Goal: Information Seeking & Learning: Learn about a topic

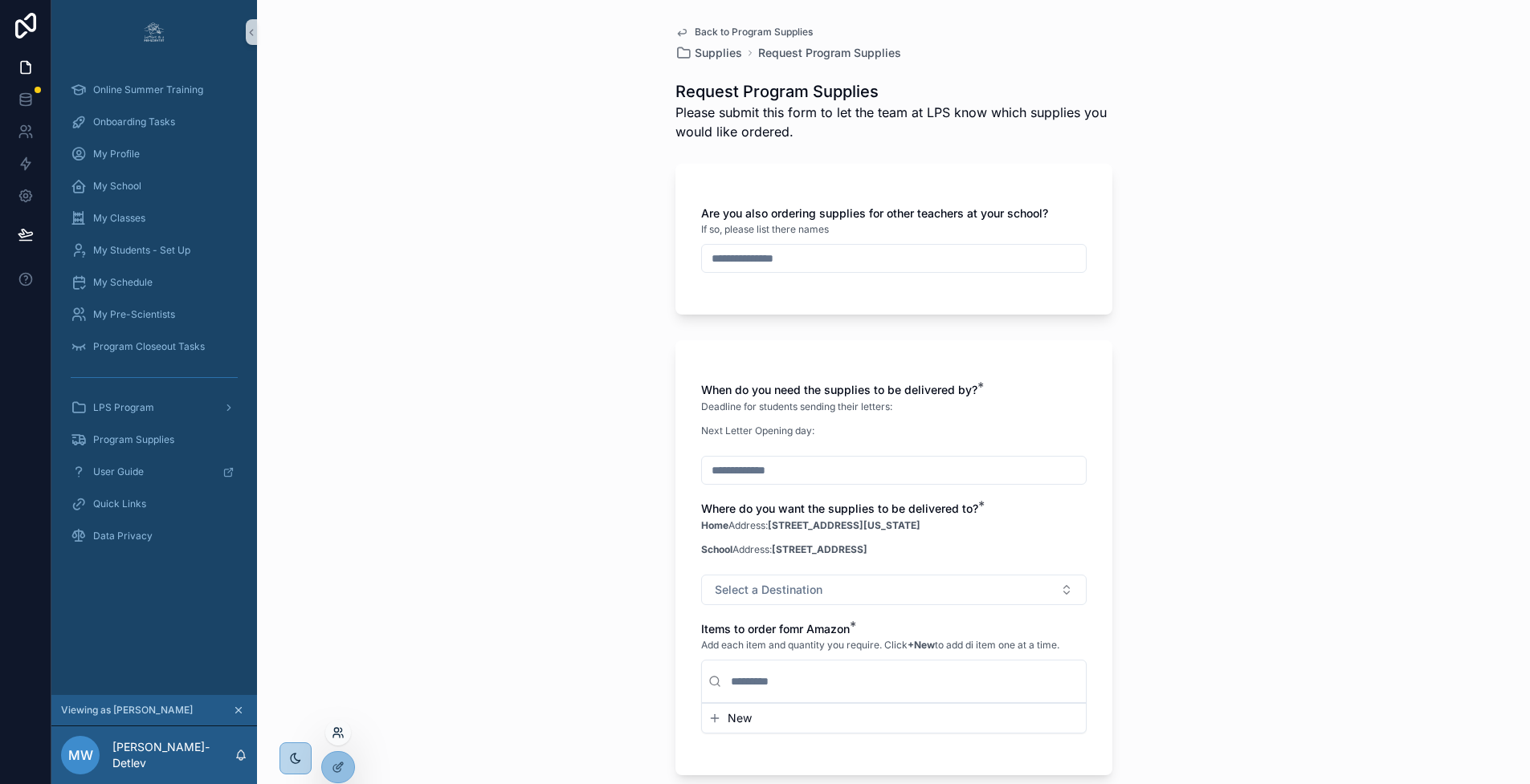
click at [335, 735] on icon at bounding box center [339, 733] width 13 height 13
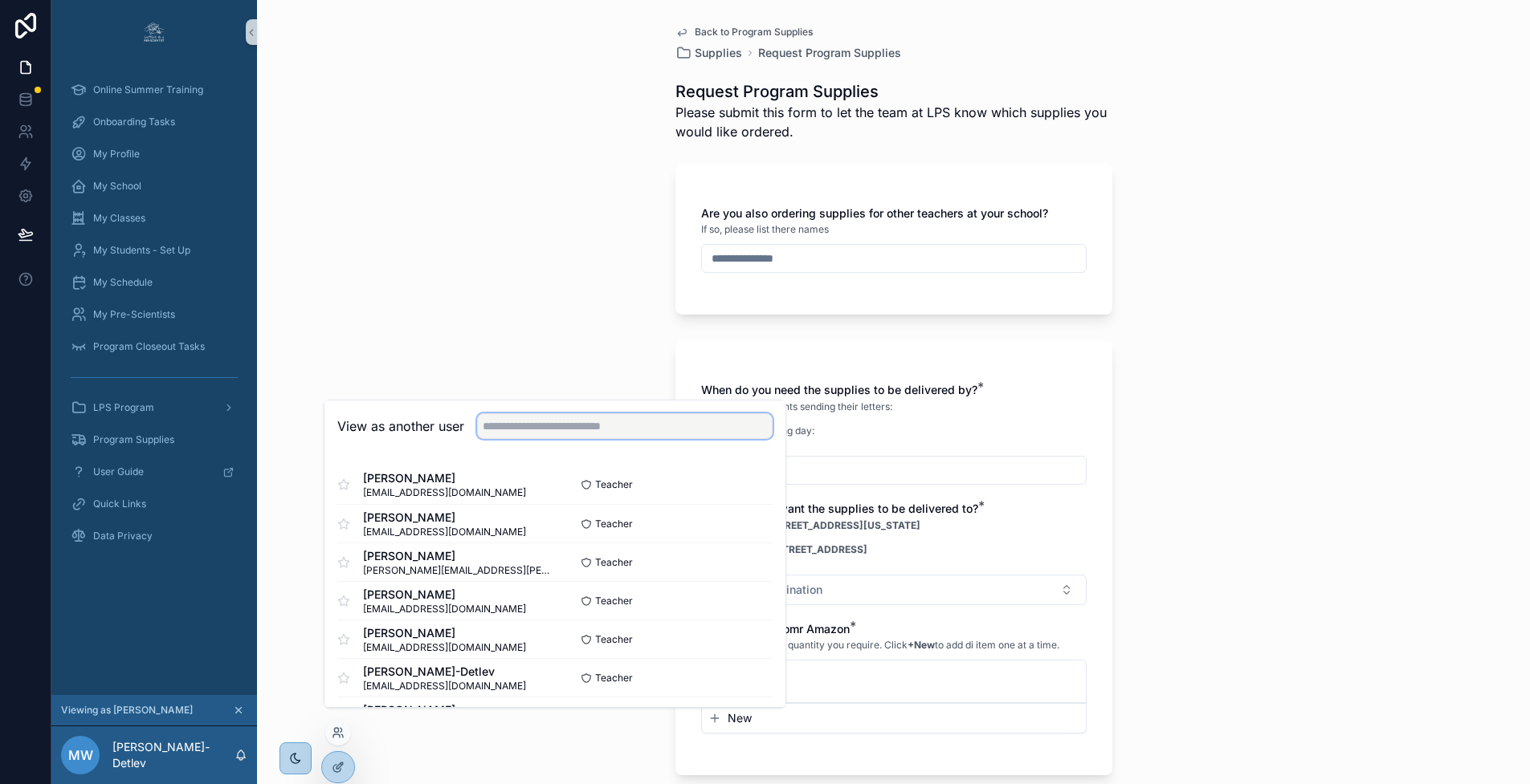
click at [520, 439] on input "text" at bounding box center [625, 426] width 296 height 26
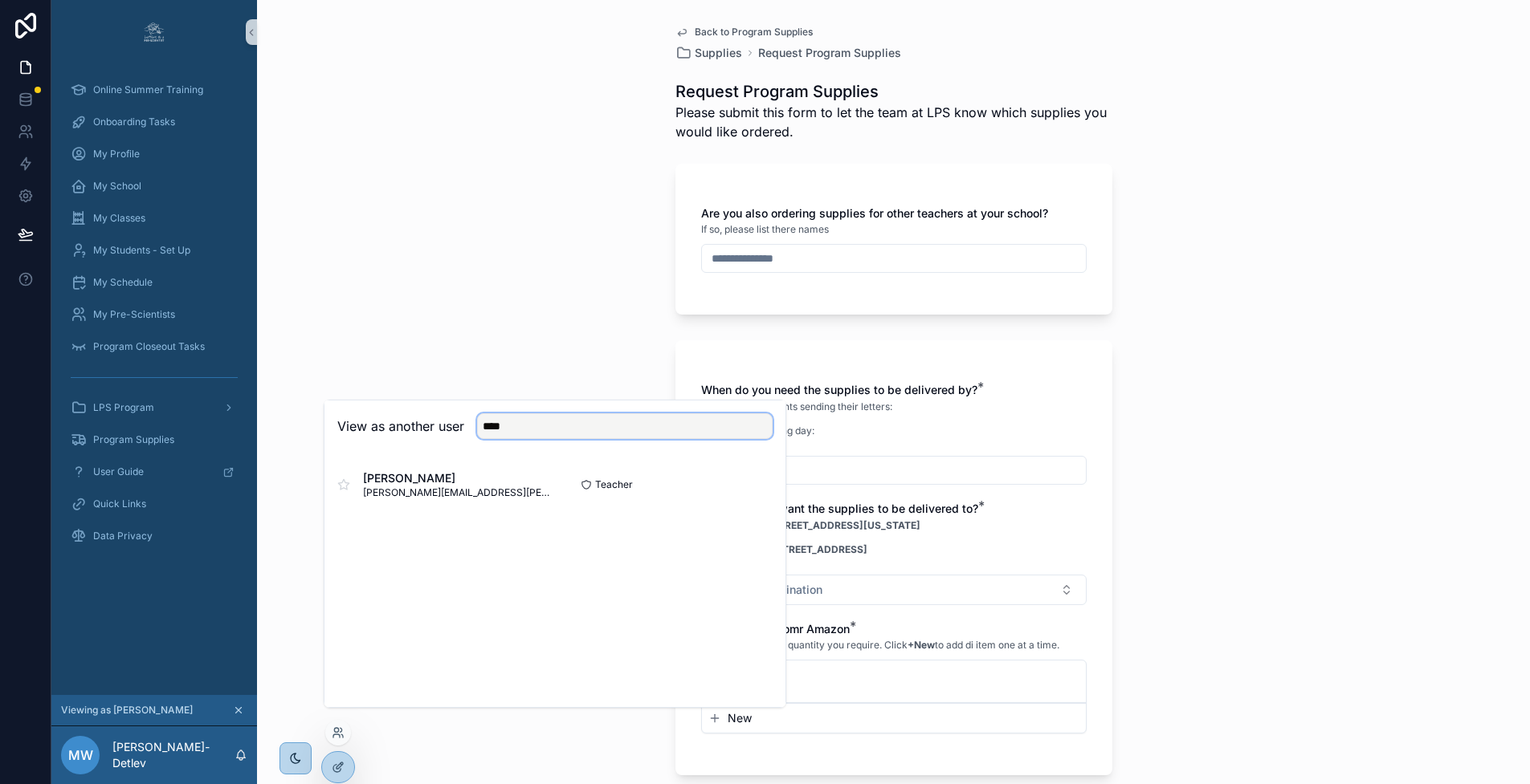
click at [520, 439] on input "****" at bounding box center [625, 426] width 296 height 26
type input "****"
click at [743, 497] on button "Select" at bounding box center [751, 485] width 42 height 23
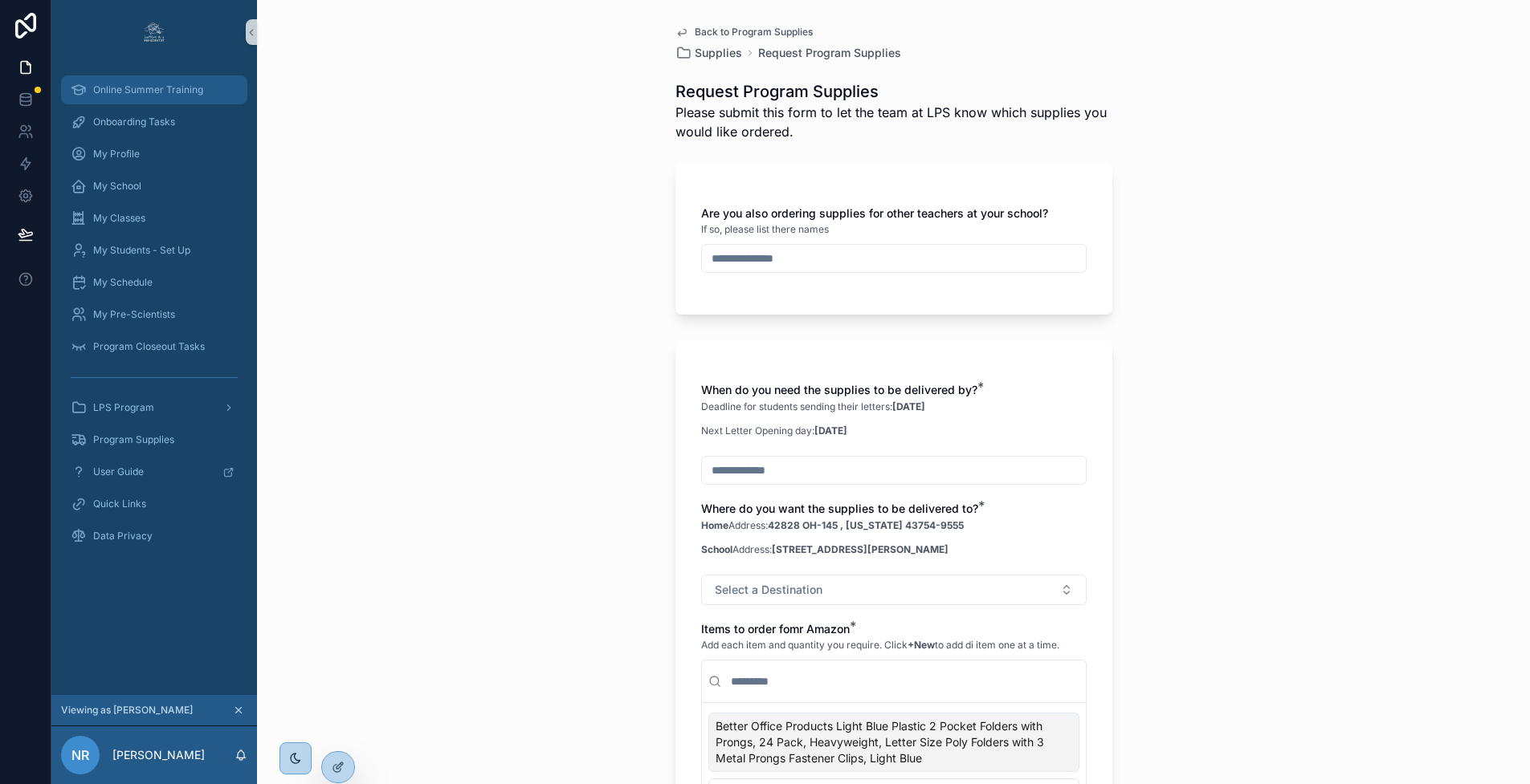
click at [207, 94] on div "Online Summer Training" at bounding box center [154, 89] width 167 height 26
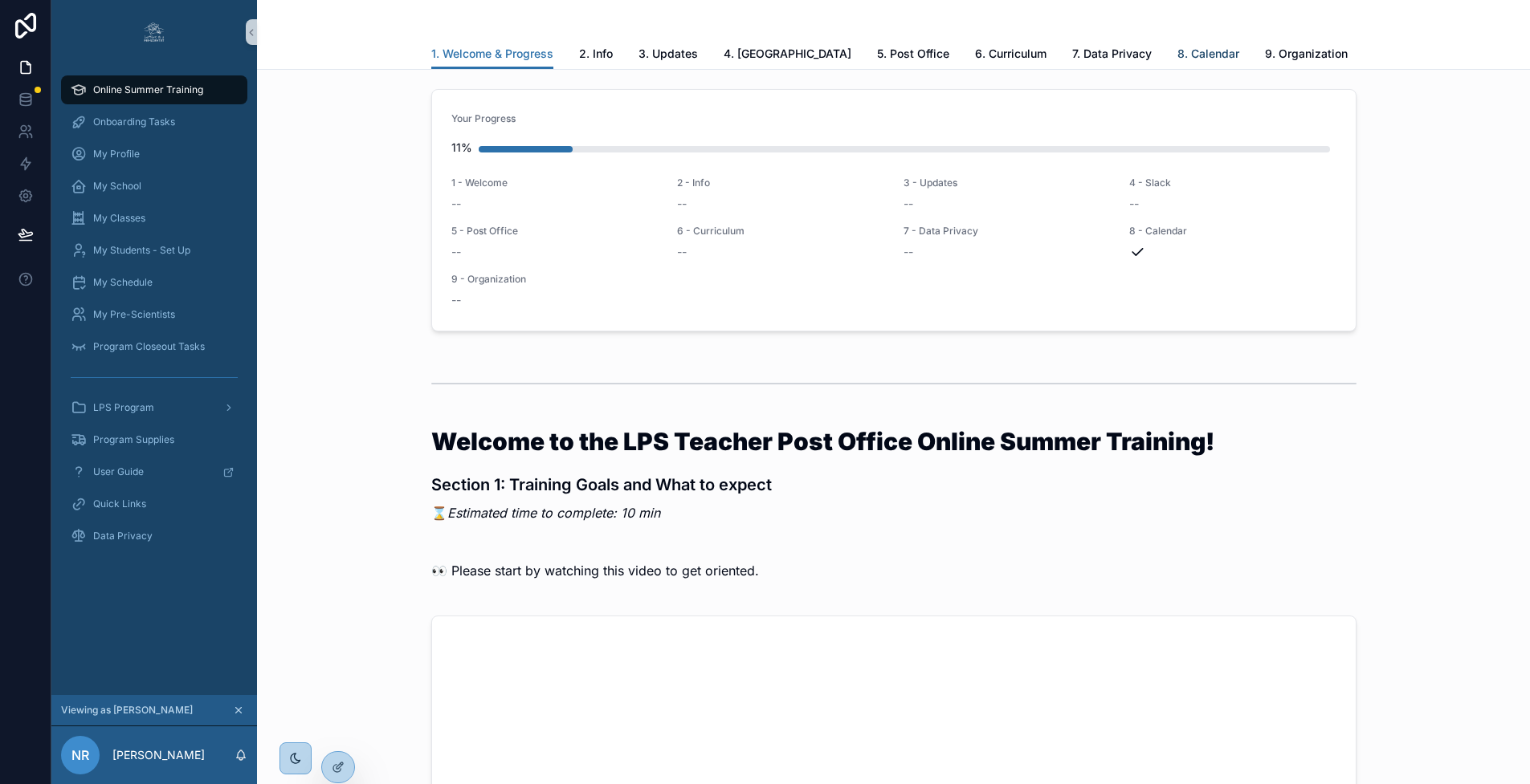
click at [1177, 55] on span "8. Calendar" at bounding box center [1208, 53] width 62 height 16
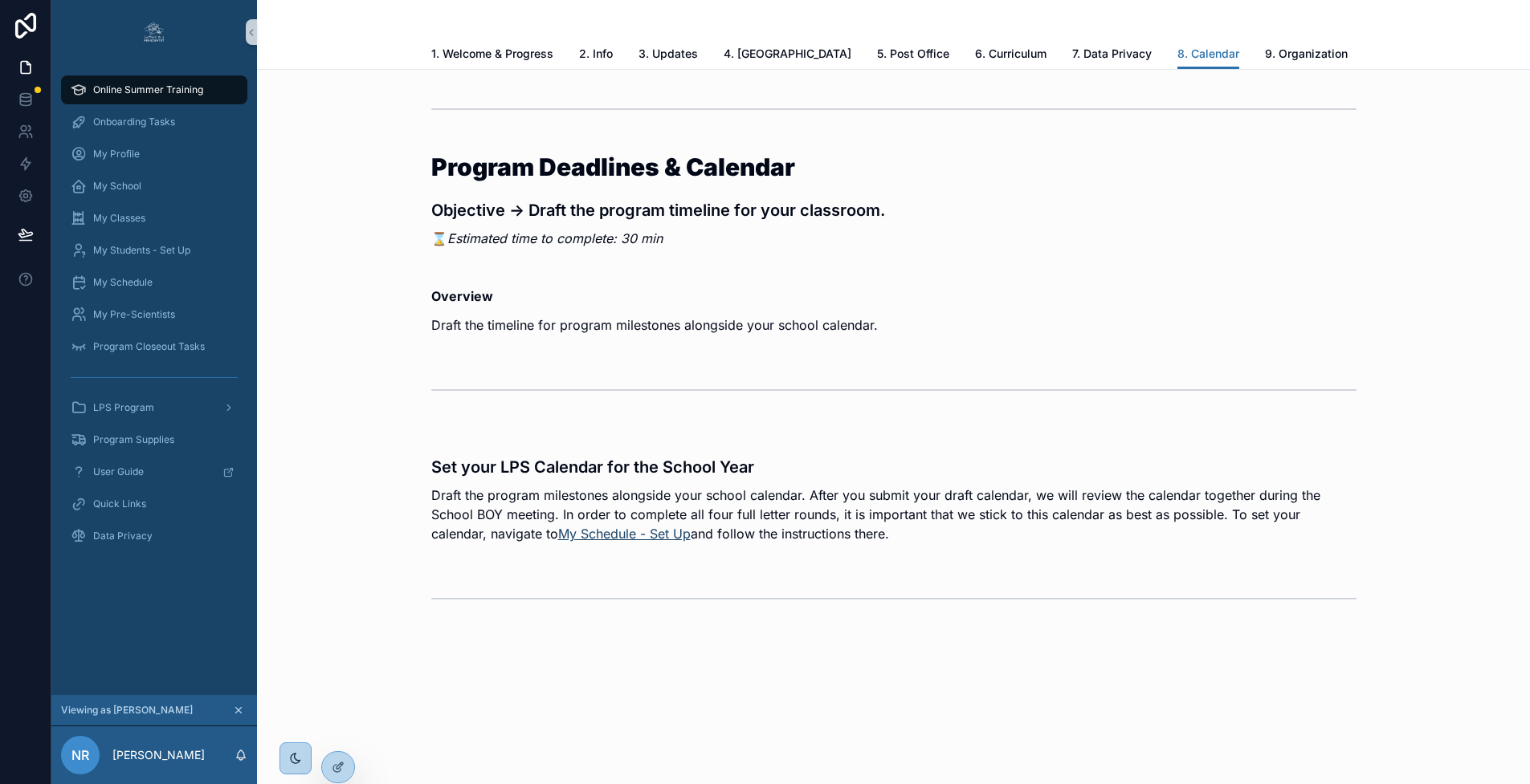
click at [565, 538] on link "My Schedule - Set Up" at bounding box center [624, 533] width 132 height 16
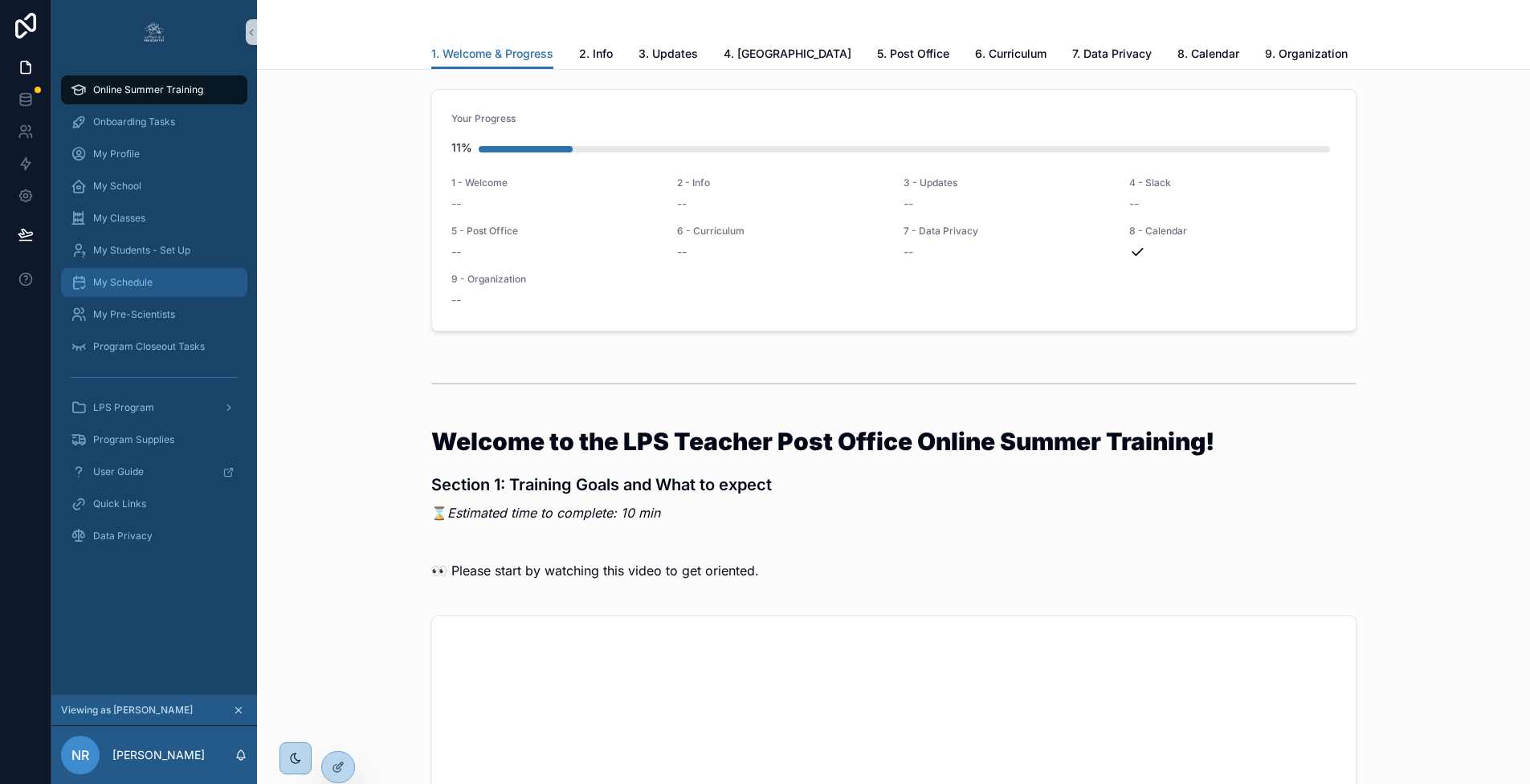
click at [135, 272] on div "My Schedule" at bounding box center [154, 282] width 167 height 26
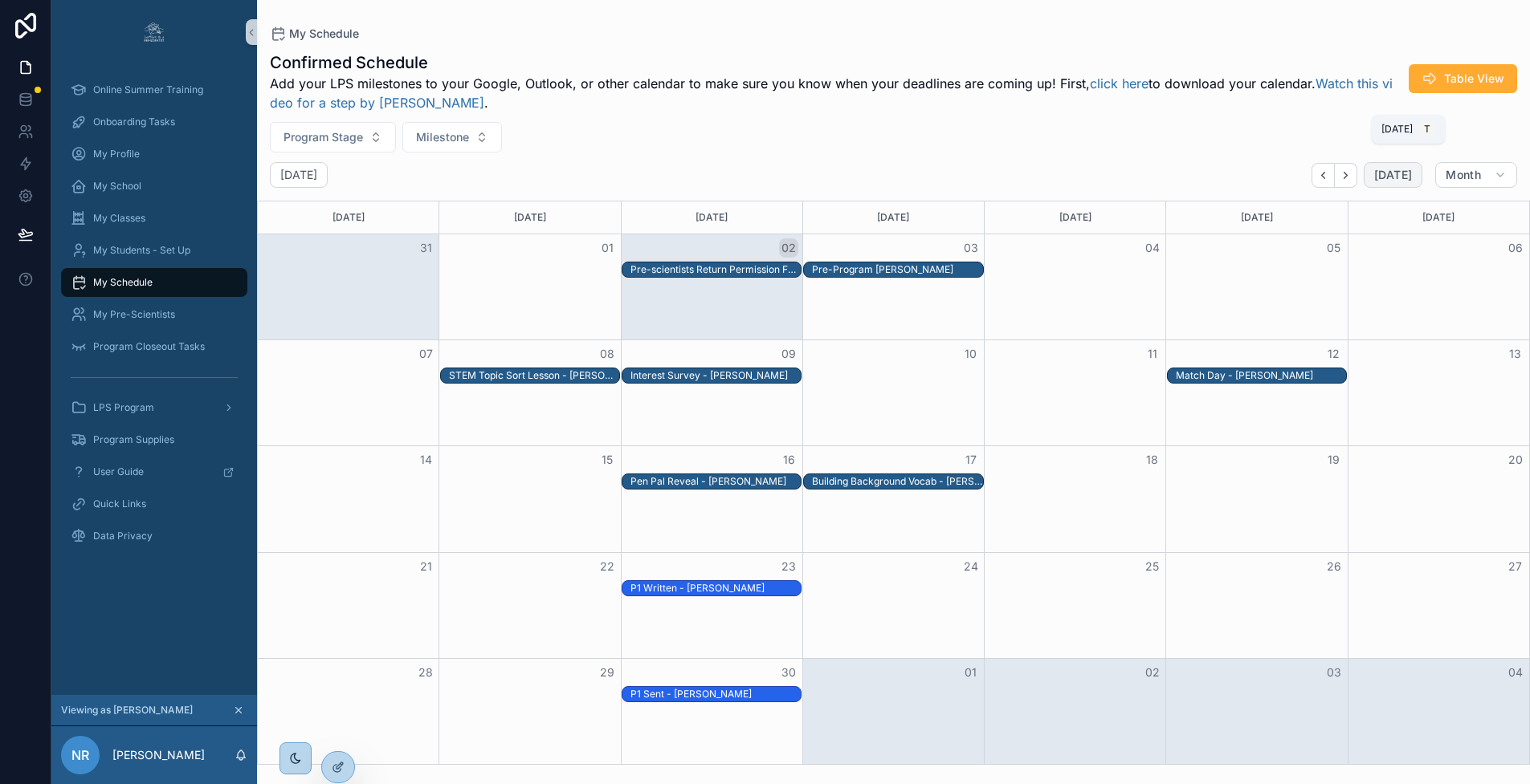
click at [1409, 175] on span "Today" at bounding box center [1393, 175] width 38 height 15
click at [1329, 178] on icon "Back" at bounding box center [1323, 175] width 12 height 12
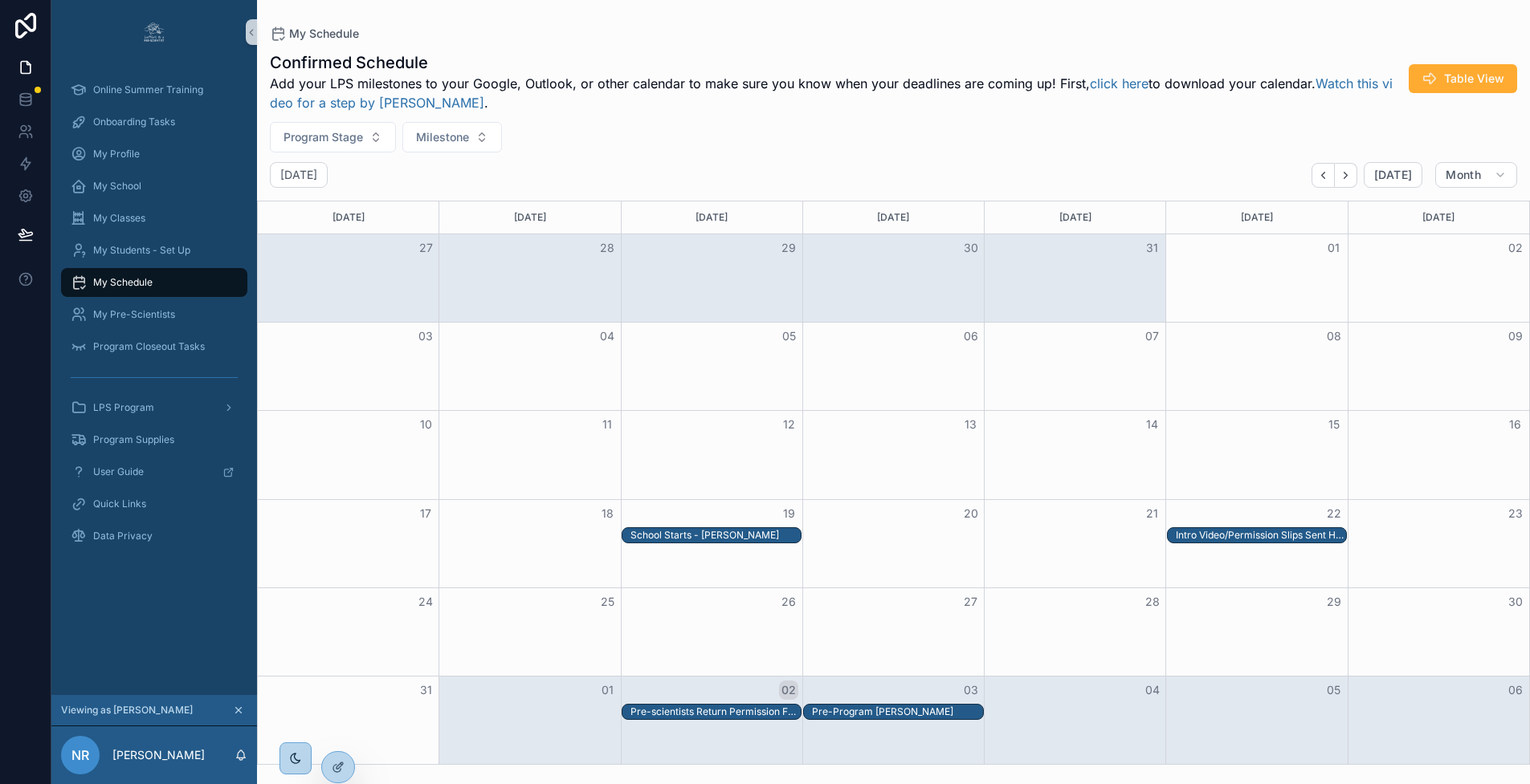
drag, startPoint x: 1236, startPoint y: 545, endPoint x: 798, endPoint y: 736, distance: 477.8
click at [798, 736] on div "Sunday Monday Tuesday Wednesday Thursday Friday Saturday 27 28 29 30 31 01 02 0…" at bounding box center [893, 483] width 1272 height 564
click at [1255, 541] on div "Intro Video/Permission Slips Sent Home - Neil Ritchie" at bounding box center [1261, 536] width 170 height 13
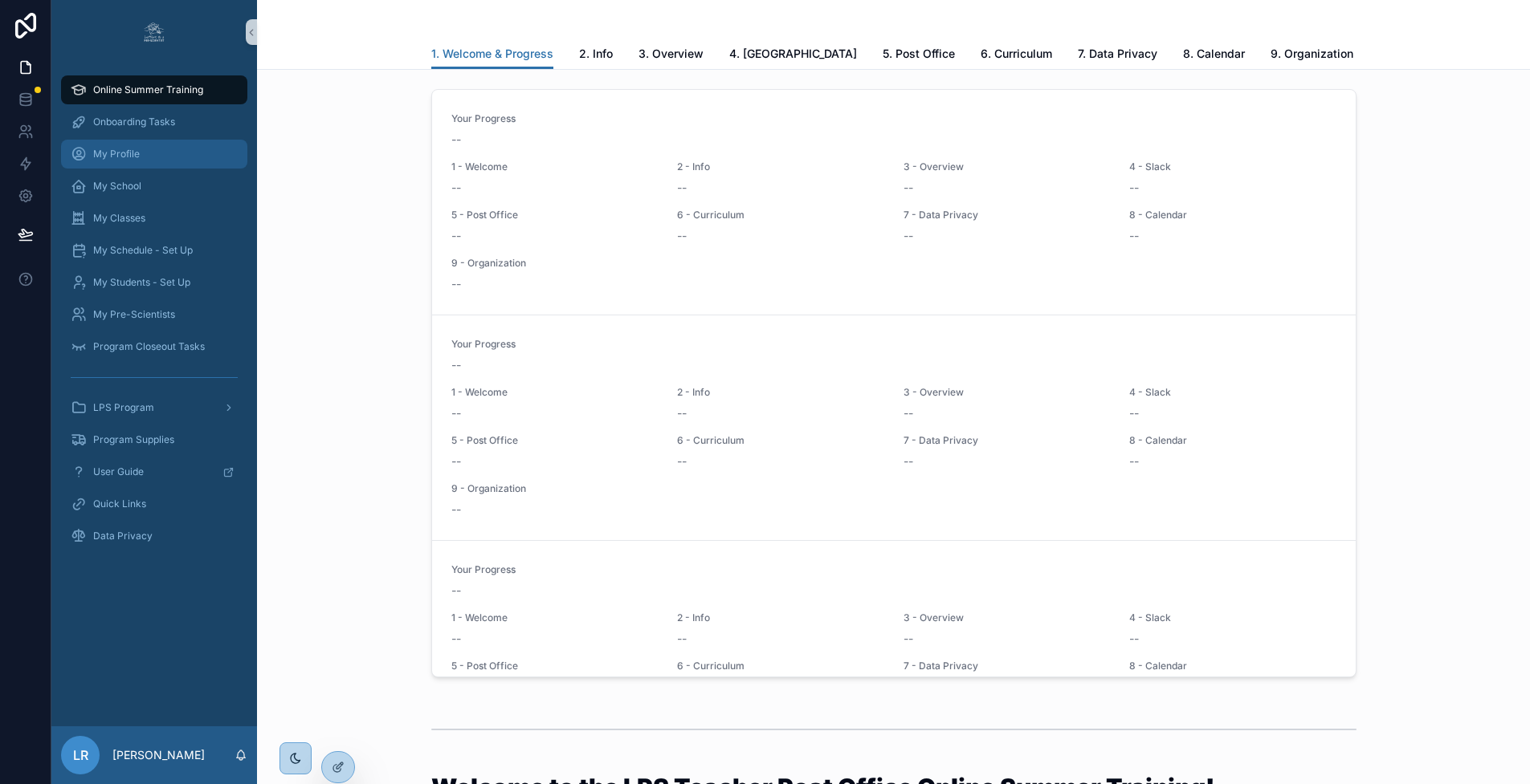
click at [107, 158] on span "My Profile" at bounding box center [116, 154] width 46 height 13
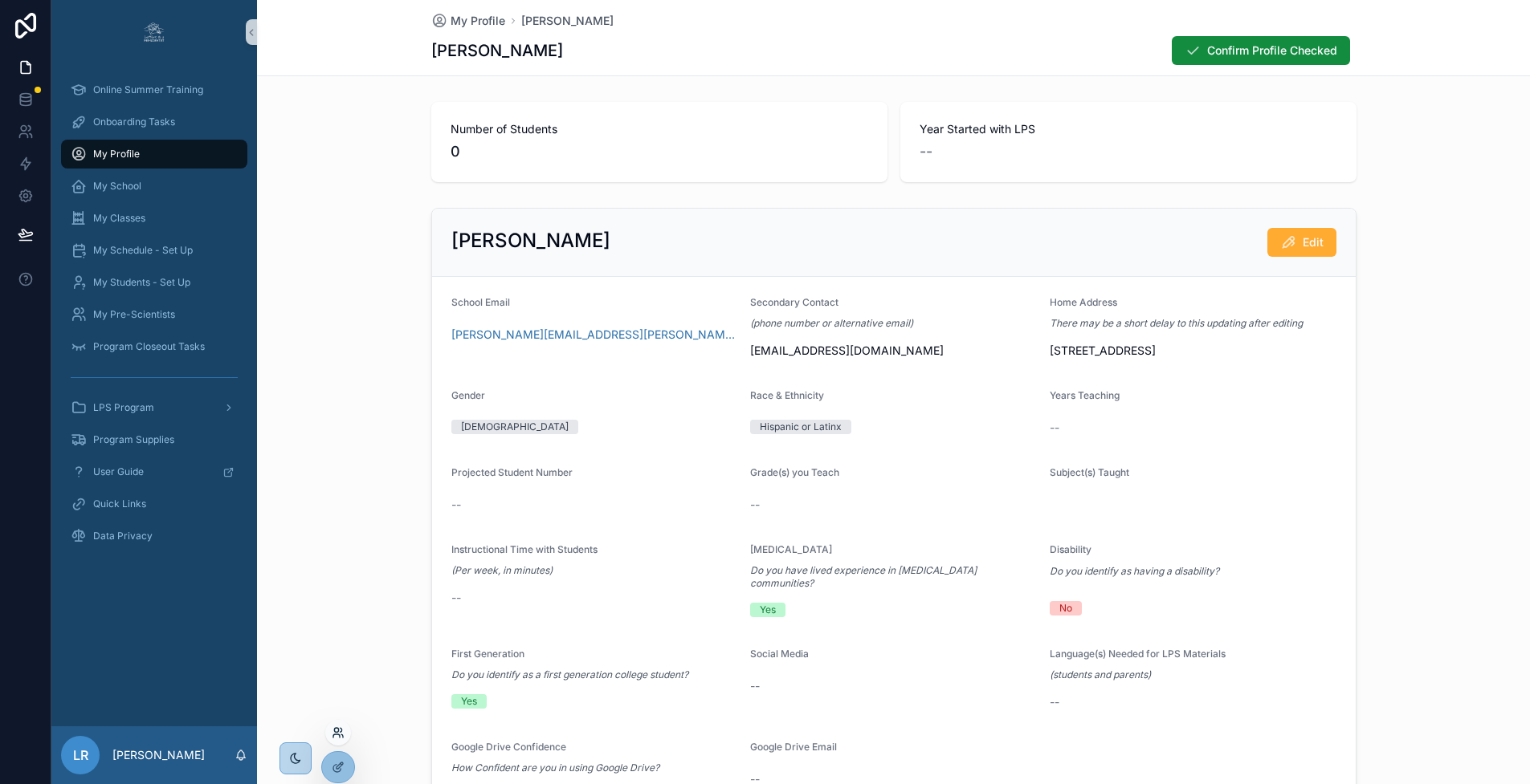
click at [339, 734] on icon at bounding box center [339, 733] width 13 height 13
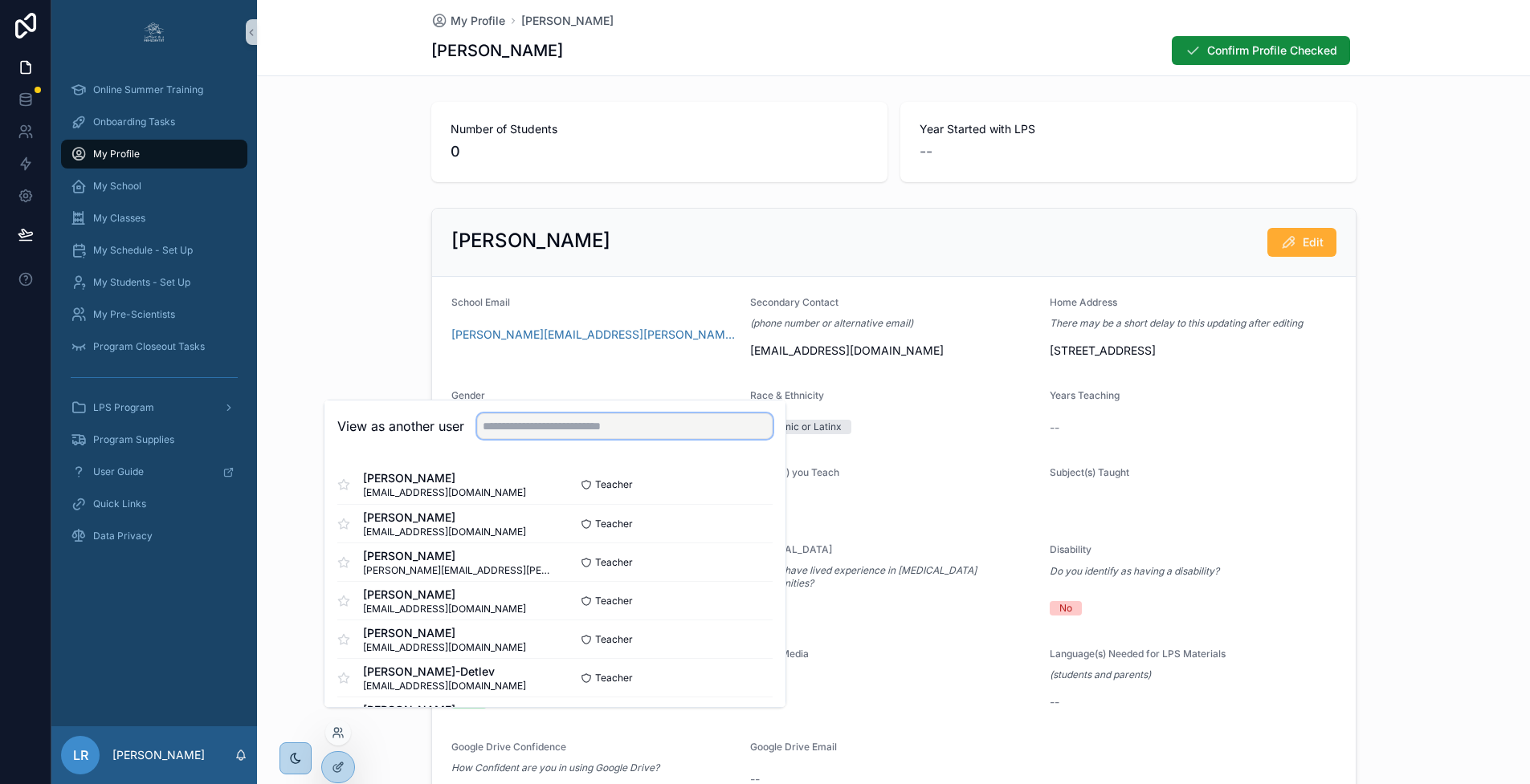
click at [523, 439] on input "text" at bounding box center [625, 426] width 296 height 26
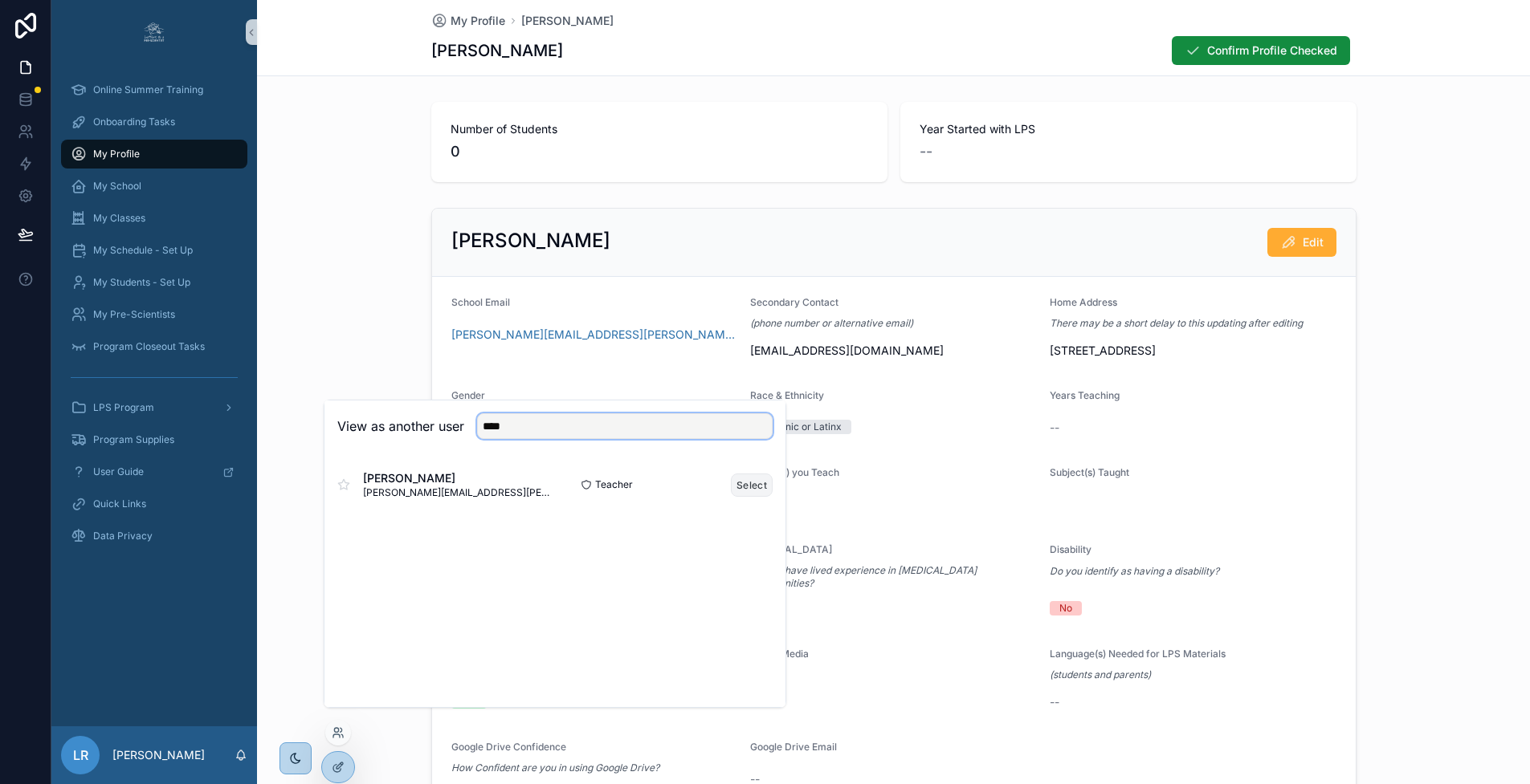
type input "****"
click at [759, 497] on button "Select" at bounding box center [751, 485] width 42 height 23
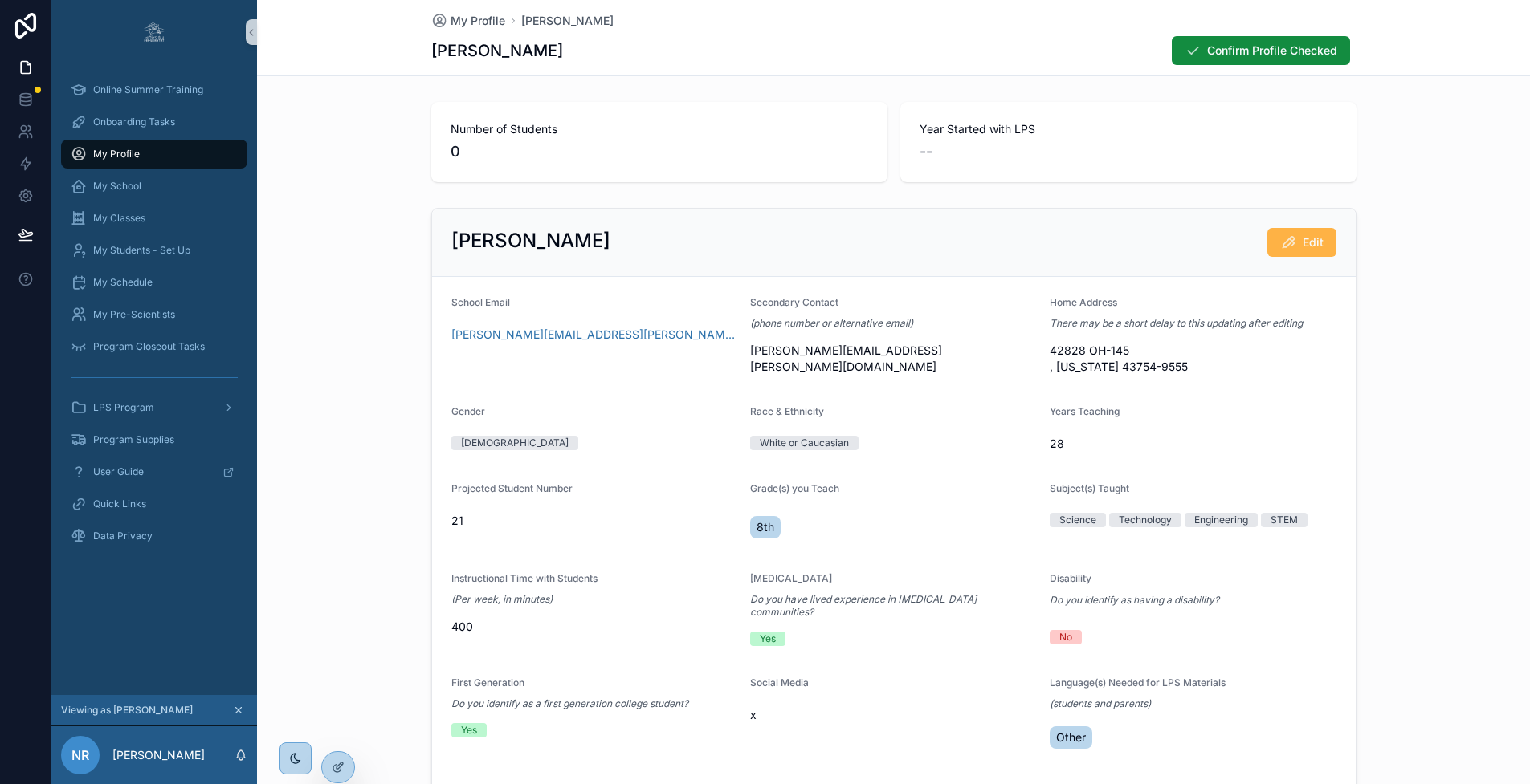
click at [1311, 249] on span "Edit" at bounding box center [1312, 242] width 21 height 16
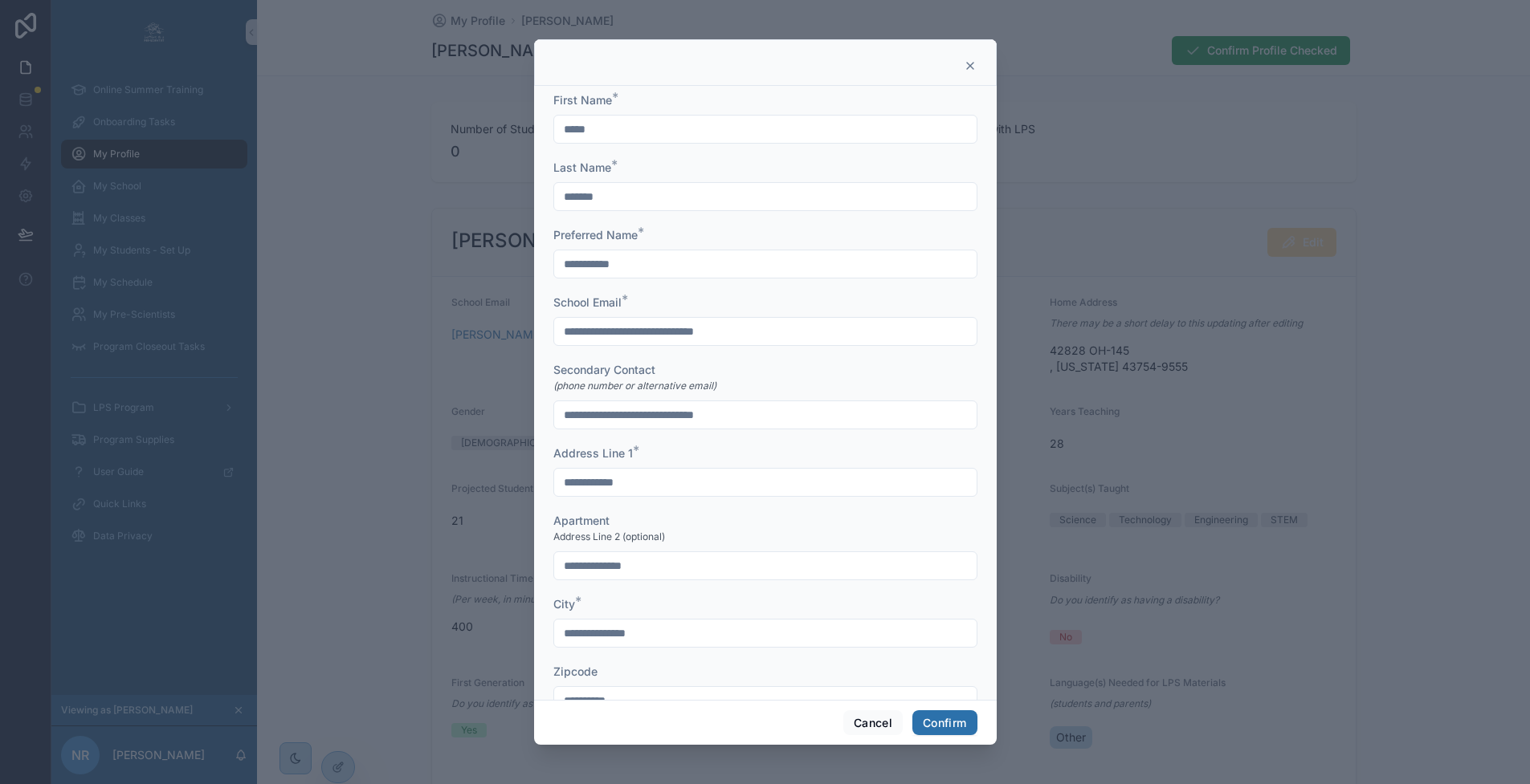
drag, startPoint x: 758, startPoint y: 418, endPoint x: 554, endPoint y: 419, distance: 204.0
click at [554, 419] on input "**********" at bounding box center [765, 414] width 423 height 22
paste input "**********"
type input "**********"
click at [676, 486] on input "**********" at bounding box center [765, 482] width 423 height 22
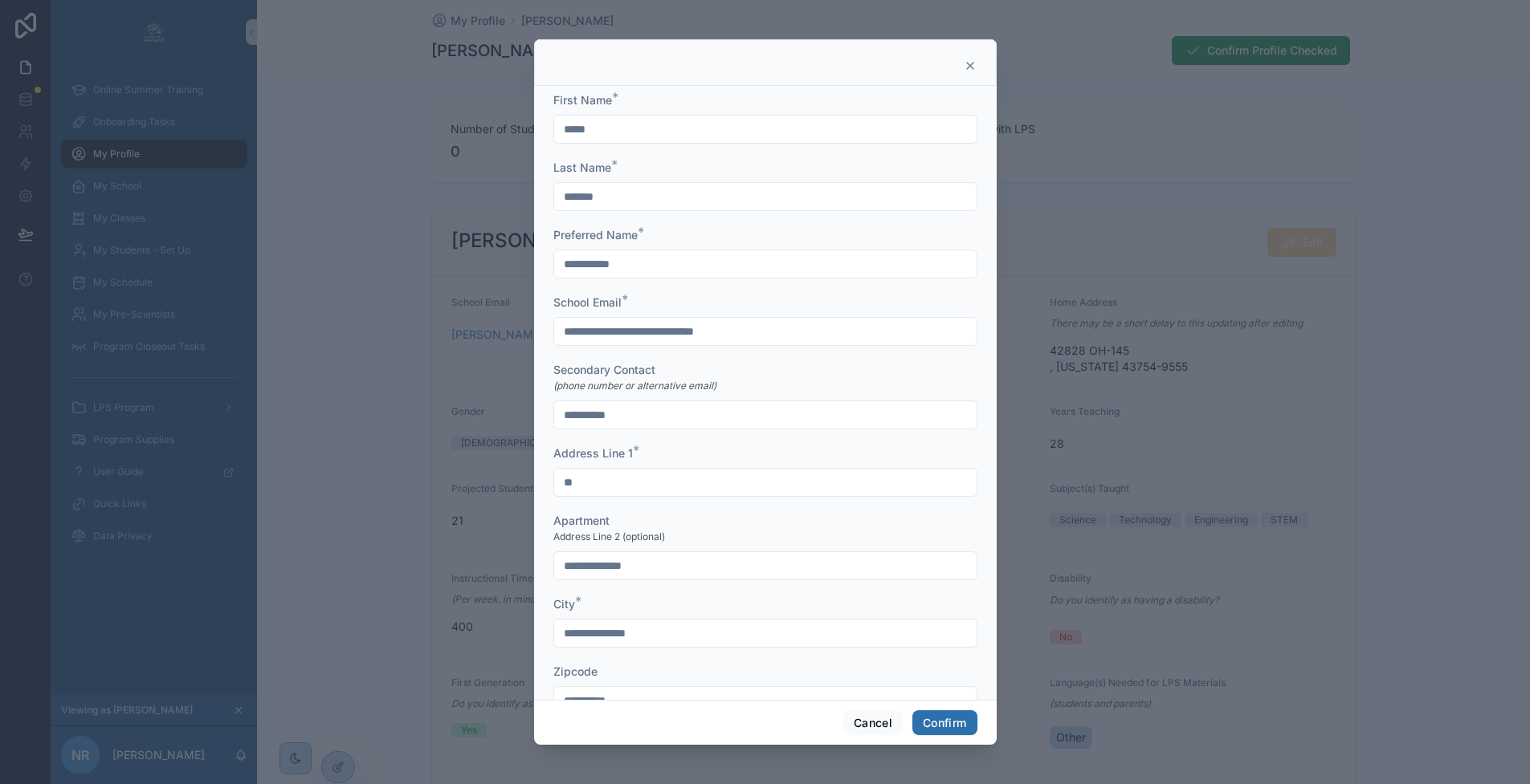
type input "*"
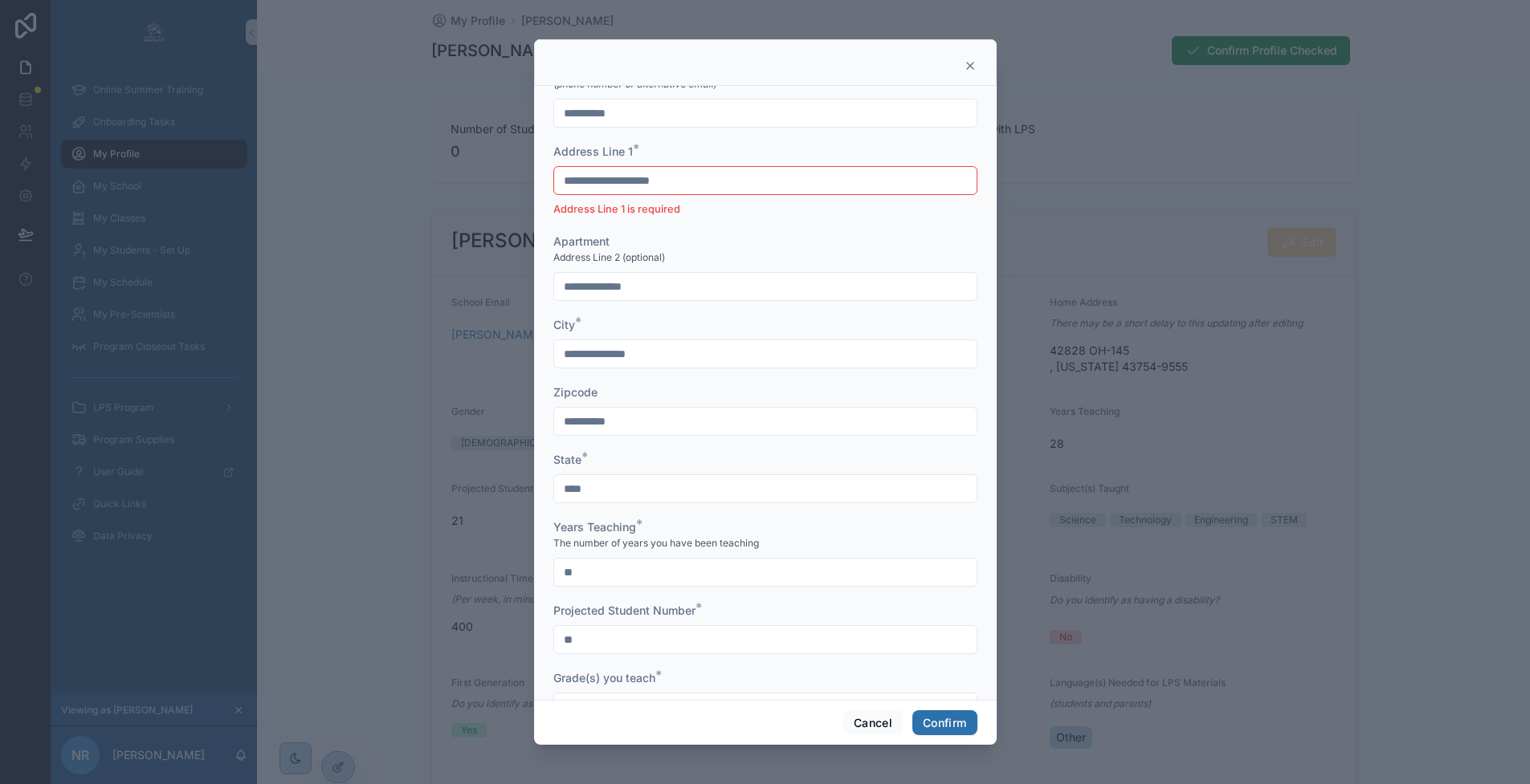
scroll to position [300, 0]
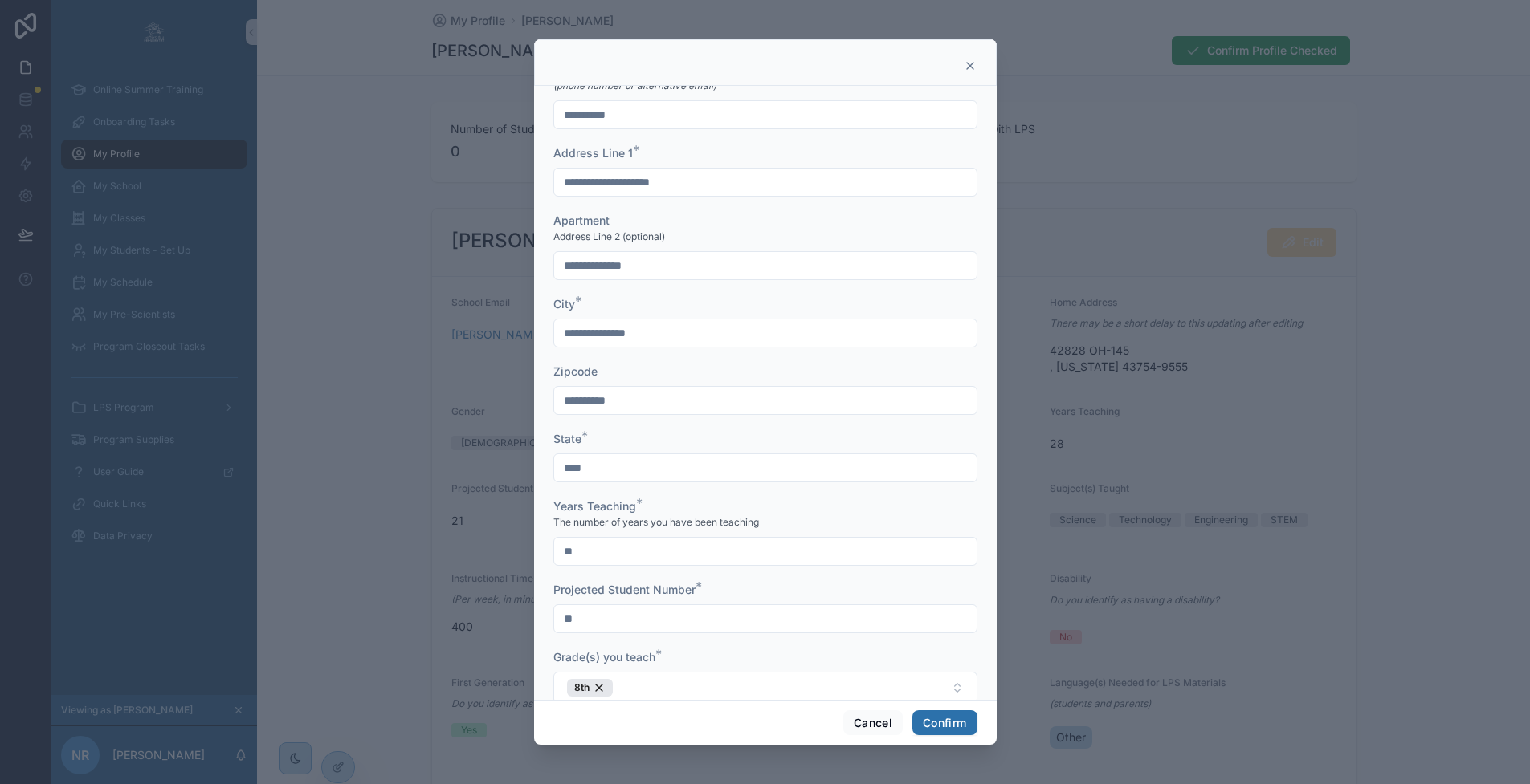
type input "**********"
click at [646, 340] on input "text" at bounding box center [765, 333] width 423 height 22
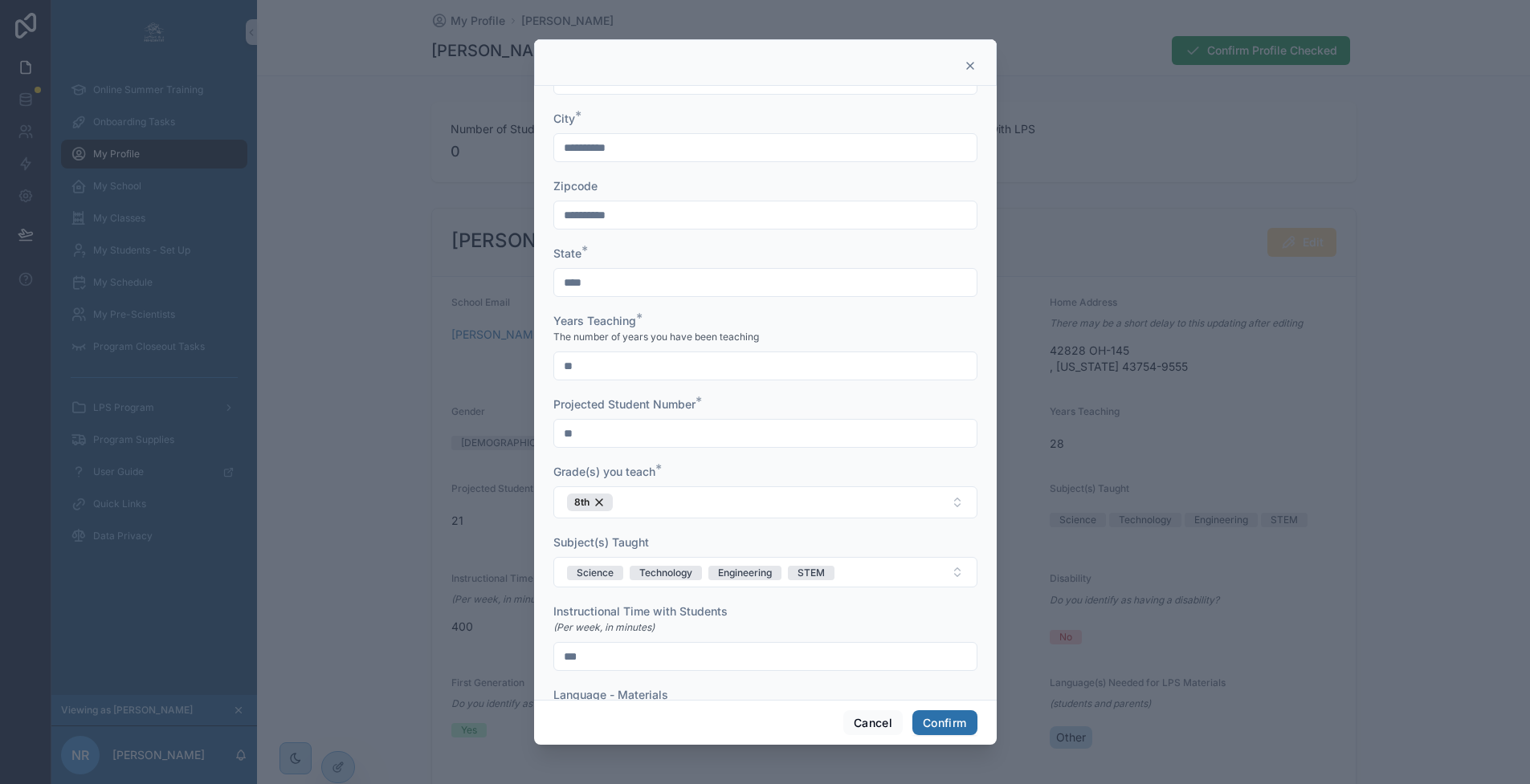
scroll to position [545, 0]
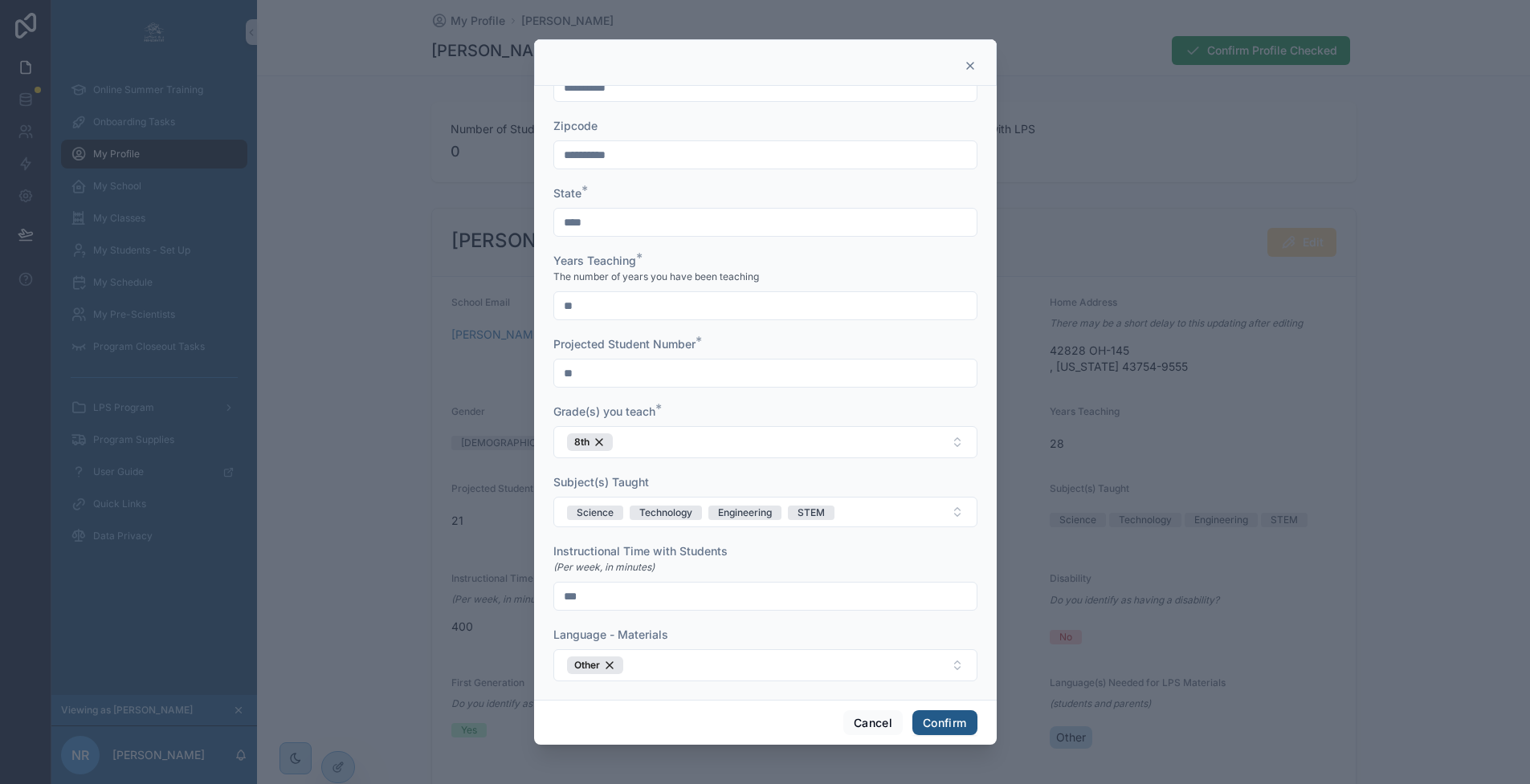
type input "**********"
click at [921, 733] on button "Confirm" at bounding box center [945, 723] width 64 height 26
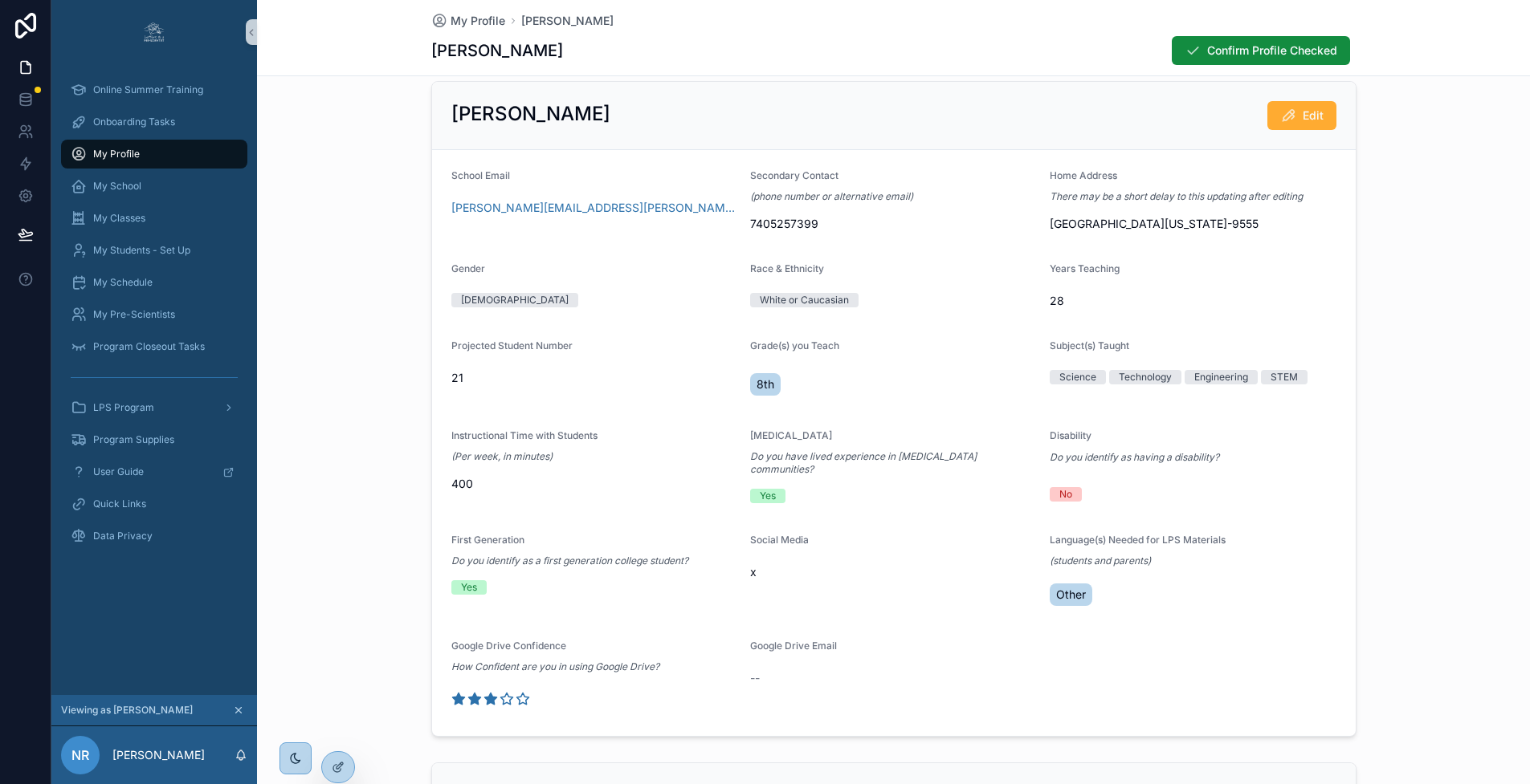
scroll to position [0, 0]
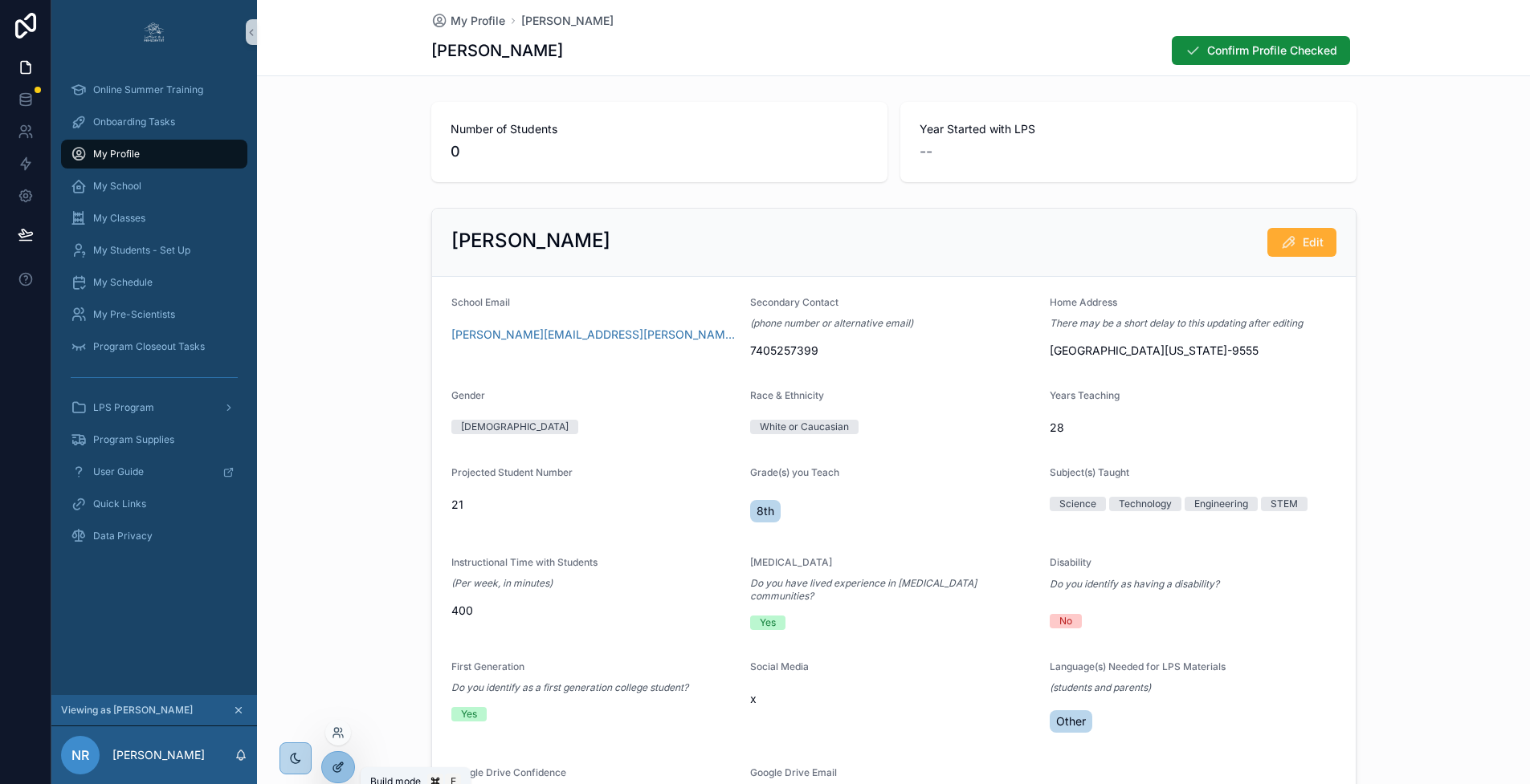
click at [329, 767] on div at bounding box center [338, 767] width 32 height 31
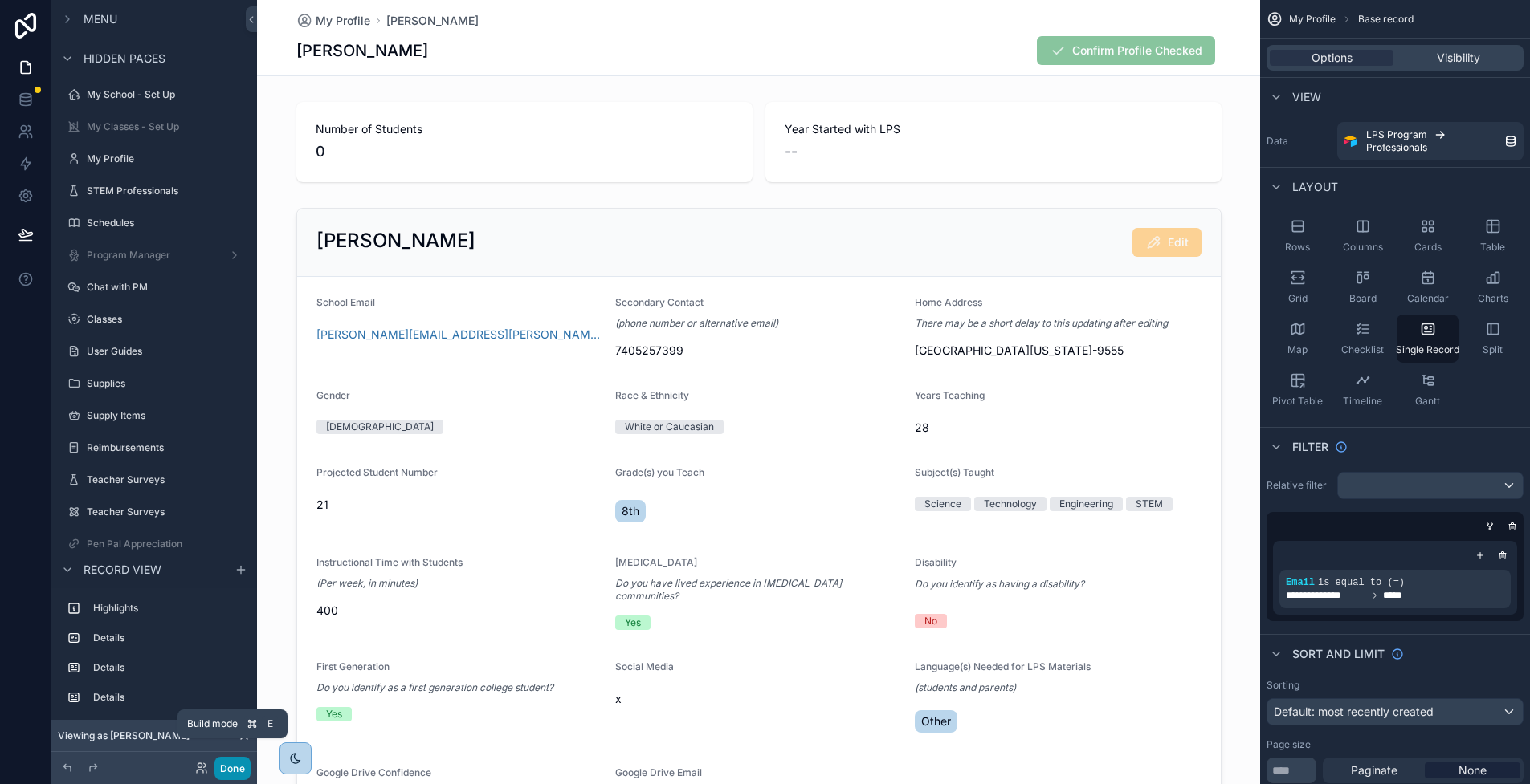
click at [235, 763] on button "Done" at bounding box center [233, 768] width 36 height 23
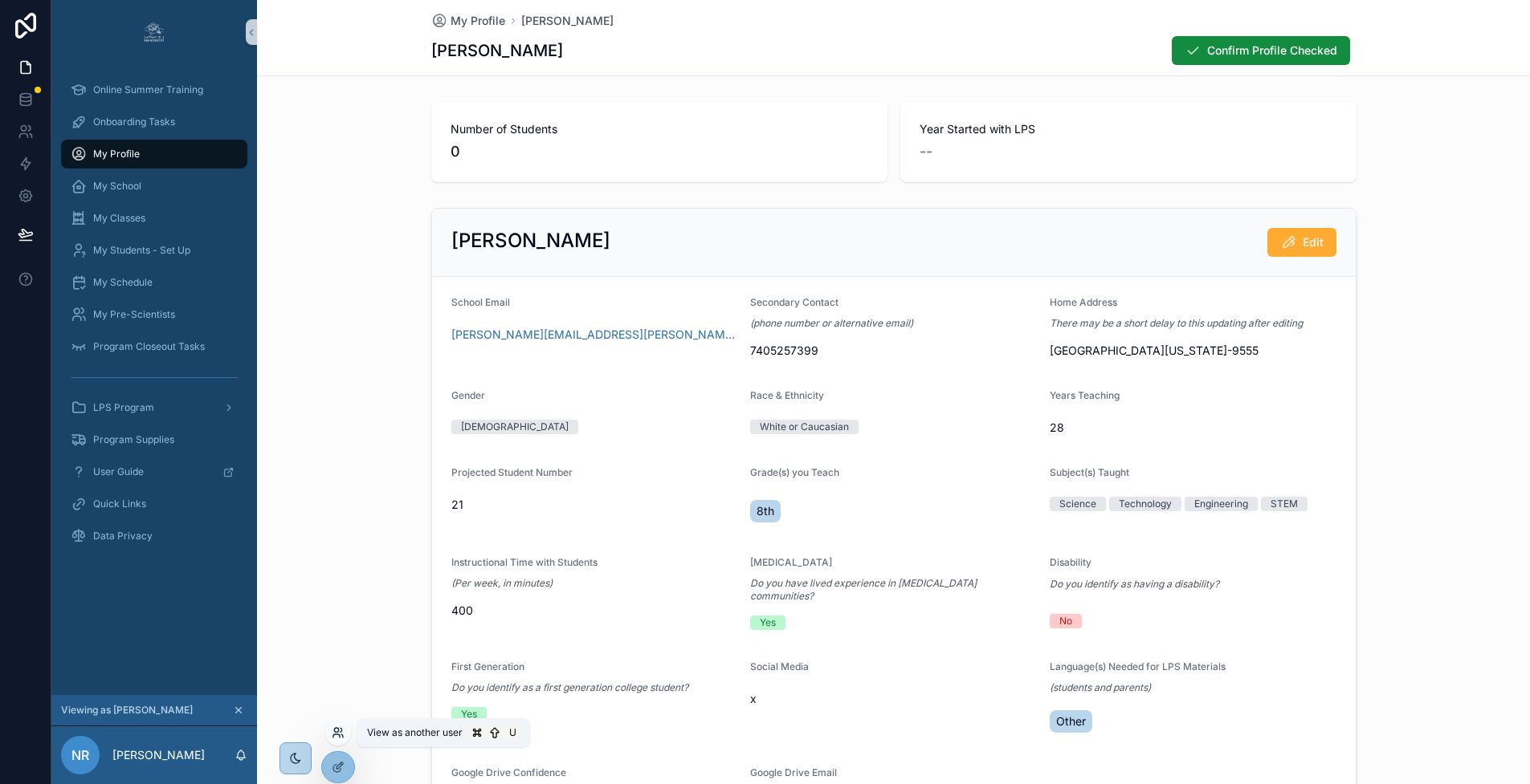
click at [341, 734] on icon at bounding box center [342, 736] width 2 height 3
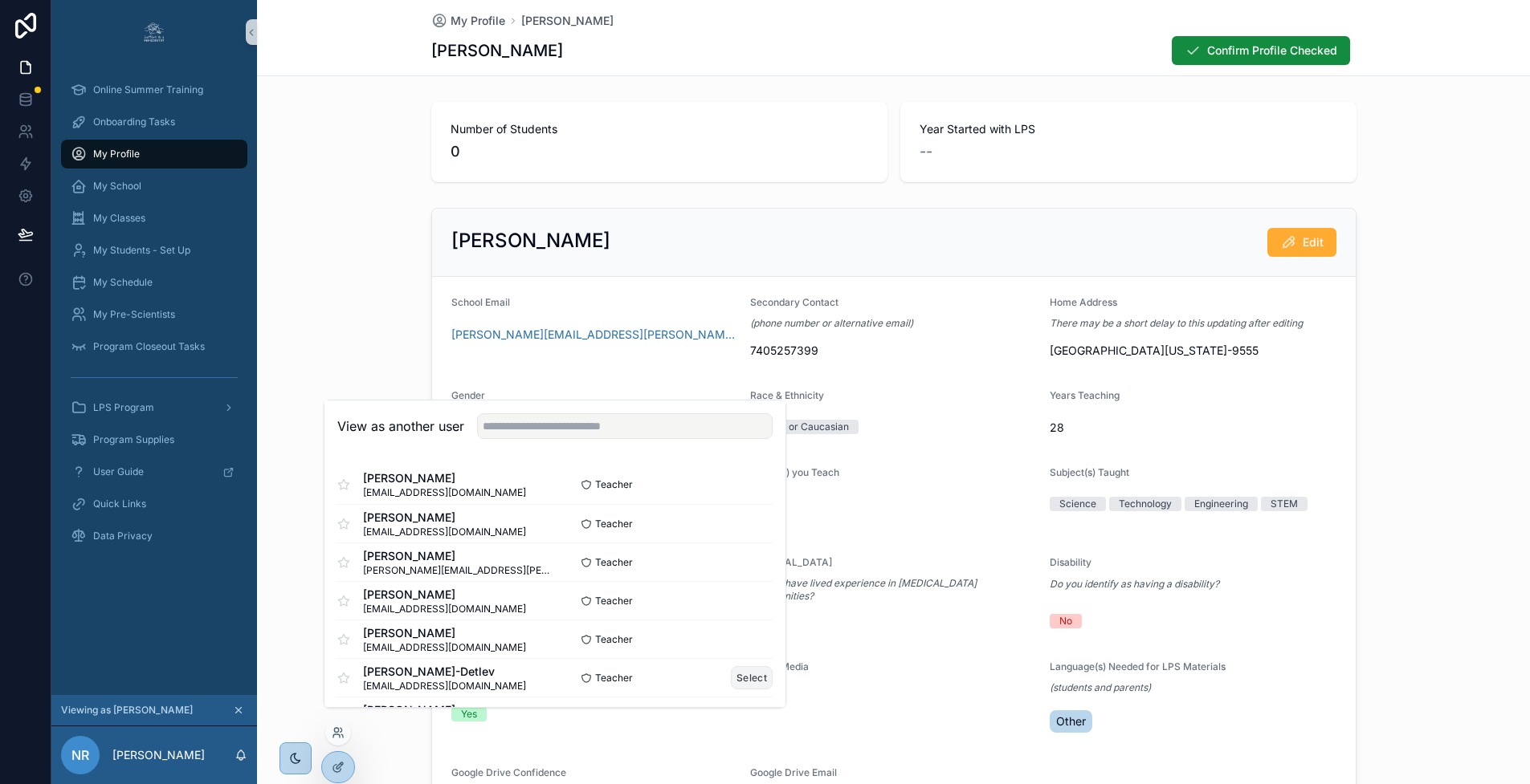
click at [749, 688] on button "Select" at bounding box center [751, 678] width 42 height 23
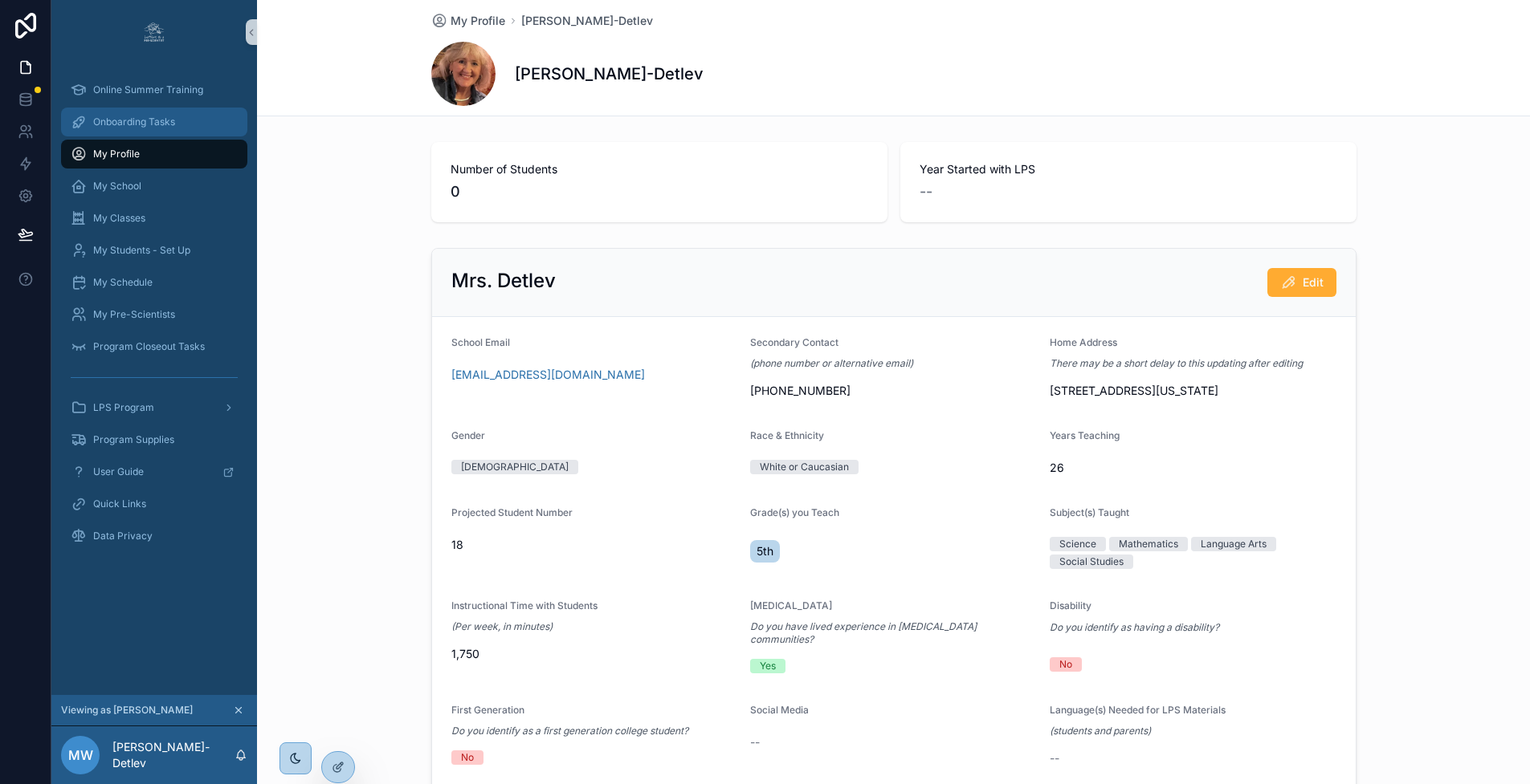
click at [108, 119] on span "Onboarding Tasks" at bounding box center [134, 122] width 82 height 13
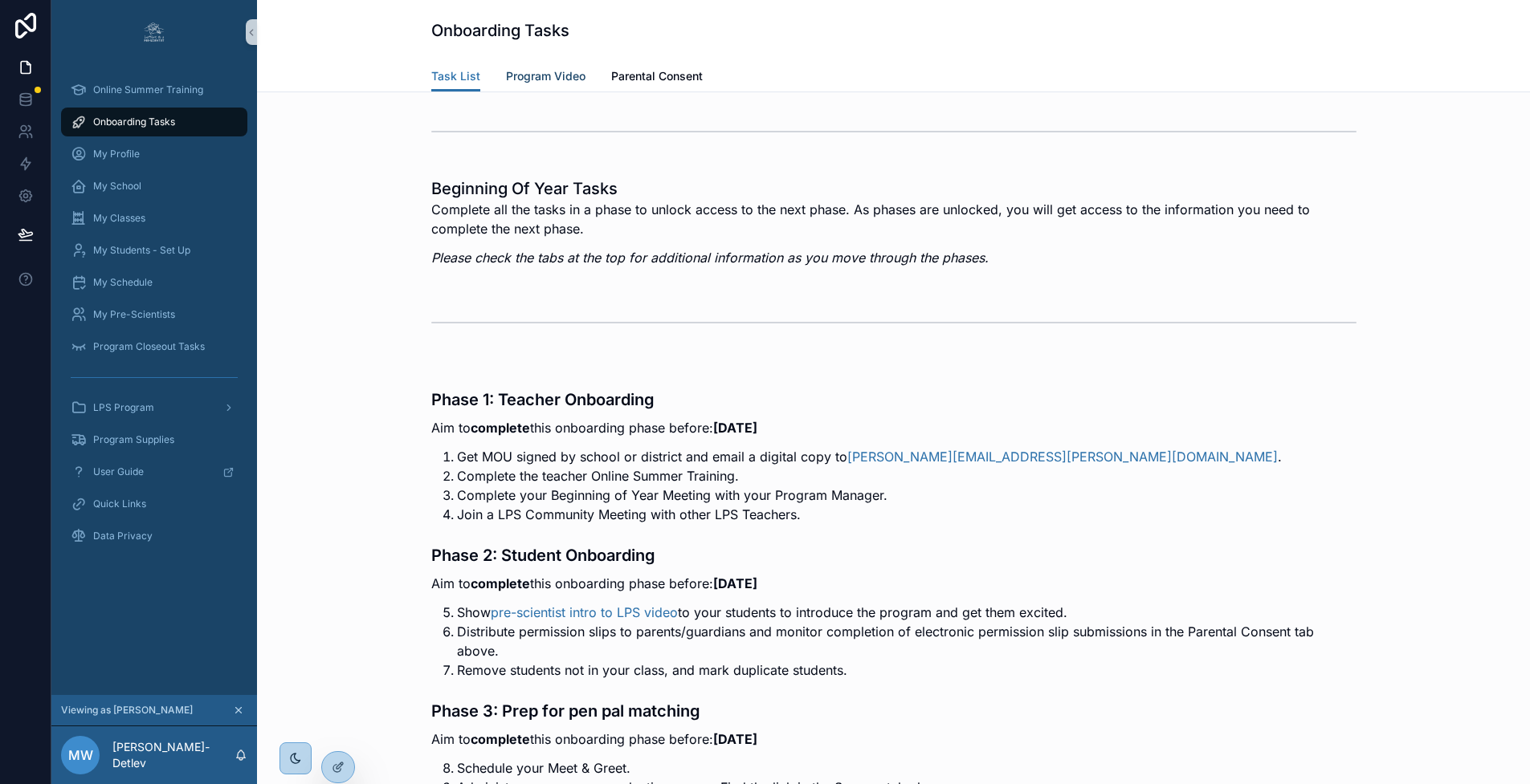
click at [559, 73] on span "Program Video" at bounding box center [546, 76] width 79 height 16
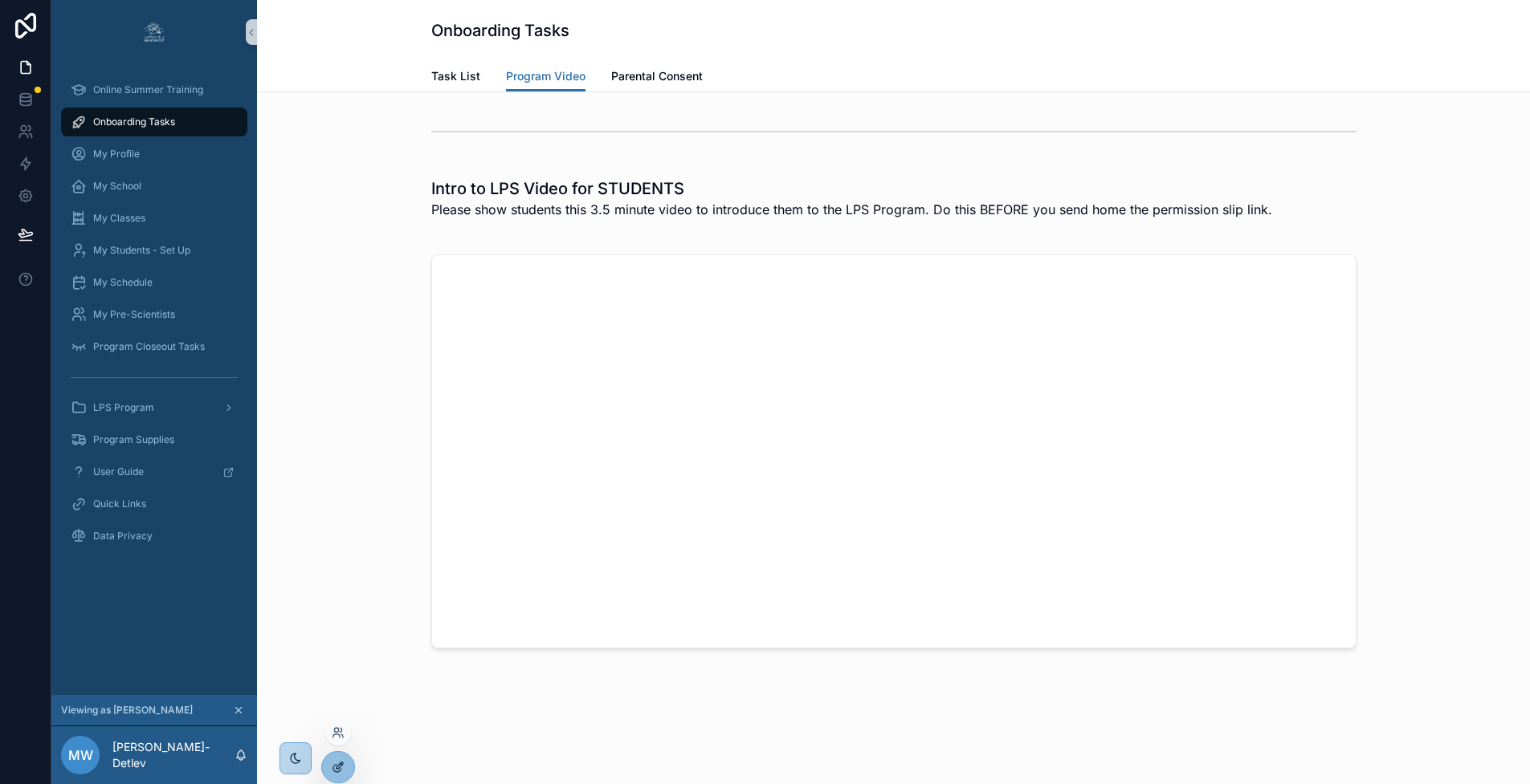
click at [339, 763] on icon at bounding box center [339, 767] width 13 height 13
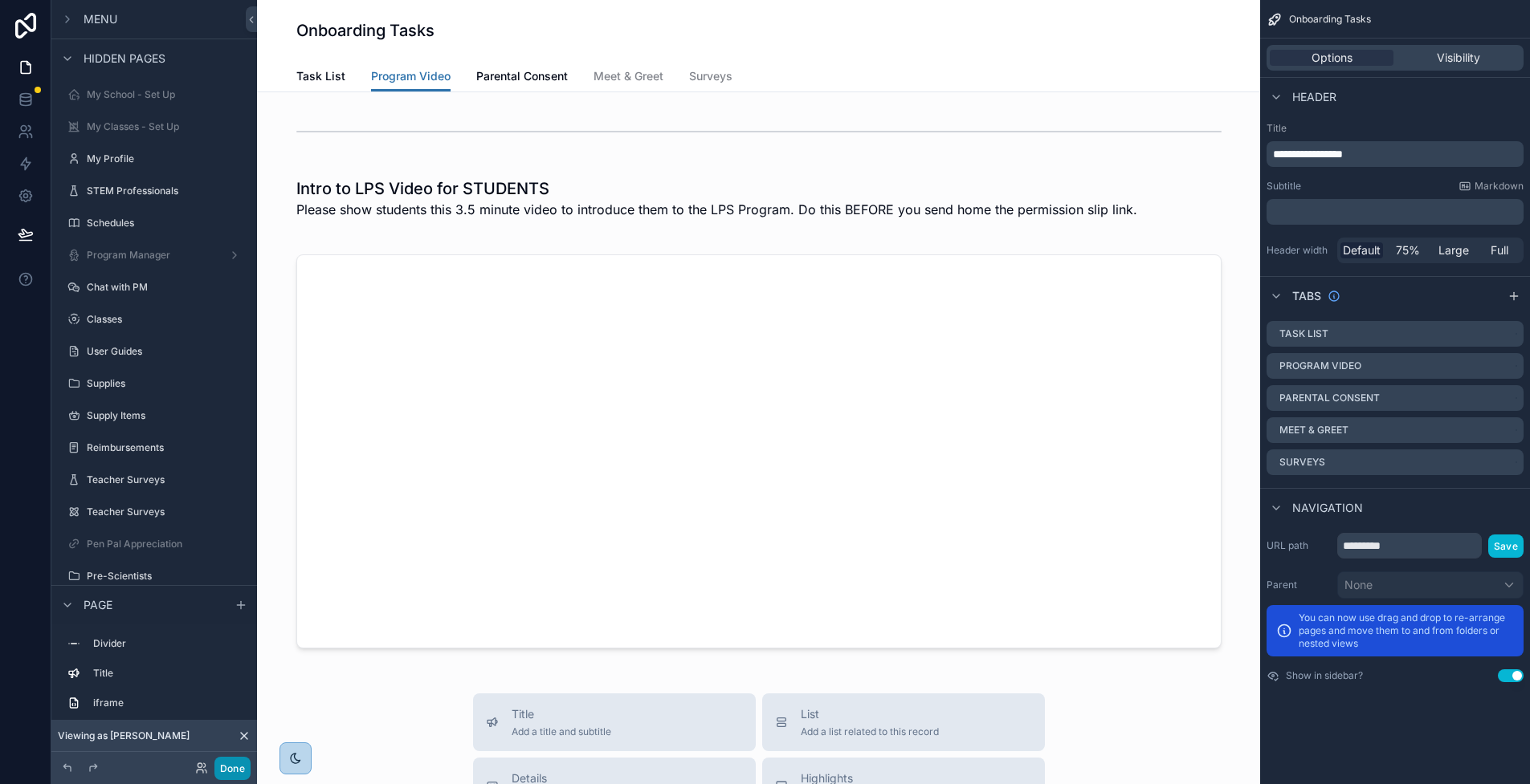
click at [239, 771] on button "Done" at bounding box center [233, 768] width 36 height 23
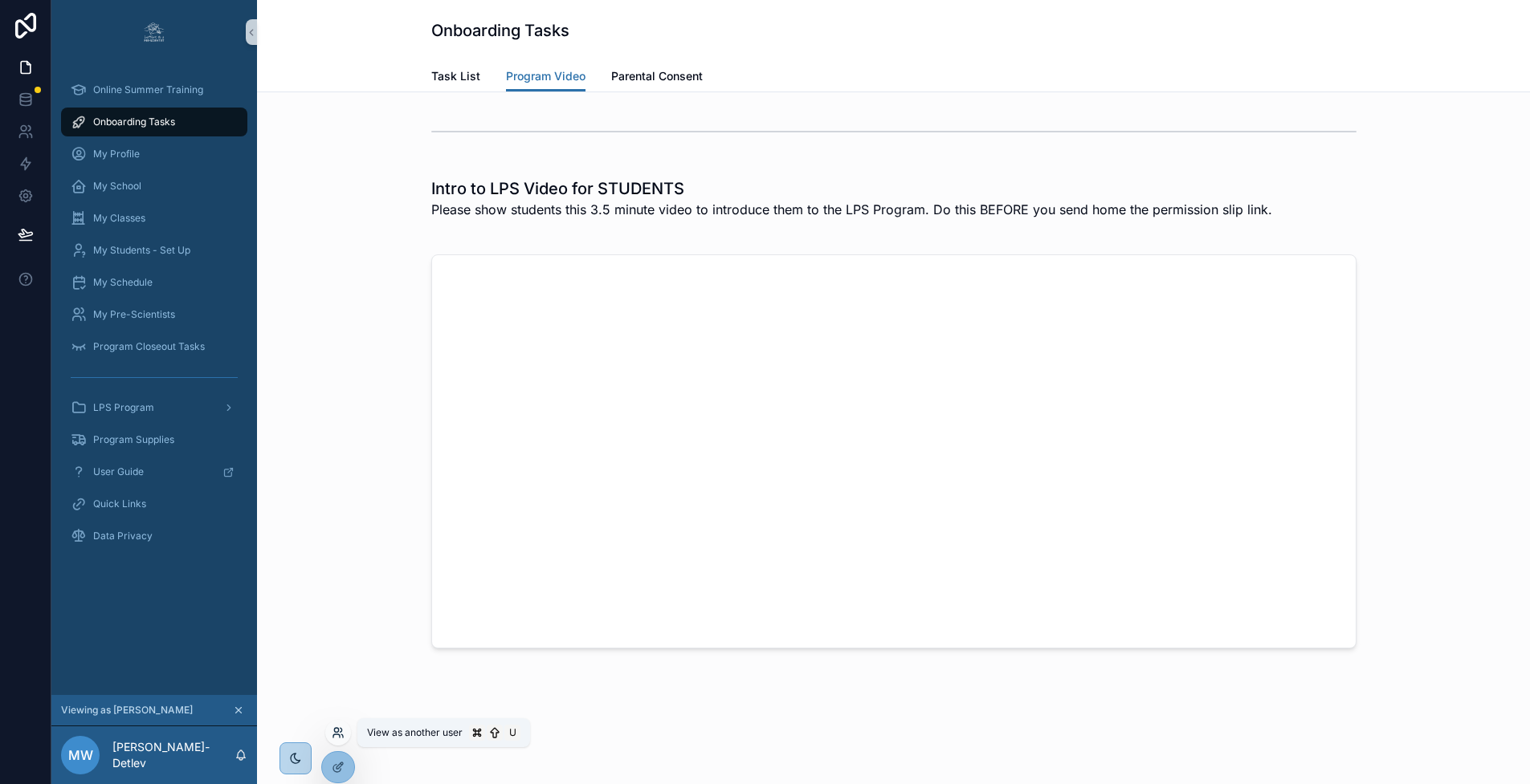
click at [339, 734] on icon at bounding box center [339, 733] width 13 height 13
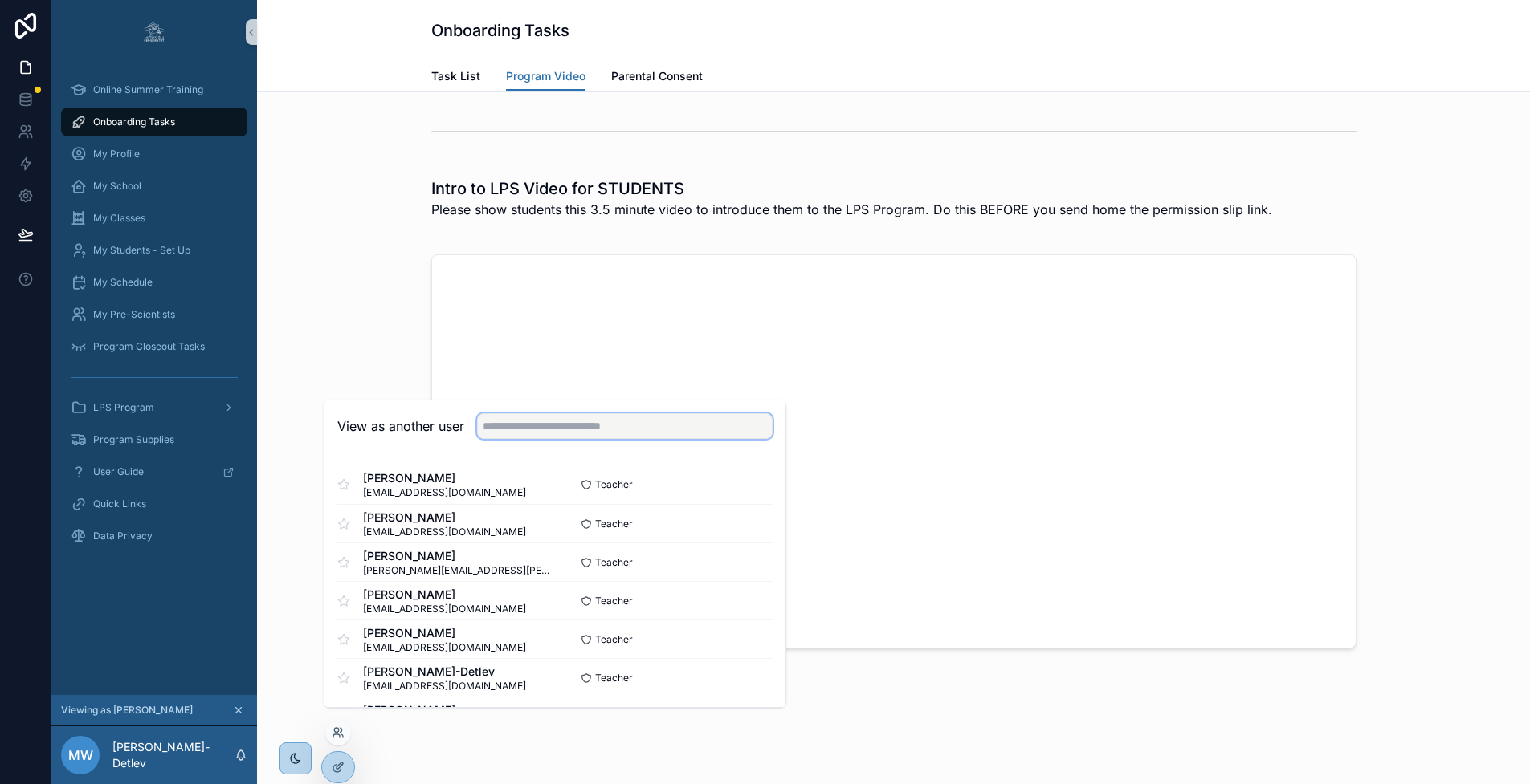
click at [576, 439] on input "text" at bounding box center [625, 426] width 296 height 26
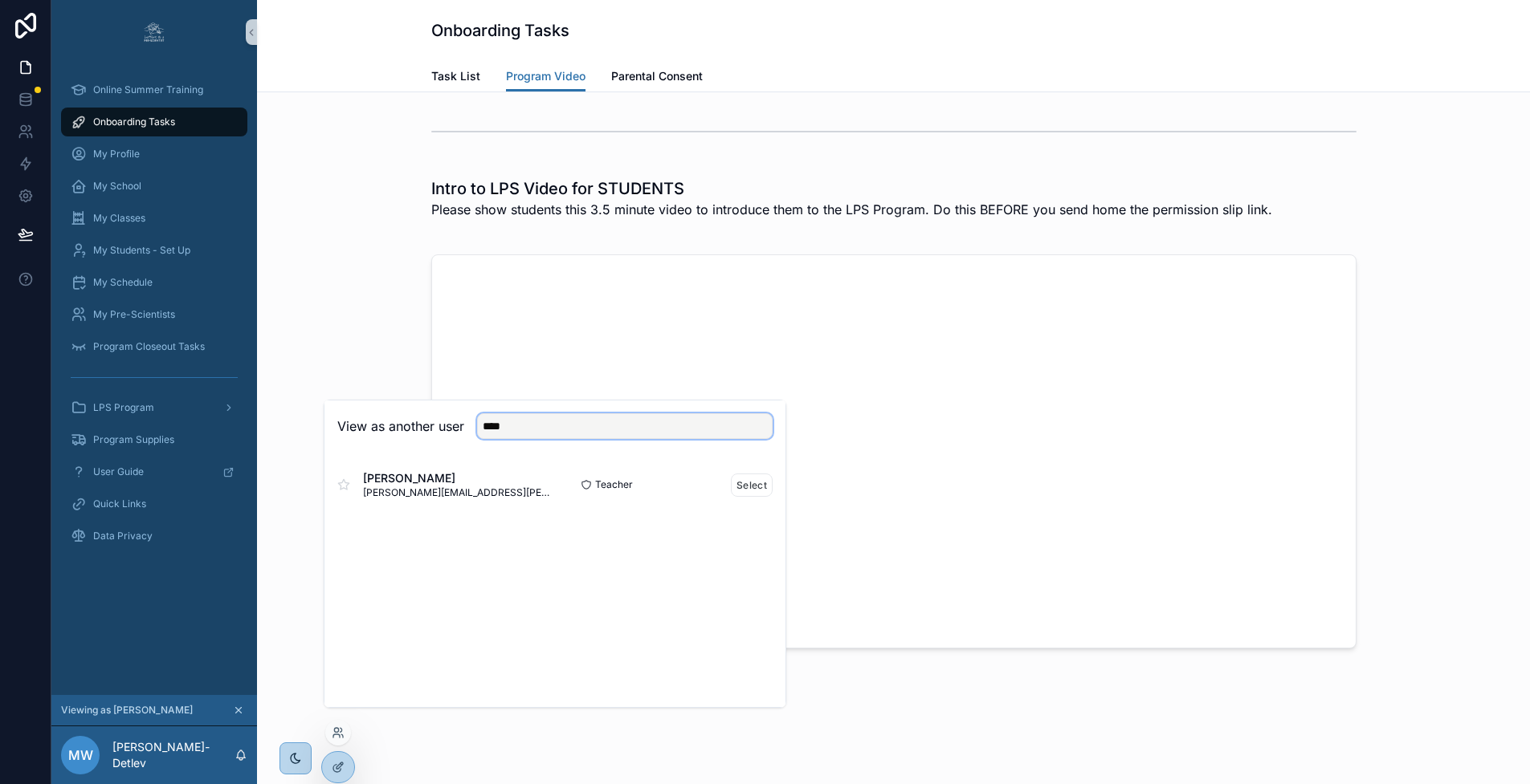
type input "****"
click at [557, 492] on div "Teacher Select" at bounding box center [664, 485] width 218 height 23
click at [753, 497] on button "Select" at bounding box center [751, 485] width 42 height 23
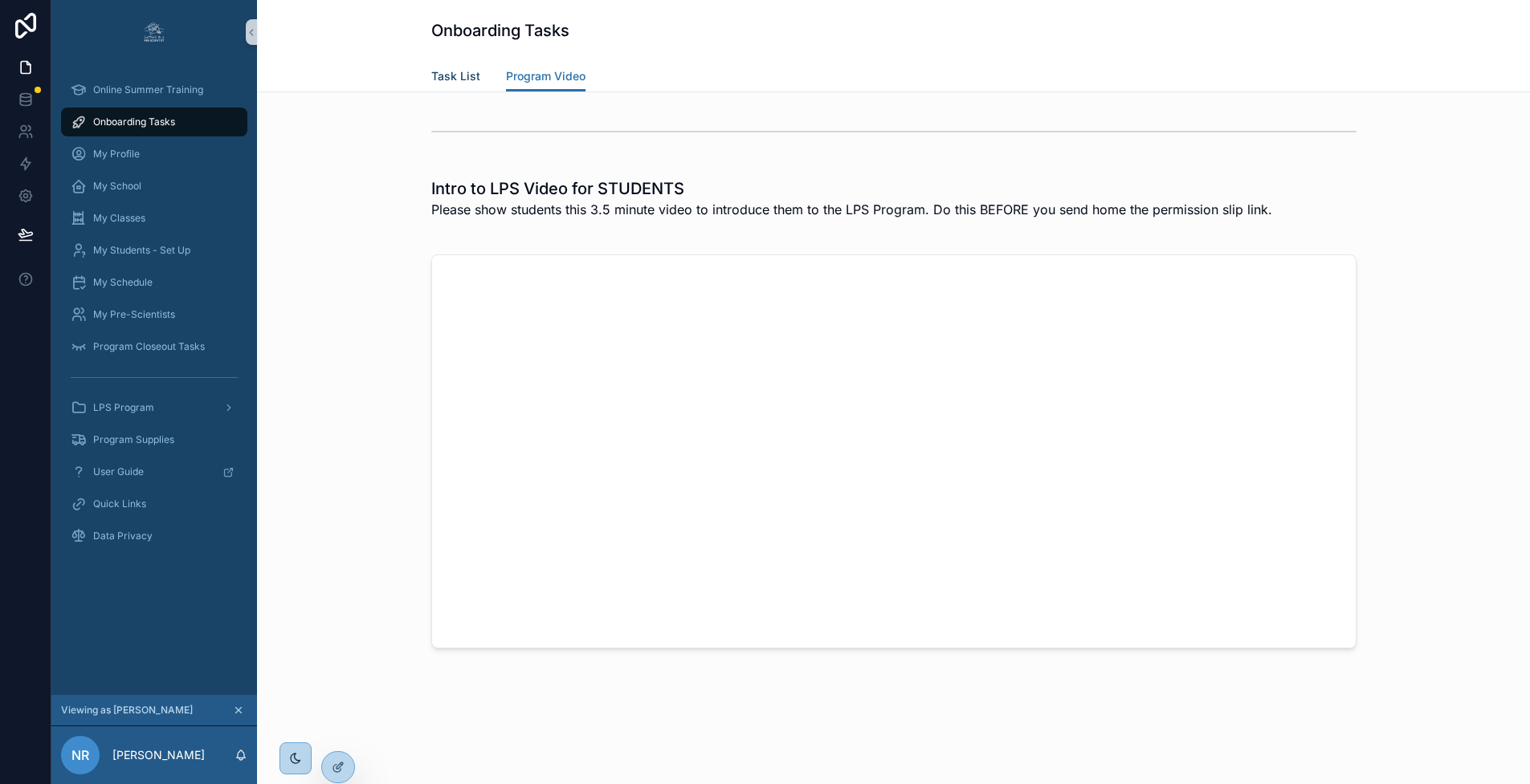
click at [448, 76] on span "Task List" at bounding box center [455, 76] width 49 height 16
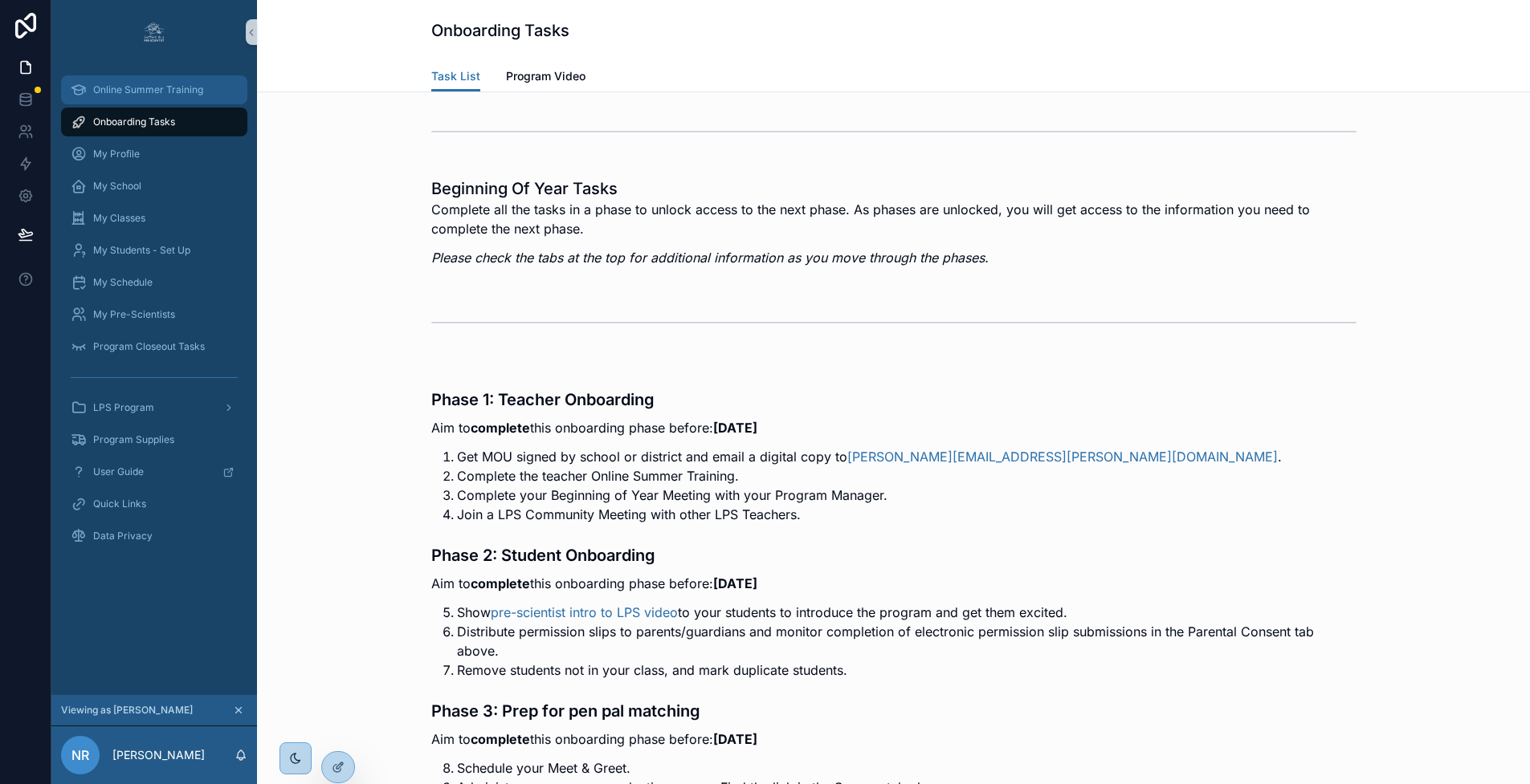
click at [173, 92] on span "Online Summer Training" at bounding box center [148, 90] width 110 height 13
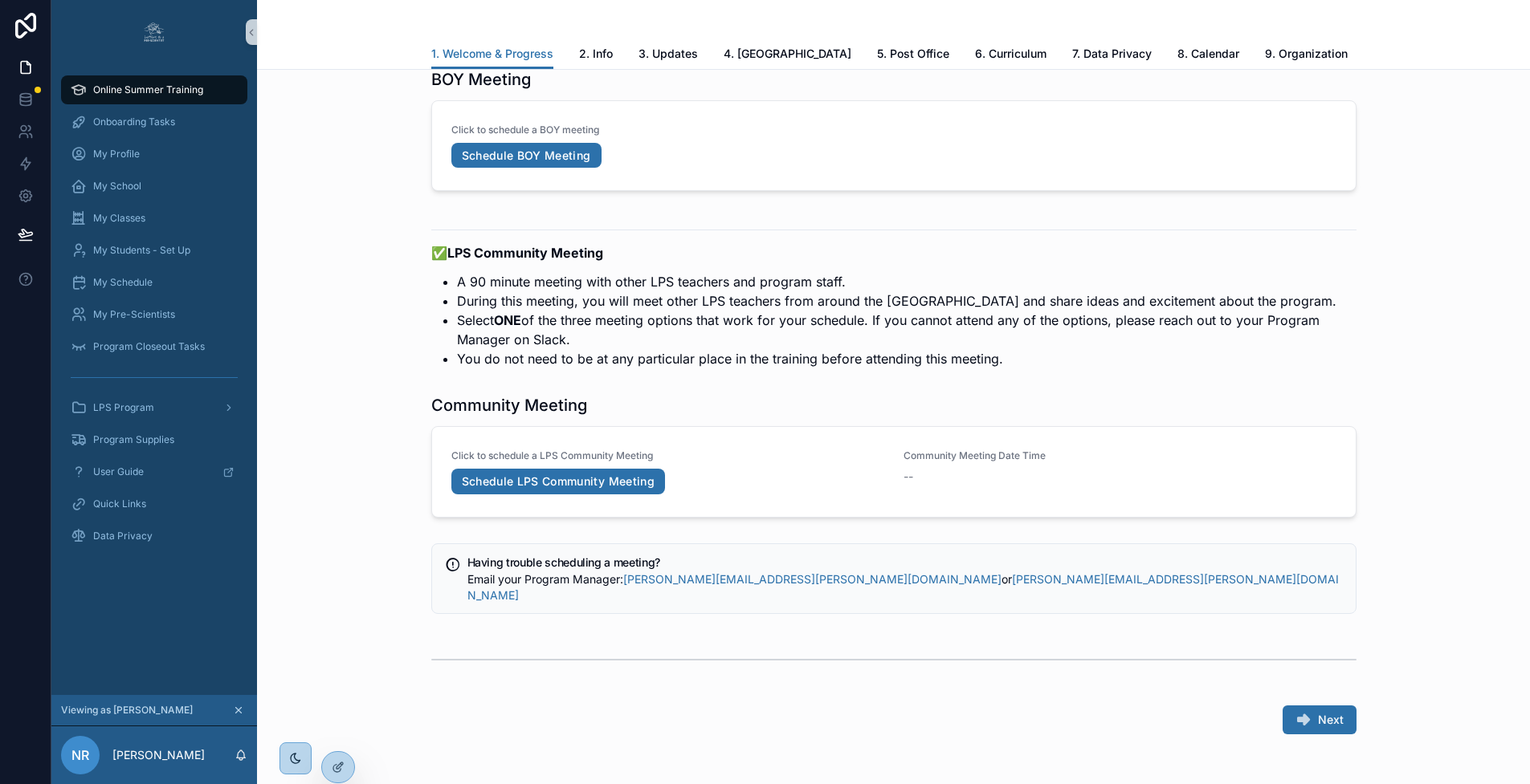
scroll to position [3162, 0]
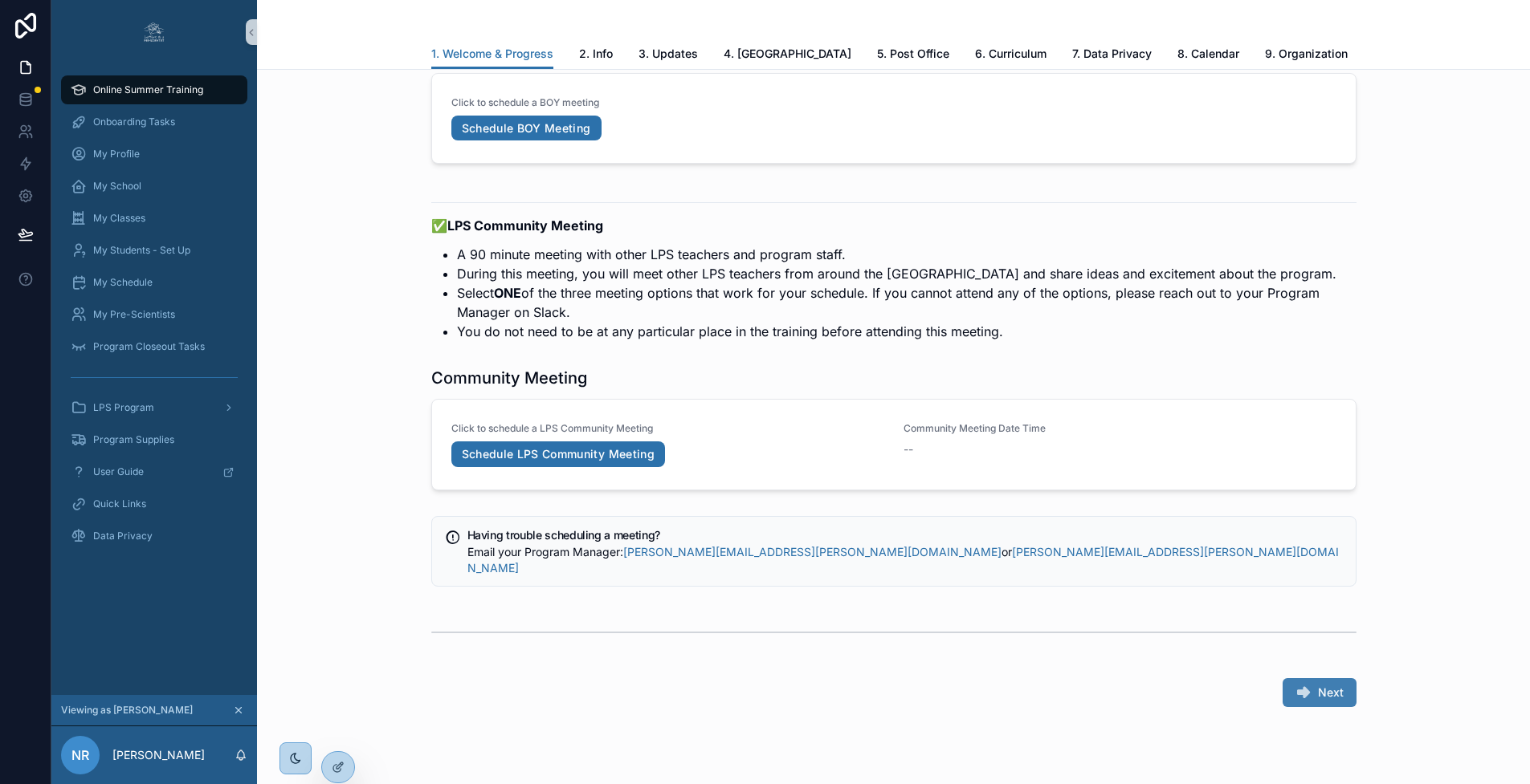
click at [1314, 678] on button "Next" at bounding box center [1319, 692] width 73 height 29
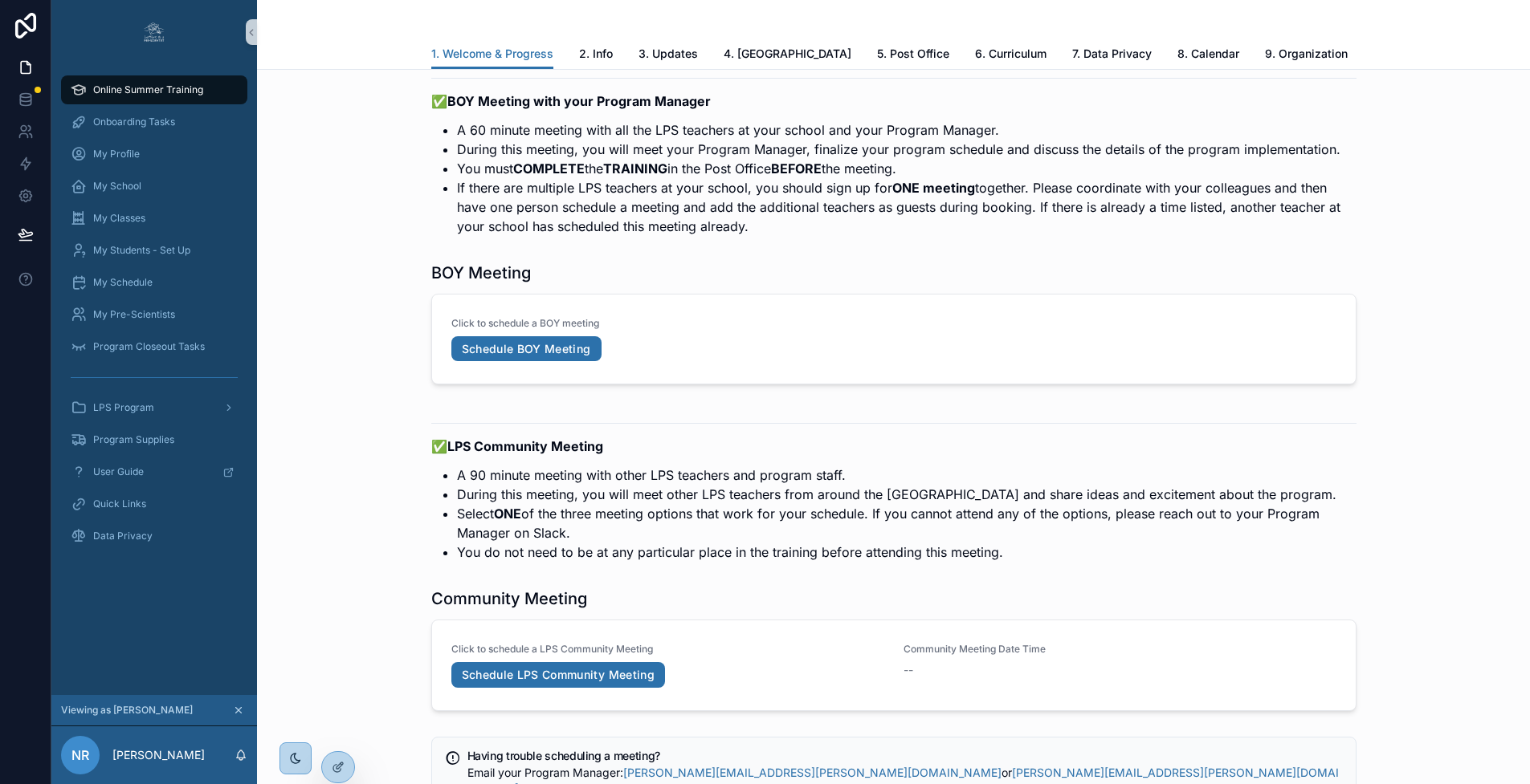
scroll to position [2942, 0]
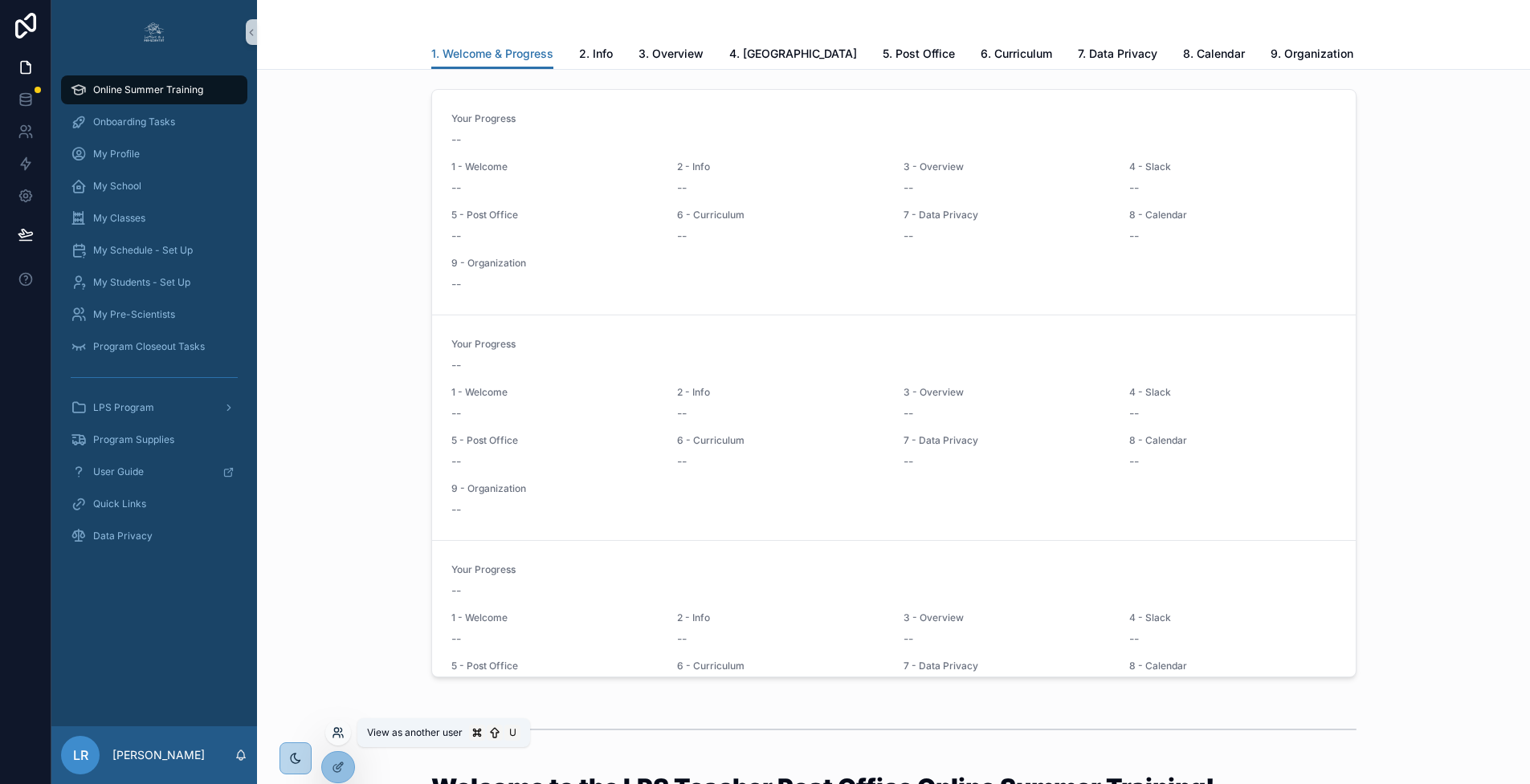
click at [337, 734] on icon at bounding box center [337, 736] width 7 height 3
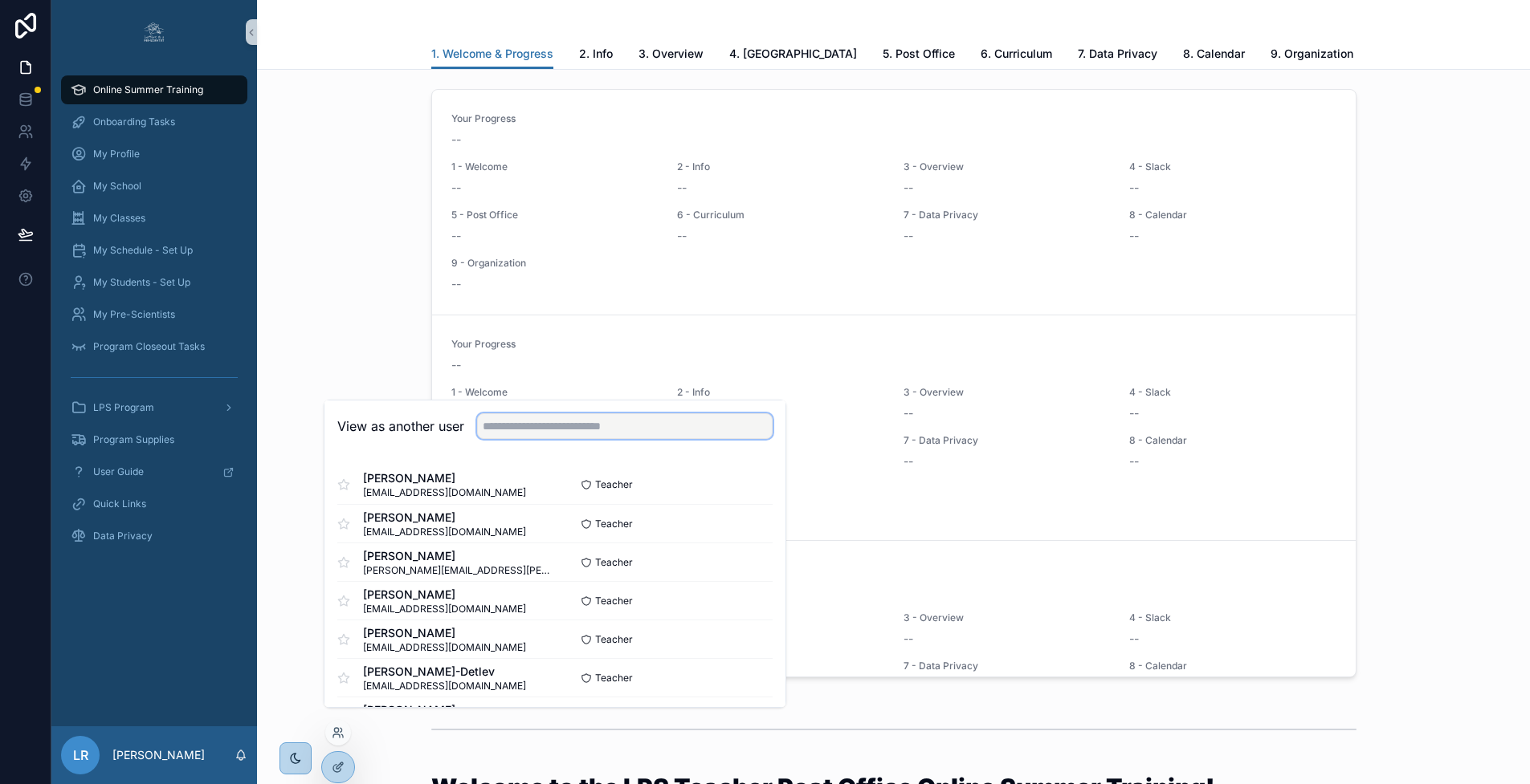
click at [538, 439] on input "text" at bounding box center [625, 426] width 296 height 26
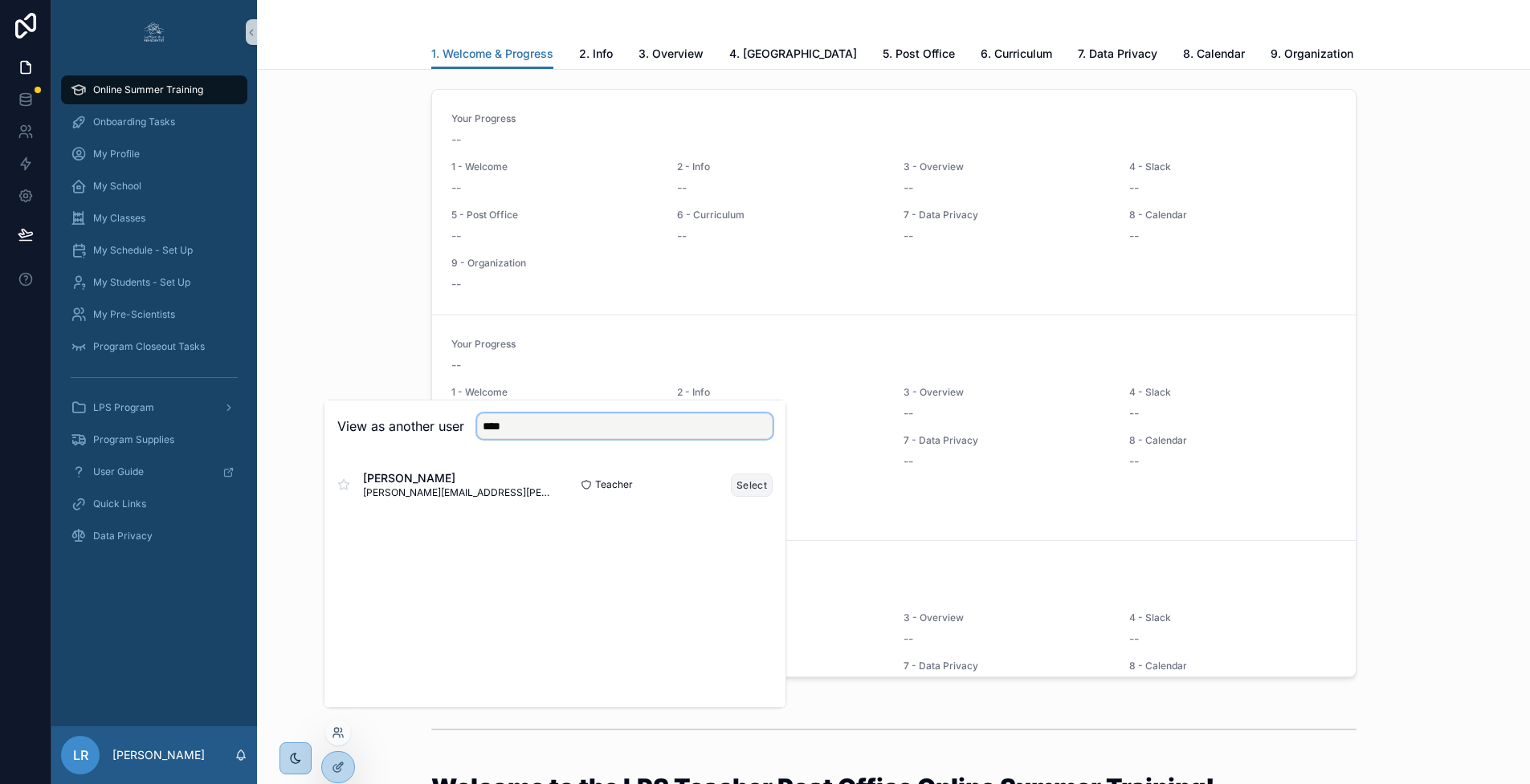
type input "****"
click at [749, 497] on button "Select" at bounding box center [751, 485] width 42 height 23
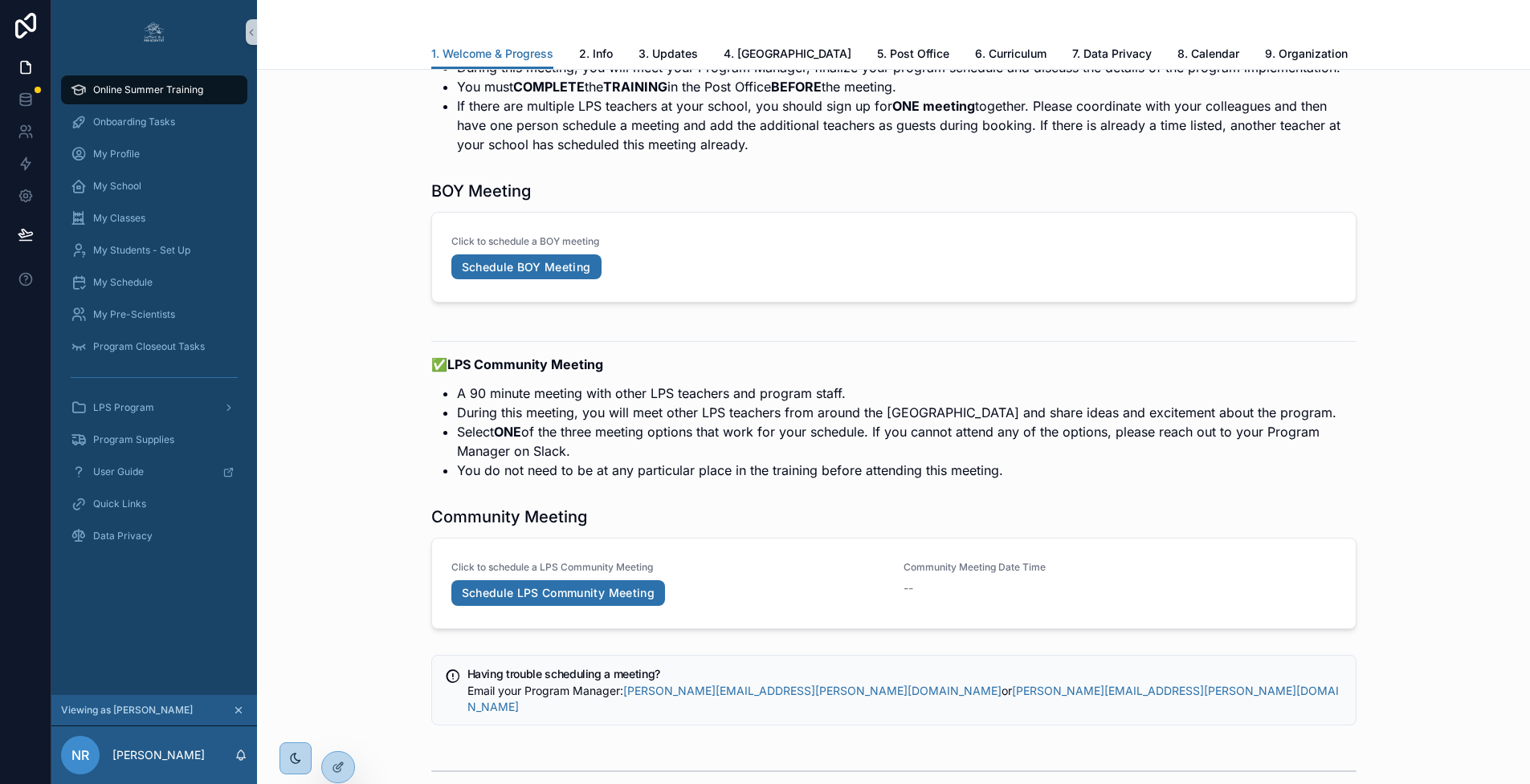
scroll to position [3096, 0]
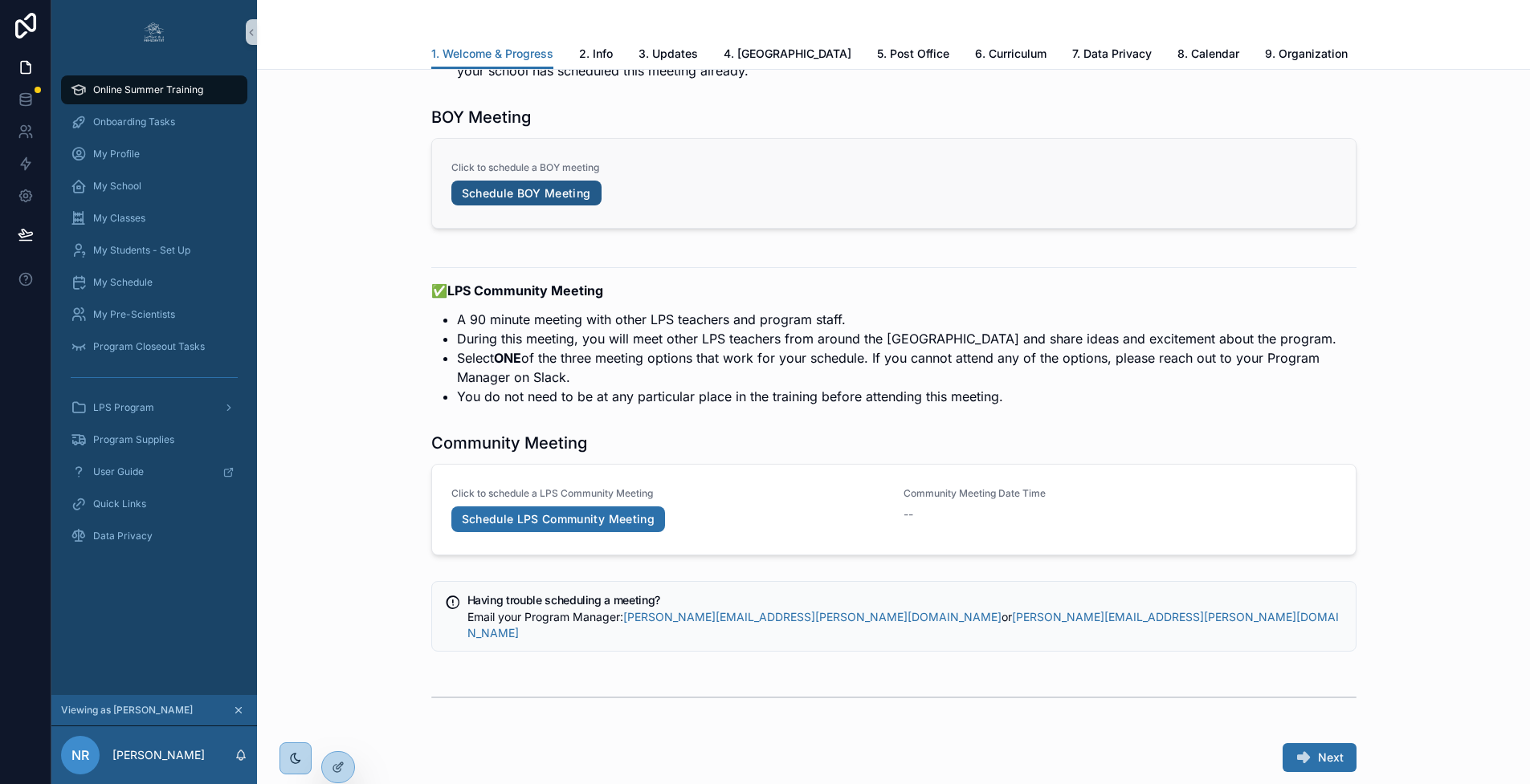
click at [544, 181] on link "Schedule BOY Meeting" at bounding box center [527, 193] width 150 height 26
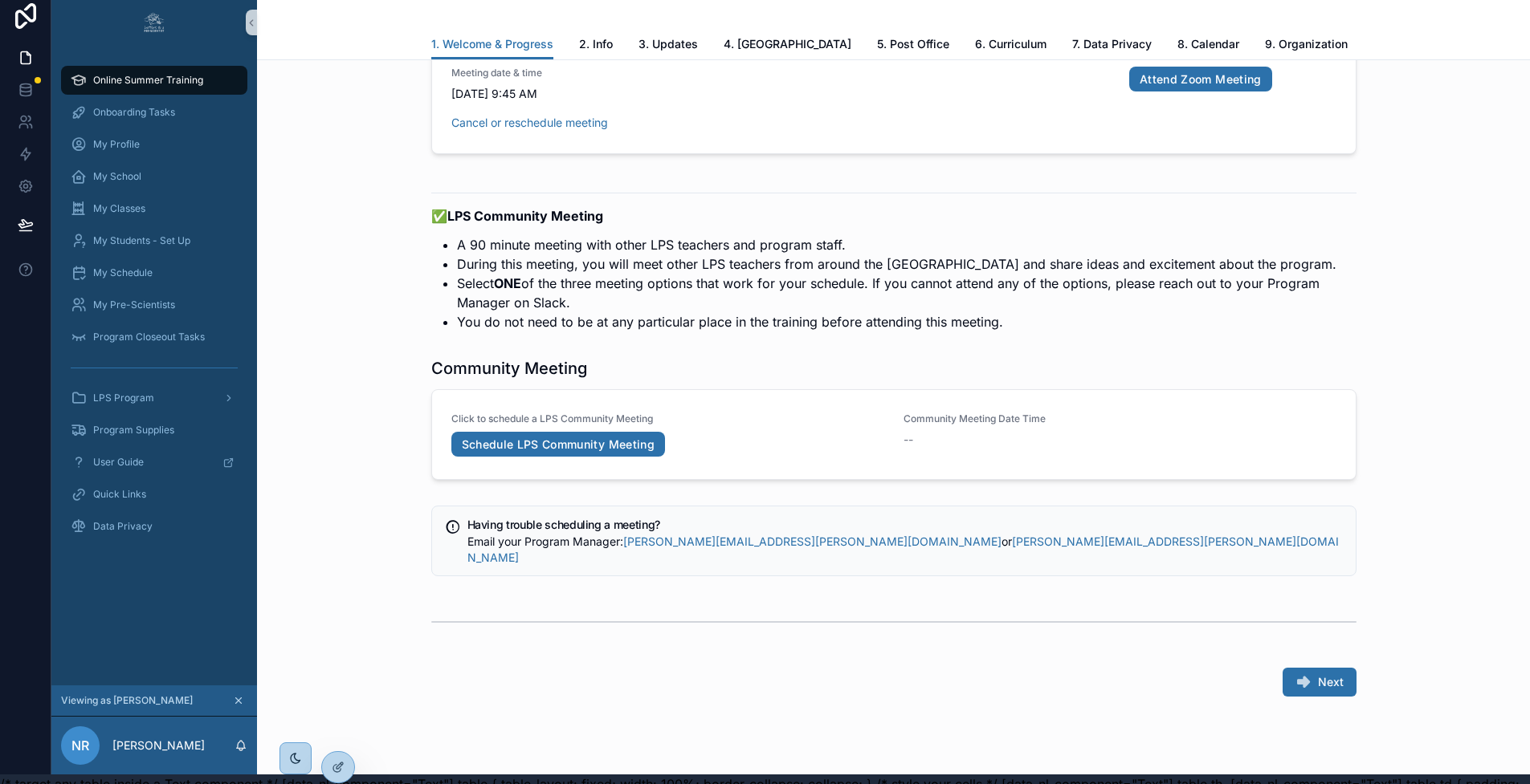
scroll to position [27, 0]
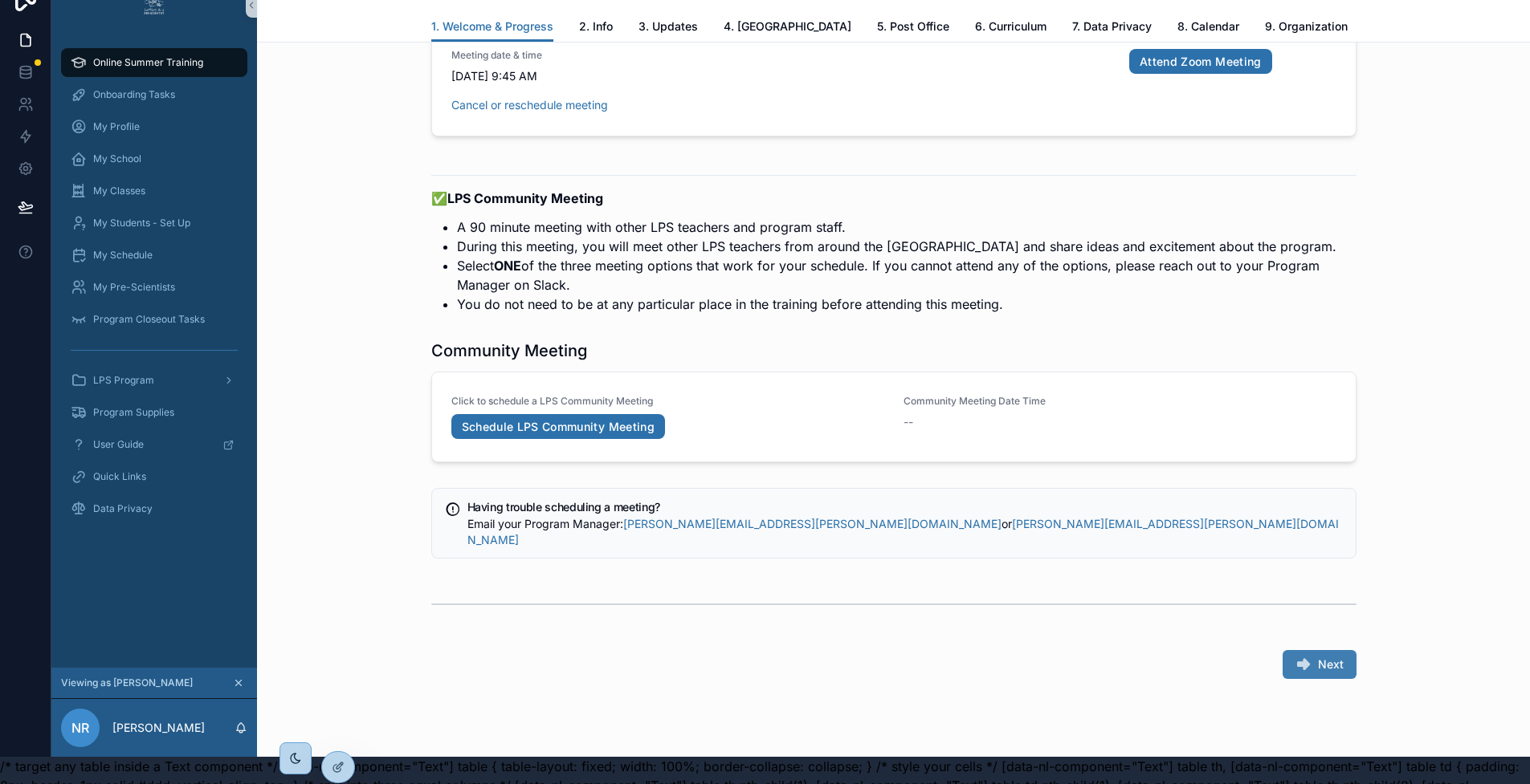
click at [1310, 656] on icon "scrollable content" at bounding box center [1303, 664] width 16 height 16
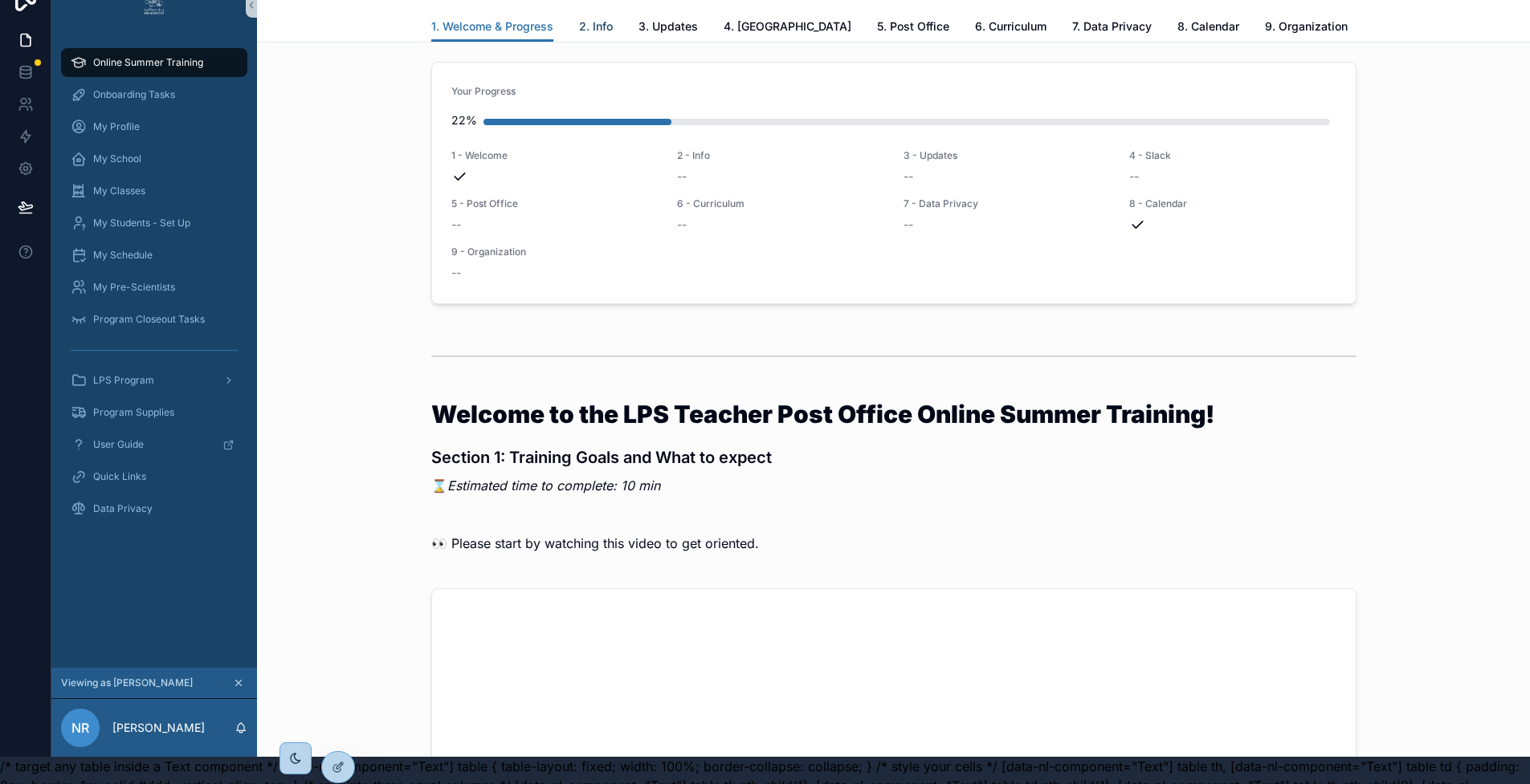
click at [607, 28] on span "2. Info" at bounding box center [595, 26] width 34 height 16
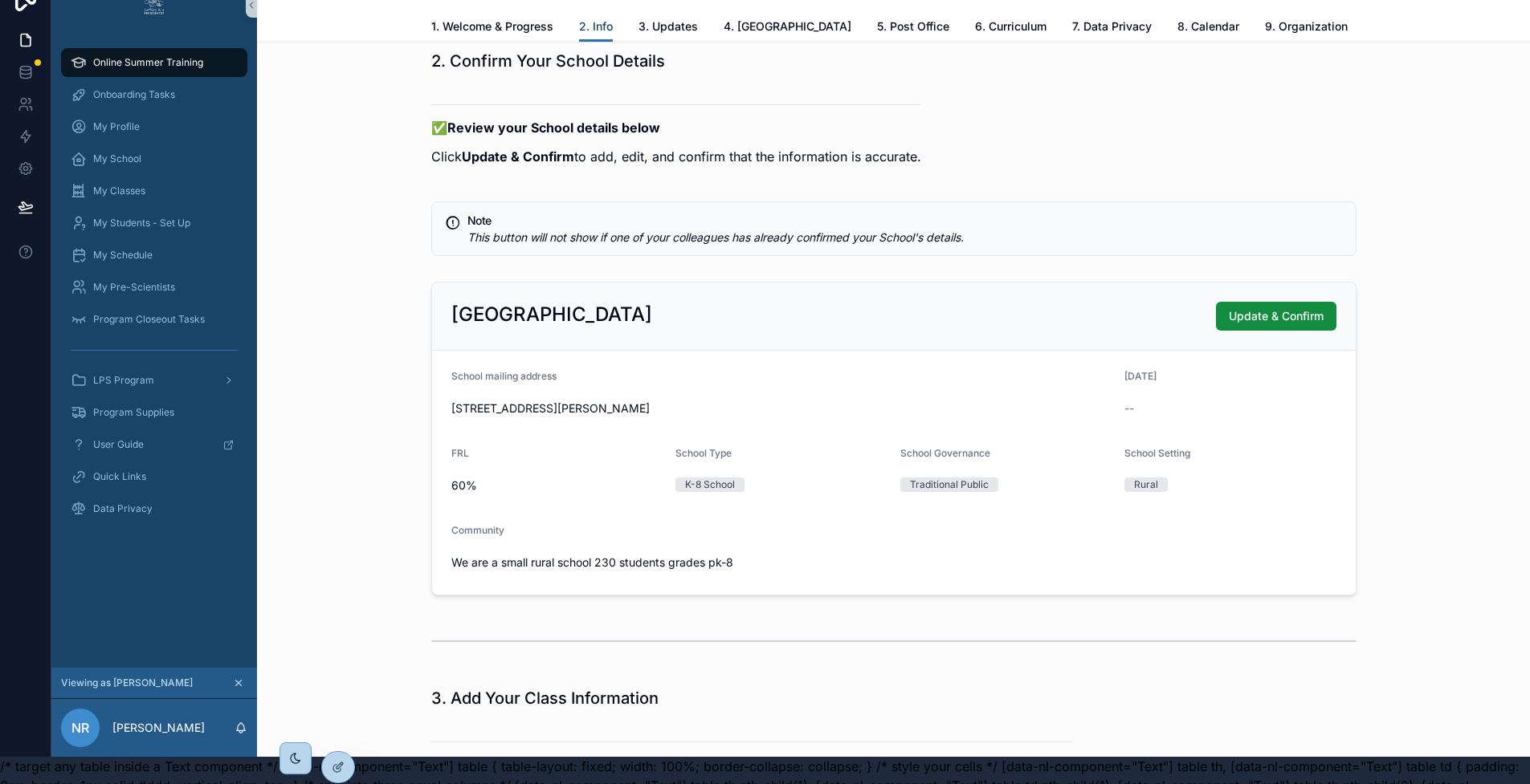
scroll to position [1022, 0]
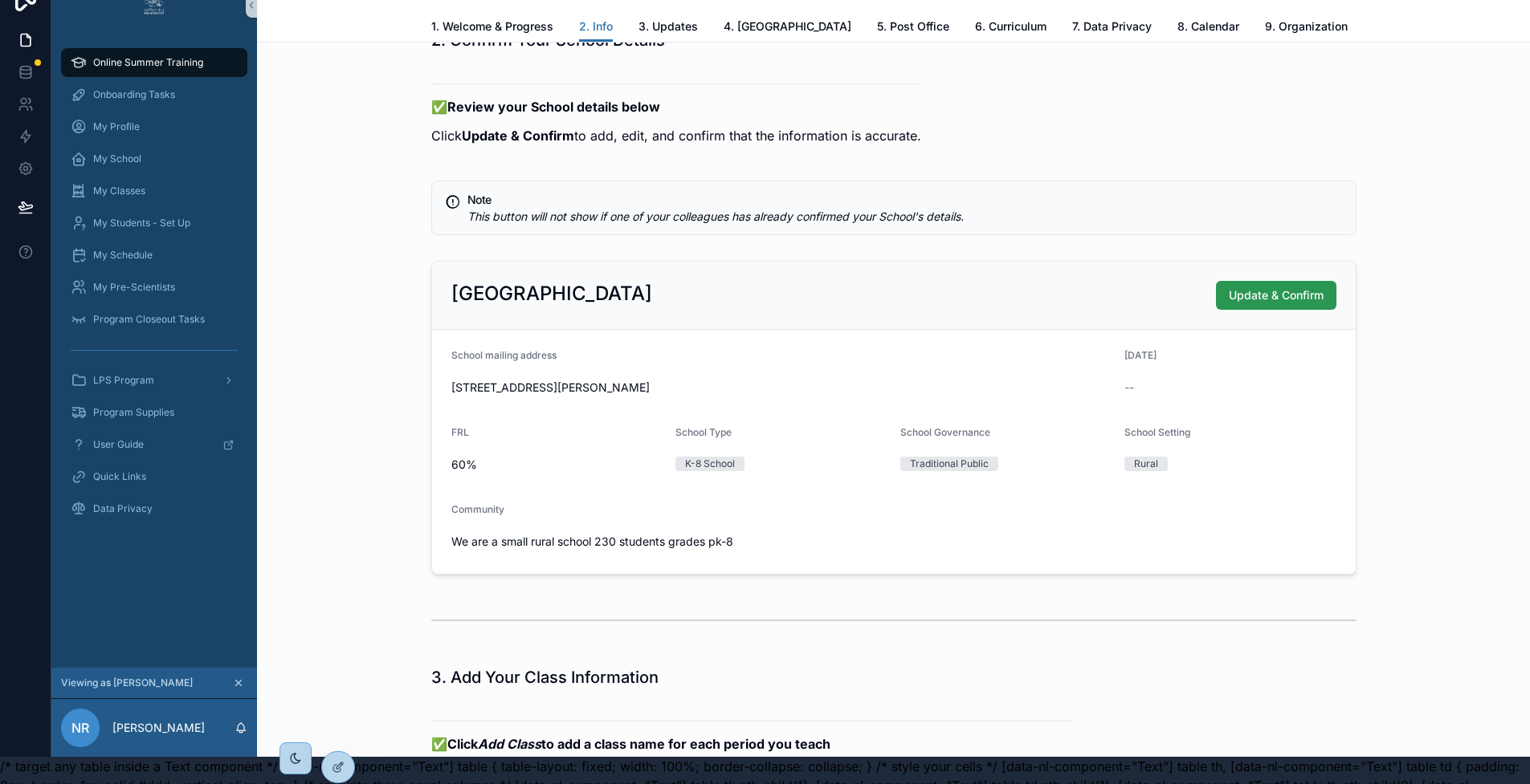
click at [1275, 304] on span "Update & Confirm" at bounding box center [1276, 295] width 95 height 16
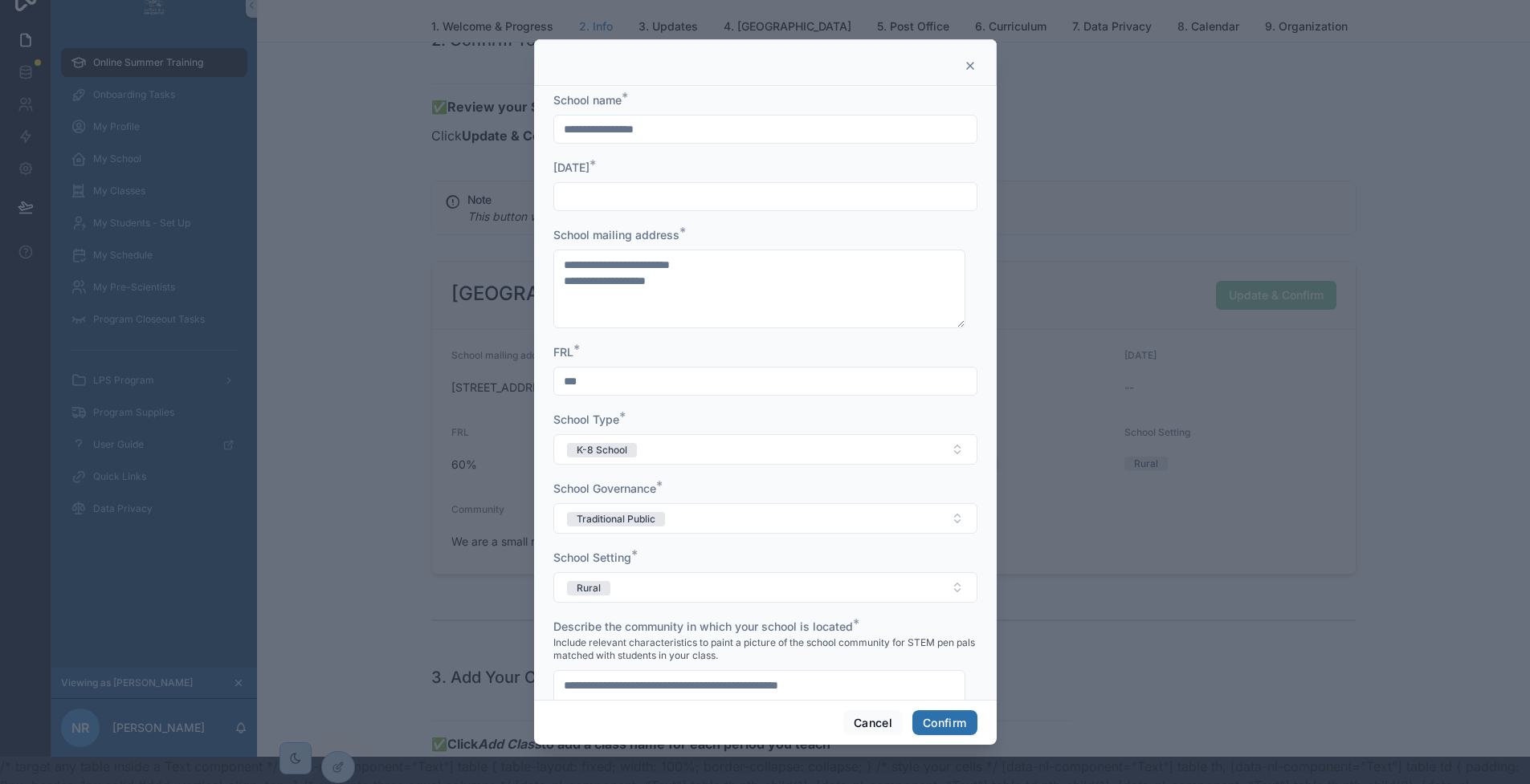
click at [737, 195] on input "text" at bounding box center [765, 196] width 423 height 22
click at [667, 236] on button at bounding box center [666, 236] width 29 height 29
click at [755, 468] on button "27" at bounding box center [753, 471] width 29 height 29
type input "*********"
click at [940, 736] on button "Confirm" at bounding box center [945, 723] width 64 height 26
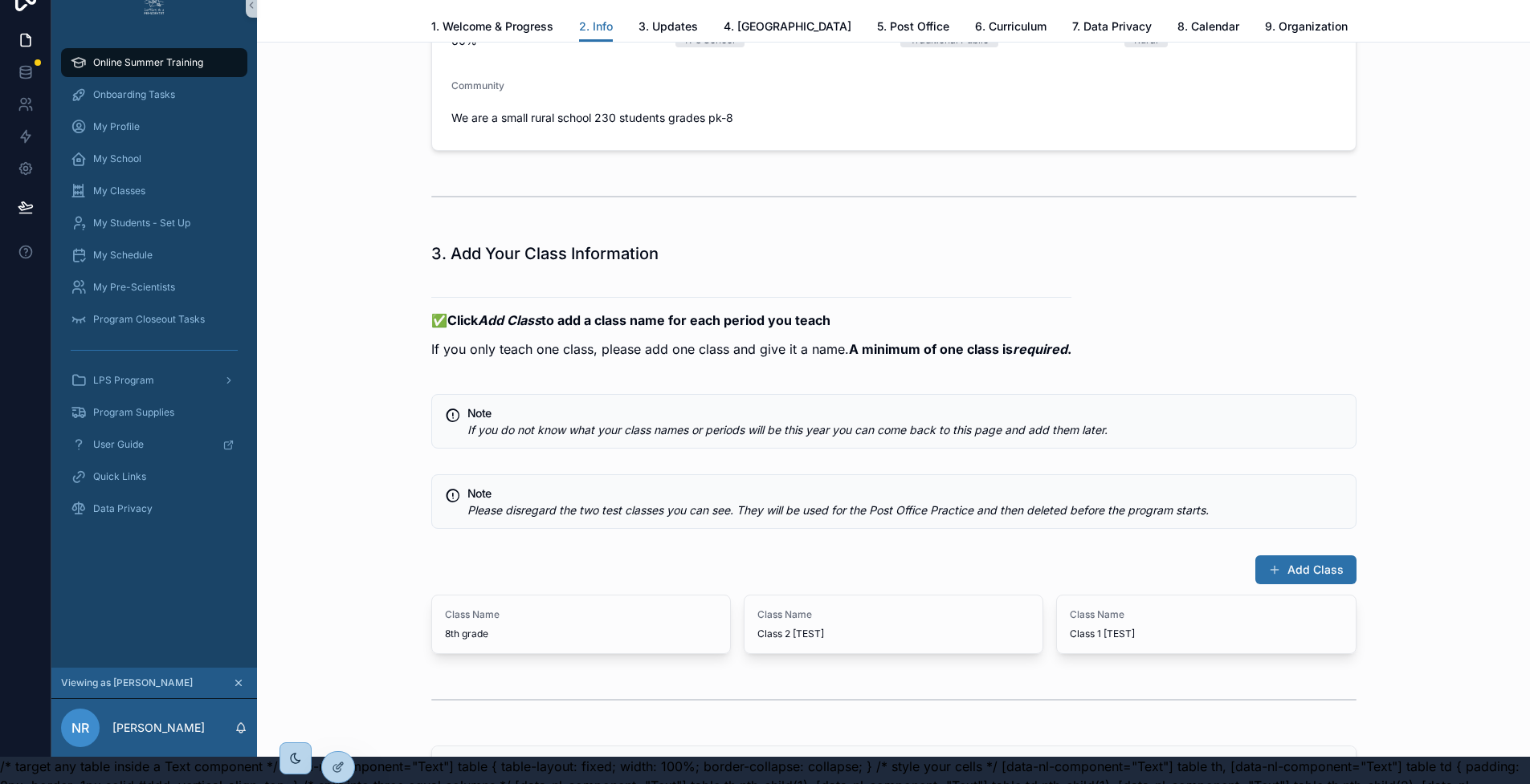
scroll to position [1445, 0]
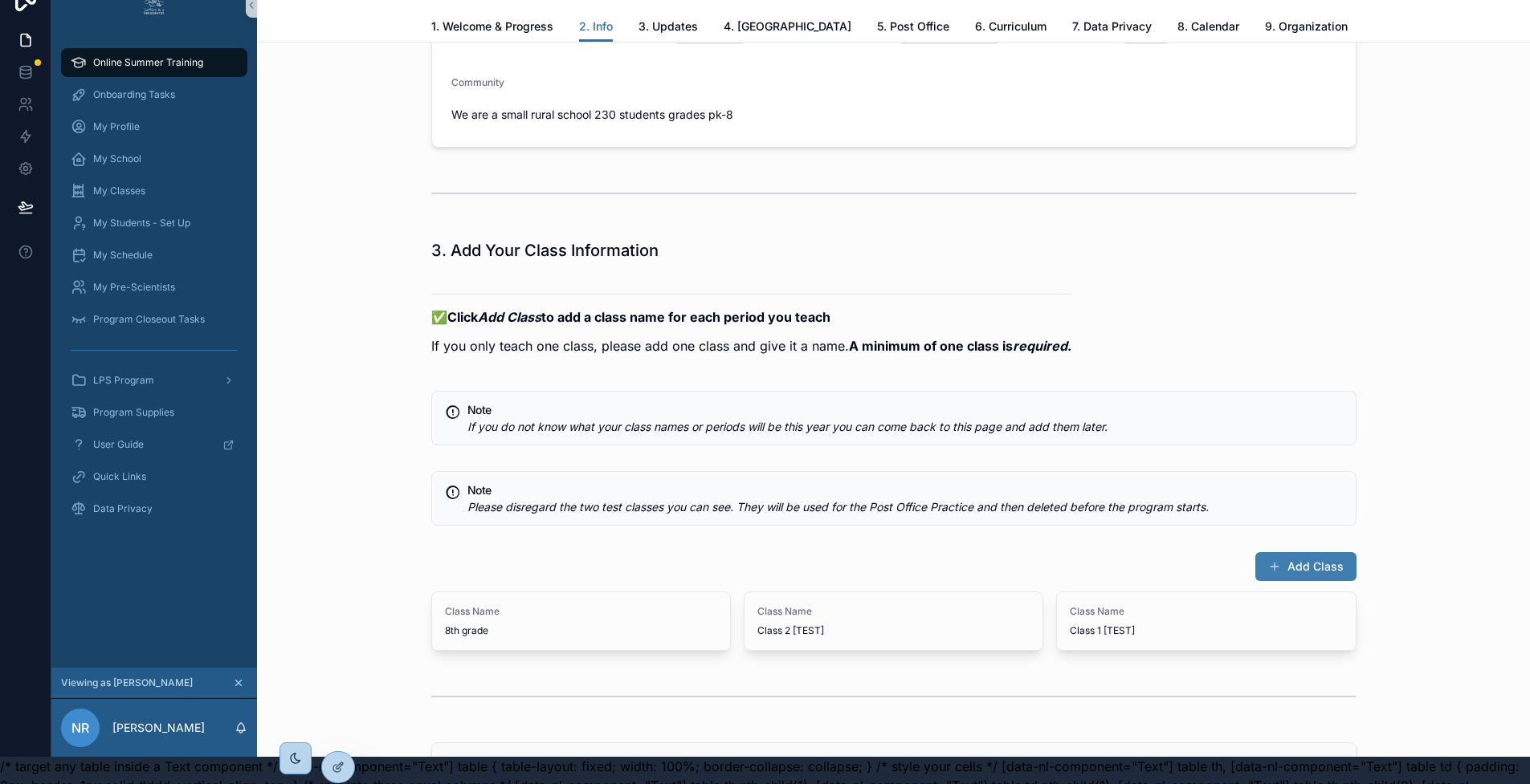
click at [1296, 581] on button "Add Class" at bounding box center [1305, 566] width 102 height 29
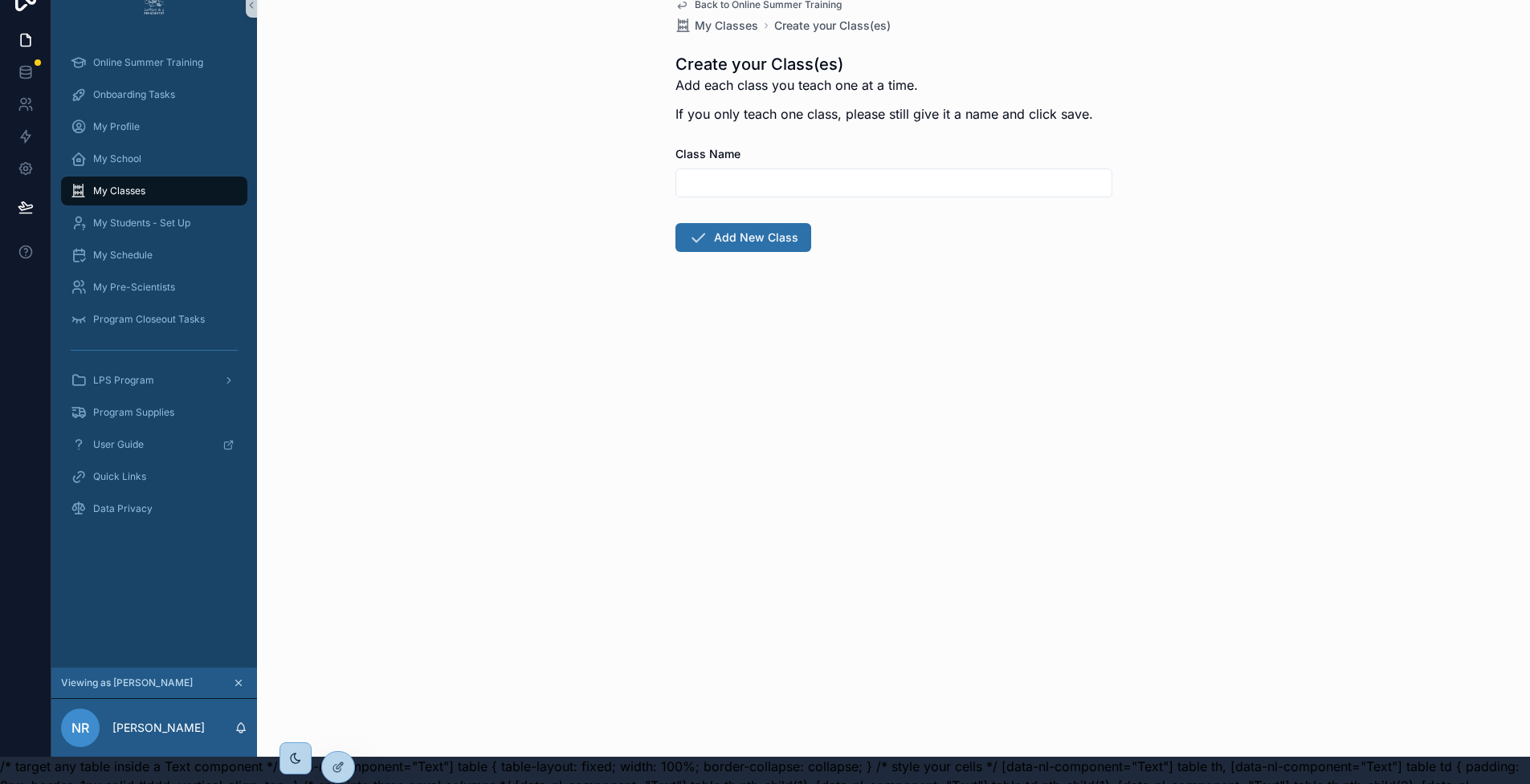
click at [770, 185] on input "scrollable content" at bounding box center [893, 182] width 435 height 22
type input "**********"
click at [760, 237] on button "Add New Class" at bounding box center [743, 237] width 135 height 29
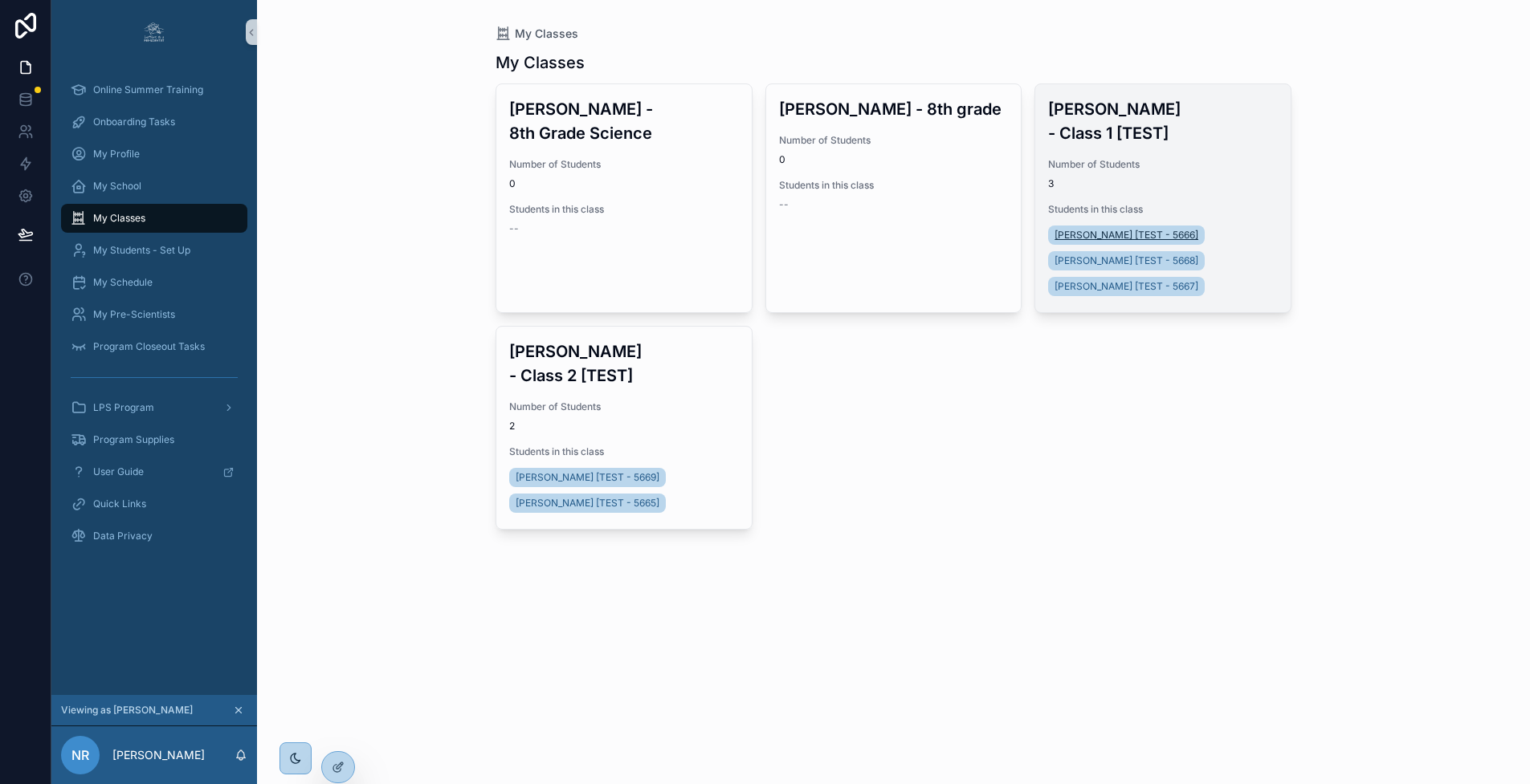
click at [1177, 229] on span "CHRISTOPHER BROWN [TEST - 5666]" at bounding box center [1126, 235] width 144 height 13
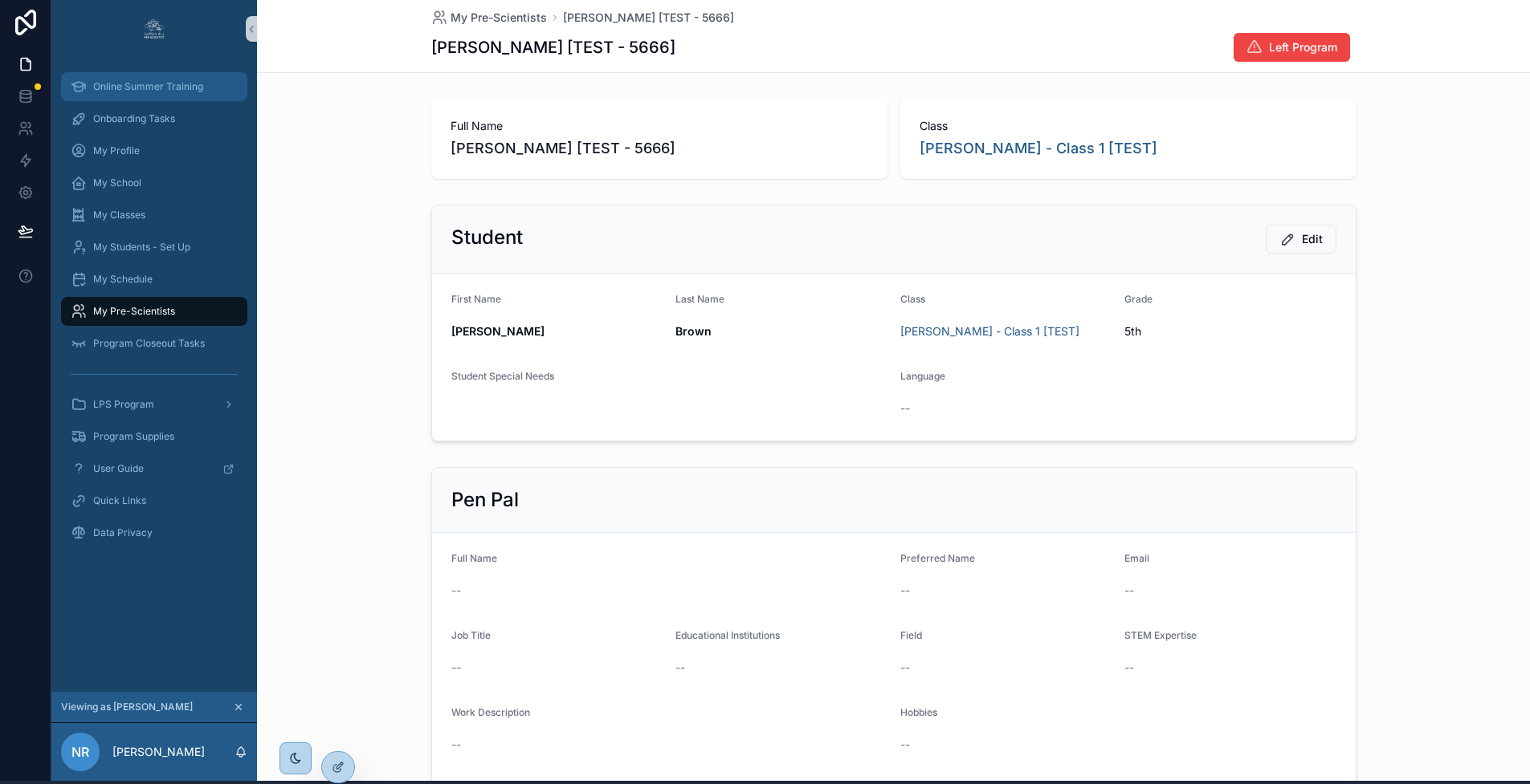
click at [159, 82] on span "Online Summer Training" at bounding box center [148, 87] width 110 height 13
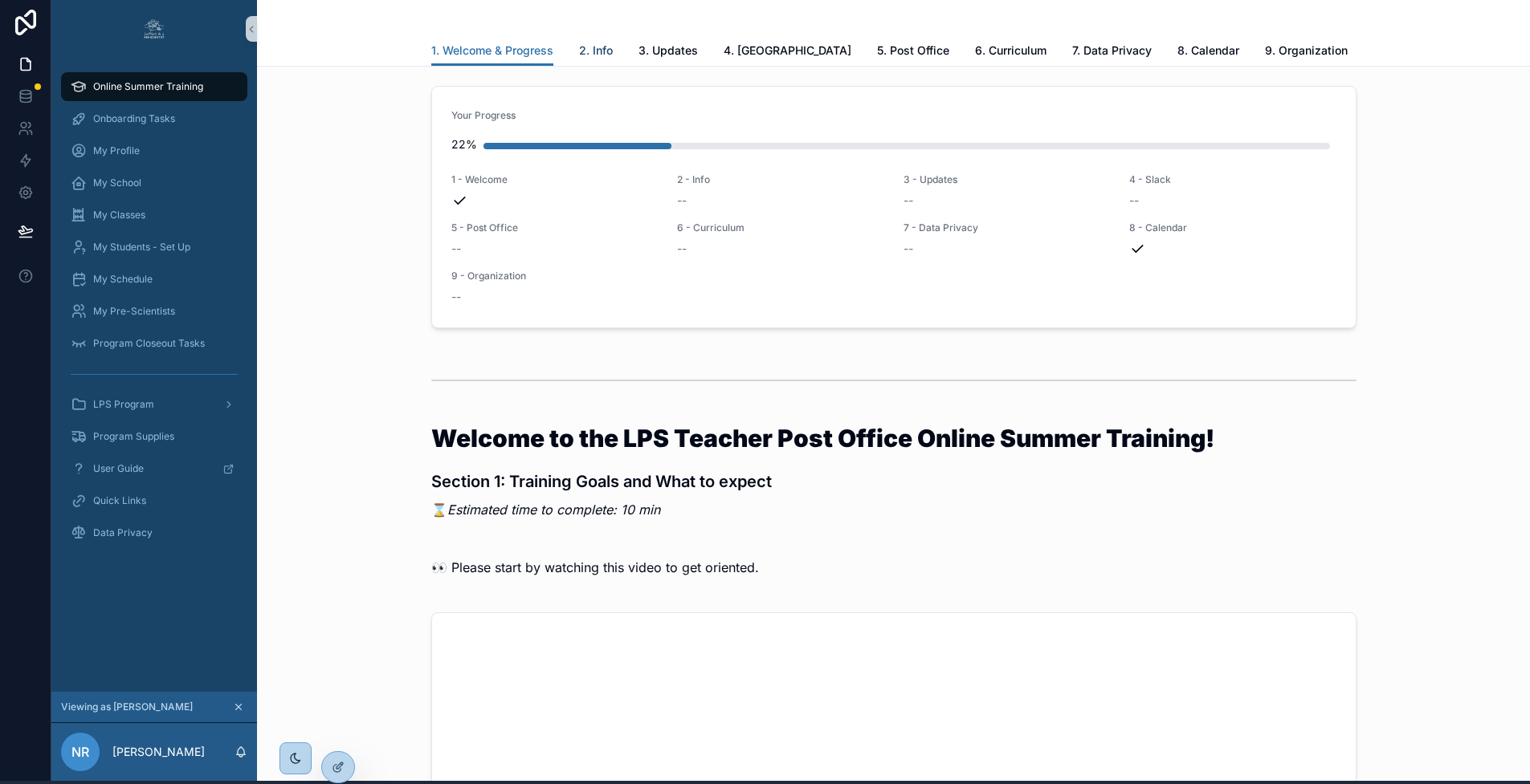
click at [605, 46] on span "2. Info" at bounding box center [595, 50] width 34 height 16
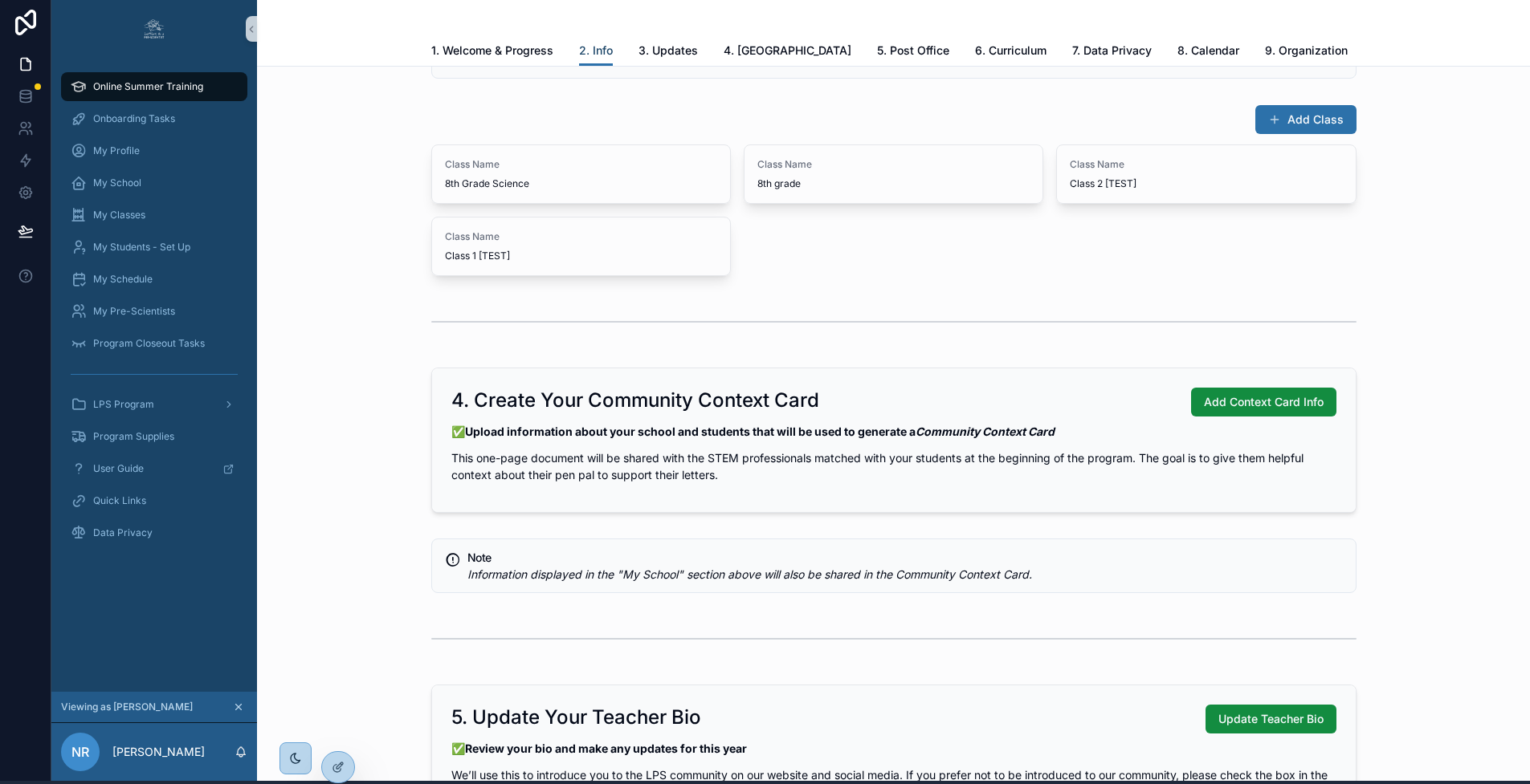
scroll to position [1948, 0]
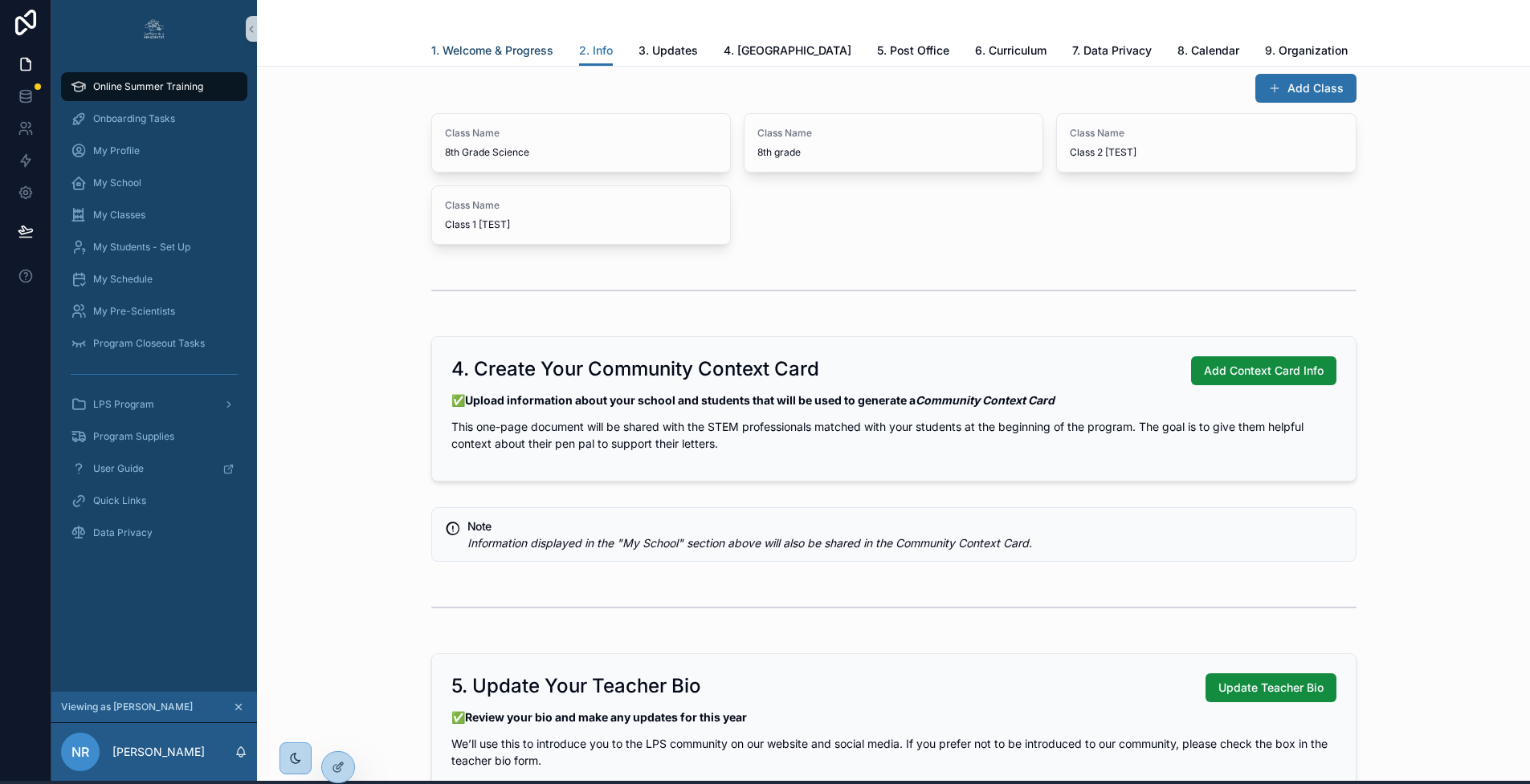
click at [505, 48] on span "1. Welcome & Progress" at bounding box center [492, 50] width 122 height 16
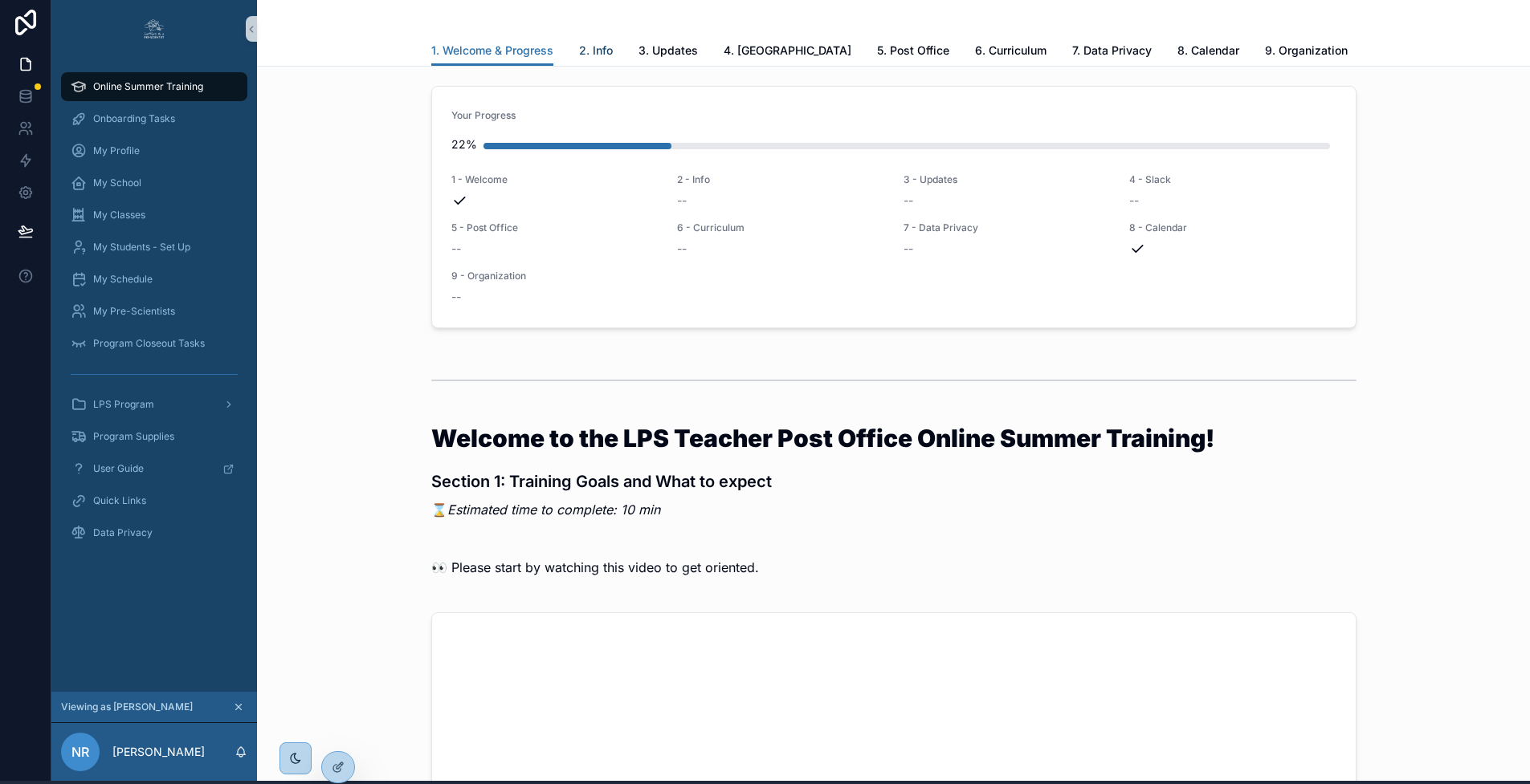
click at [605, 50] on span "2. Info" at bounding box center [595, 50] width 34 height 16
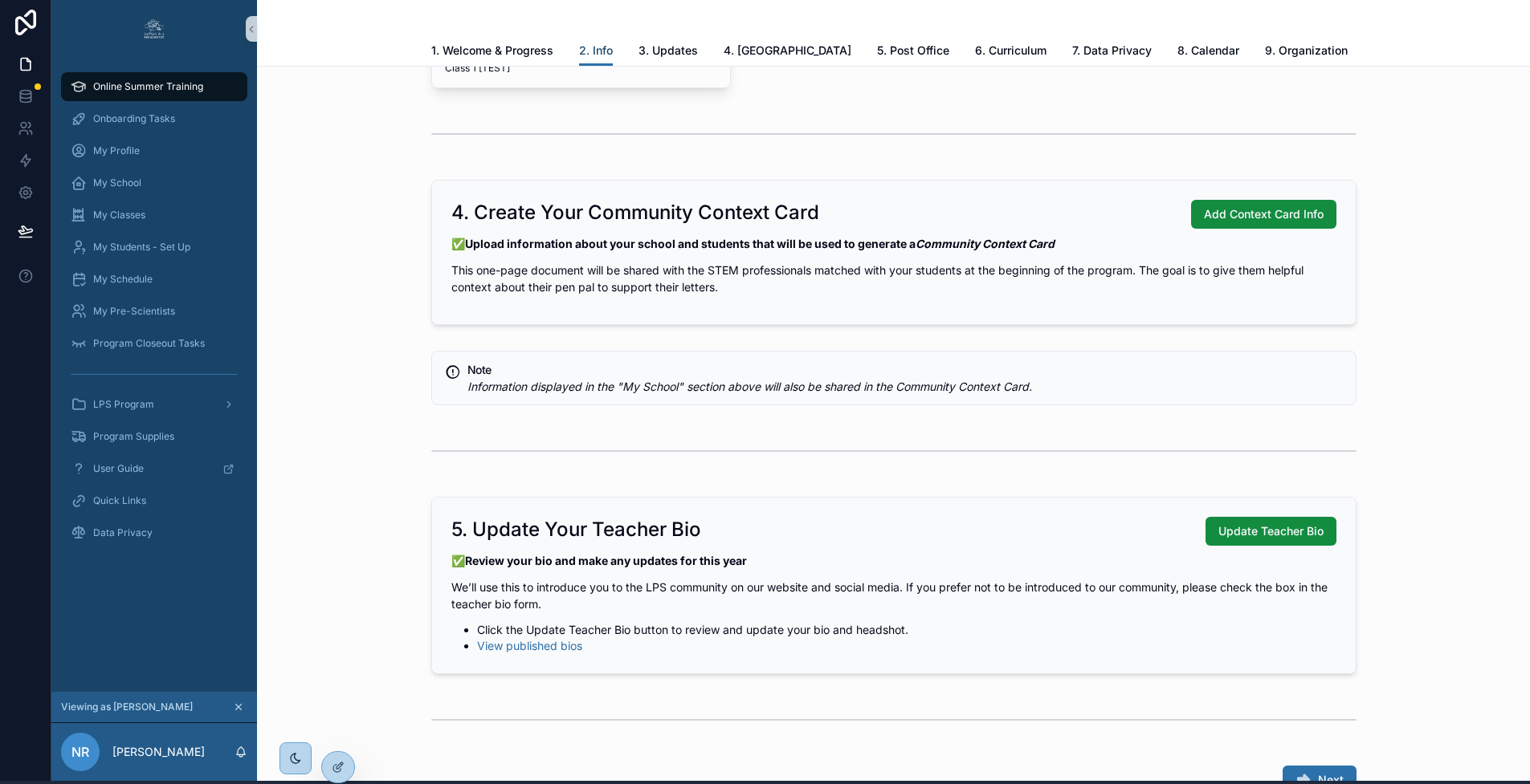
scroll to position [2105, 0]
click at [1263, 539] on span "Update Teacher Bio" at bounding box center [1270, 530] width 105 height 16
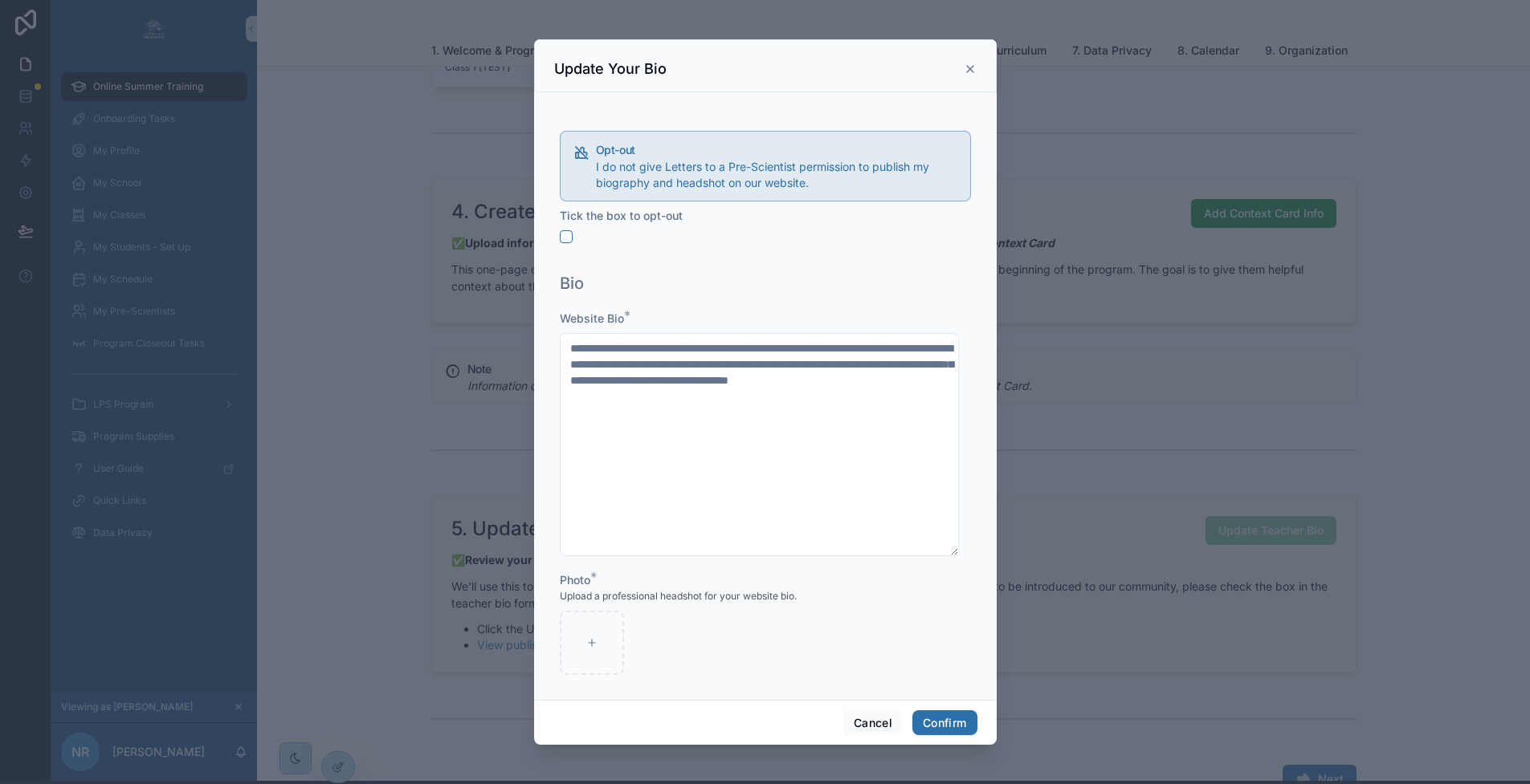
scroll to position [12, 0]
click at [866, 719] on button "Cancel" at bounding box center [873, 723] width 59 height 26
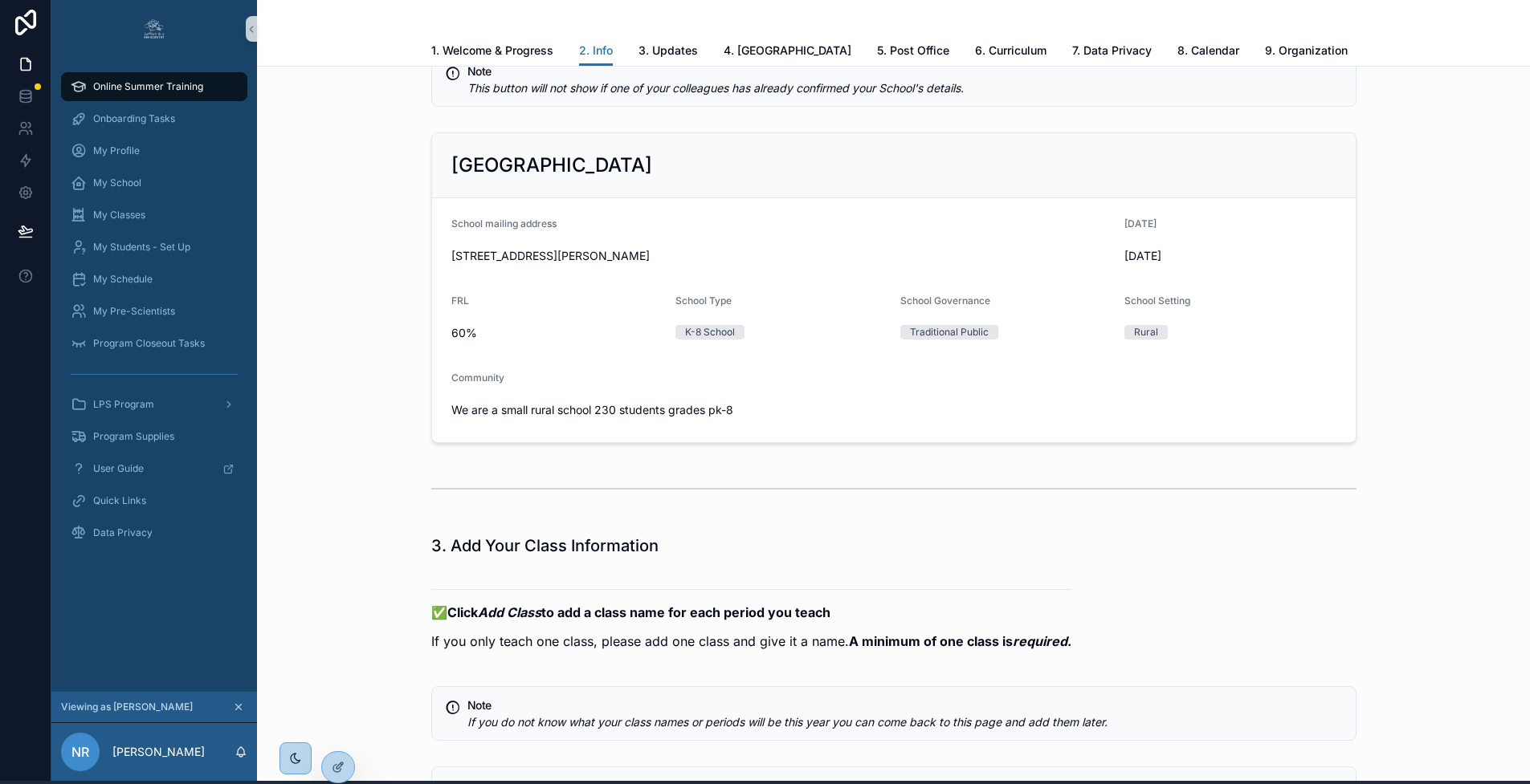
scroll to position [1174, 0]
click at [659, 52] on span "3. Updates" at bounding box center [668, 50] width 59 height 16
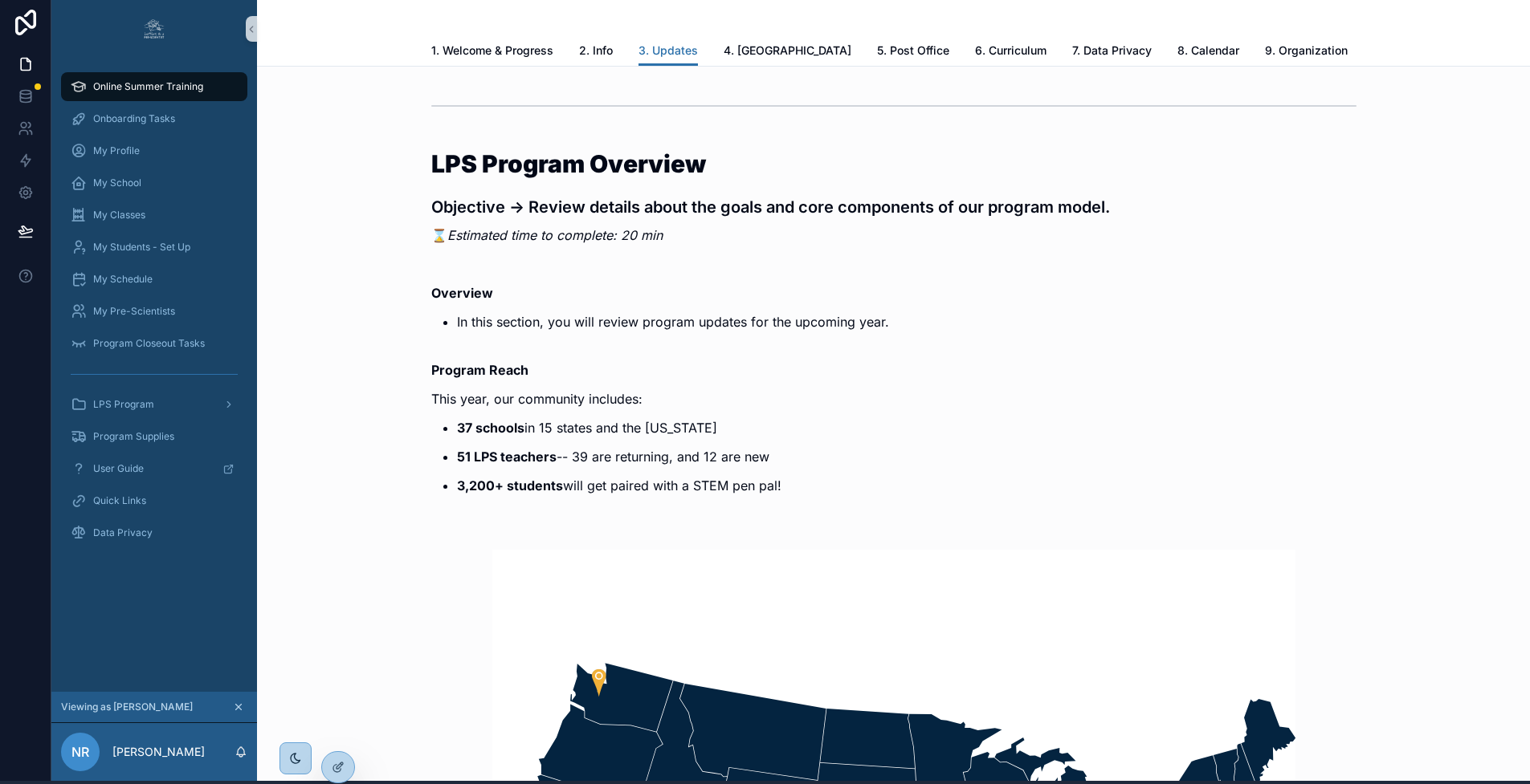
click at [391, 31] on div "3. Updates 1. Welcome & Progress 2. Info 3. Updates 4. Slack 5. Post Office 6. …" at bounding box center [893, 31] width 1272 height 70
click at [599, 48] on span "2. Info" at bounding box center [595, 50] width 34 height 16
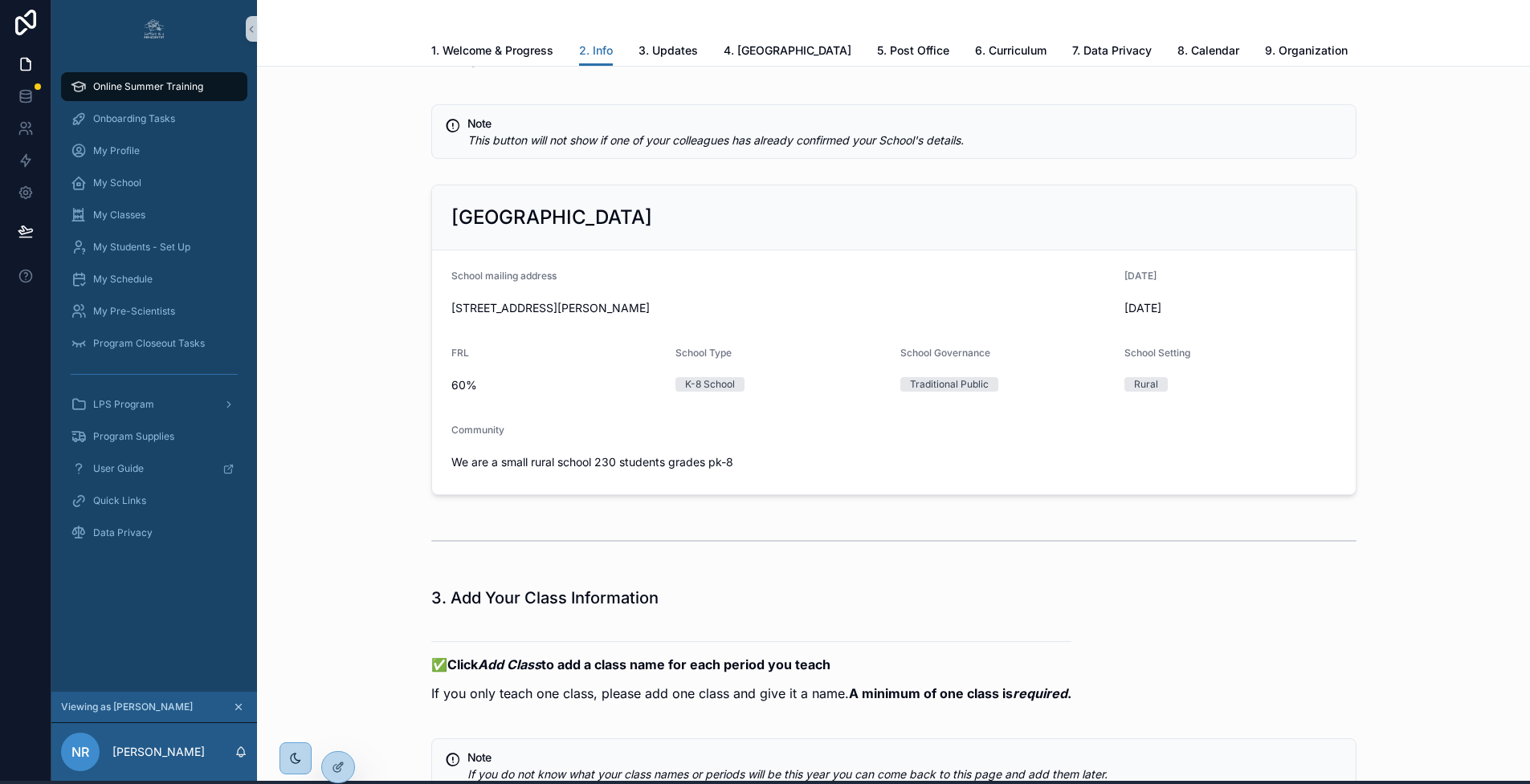
scroll to position [1116, 0]
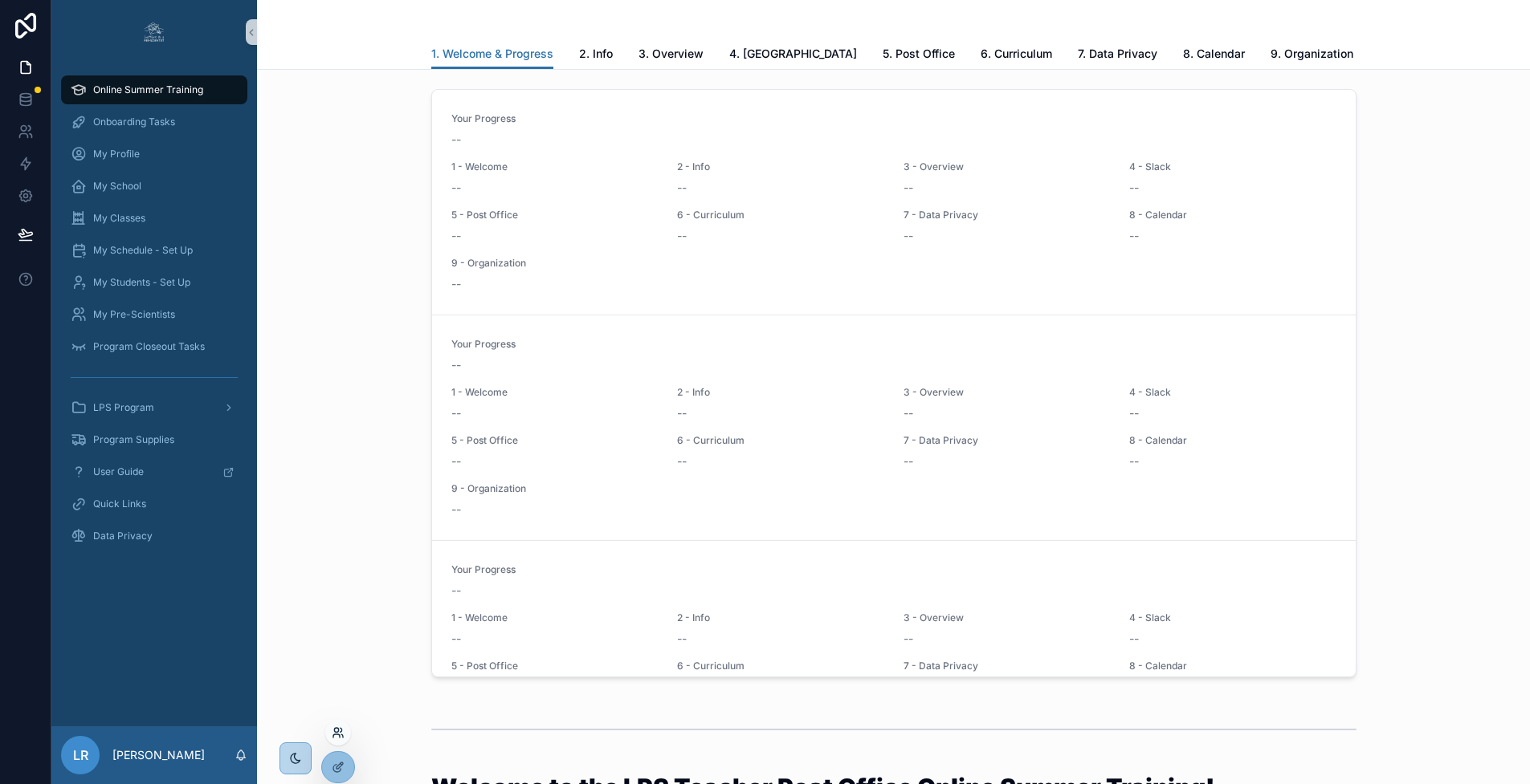
click at [338, 730] on icon at bounding box center [336, 730] width 4 height 4
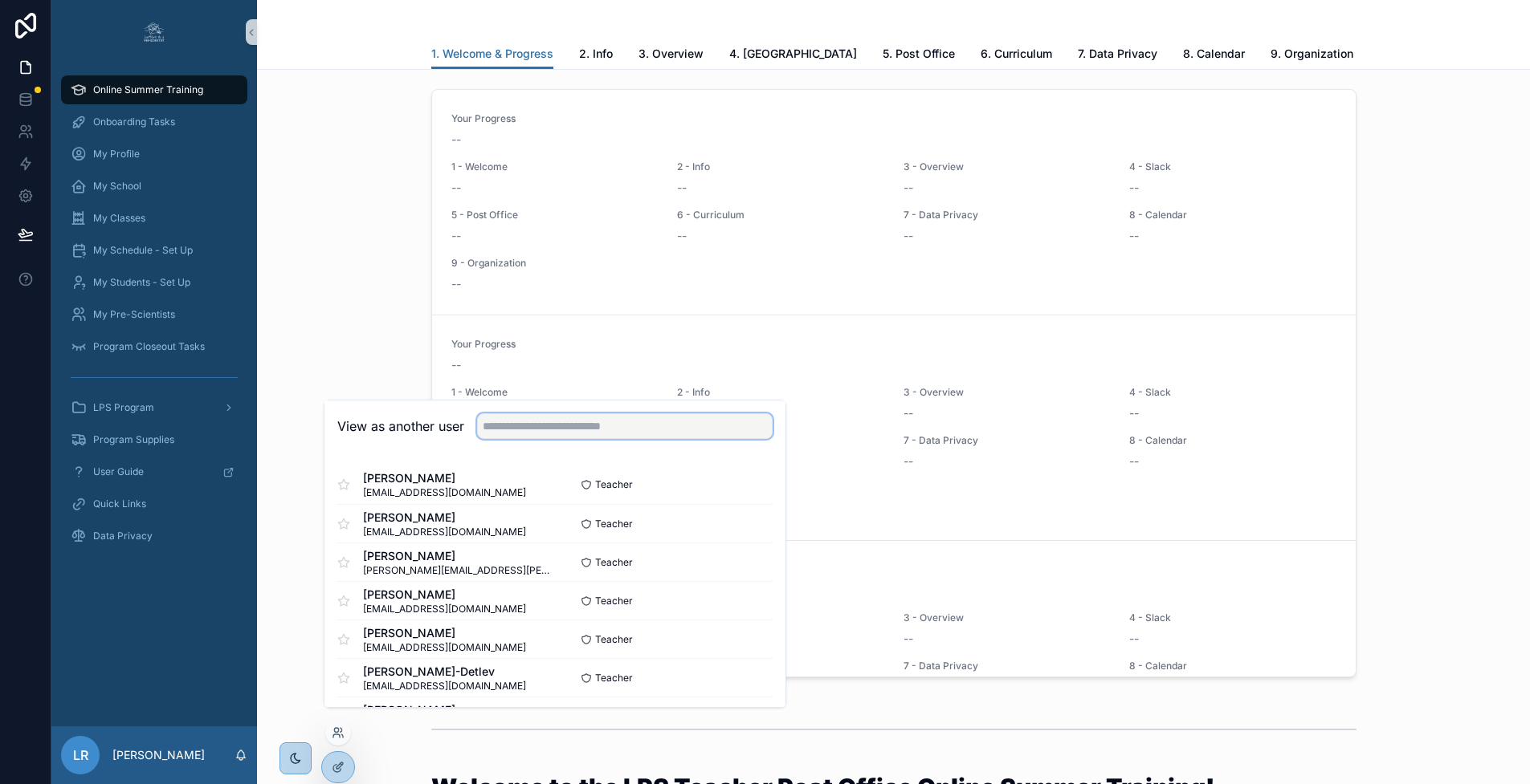
click at [533, 439] on input "text" at bounding box center [625, 426] width 296 height 26
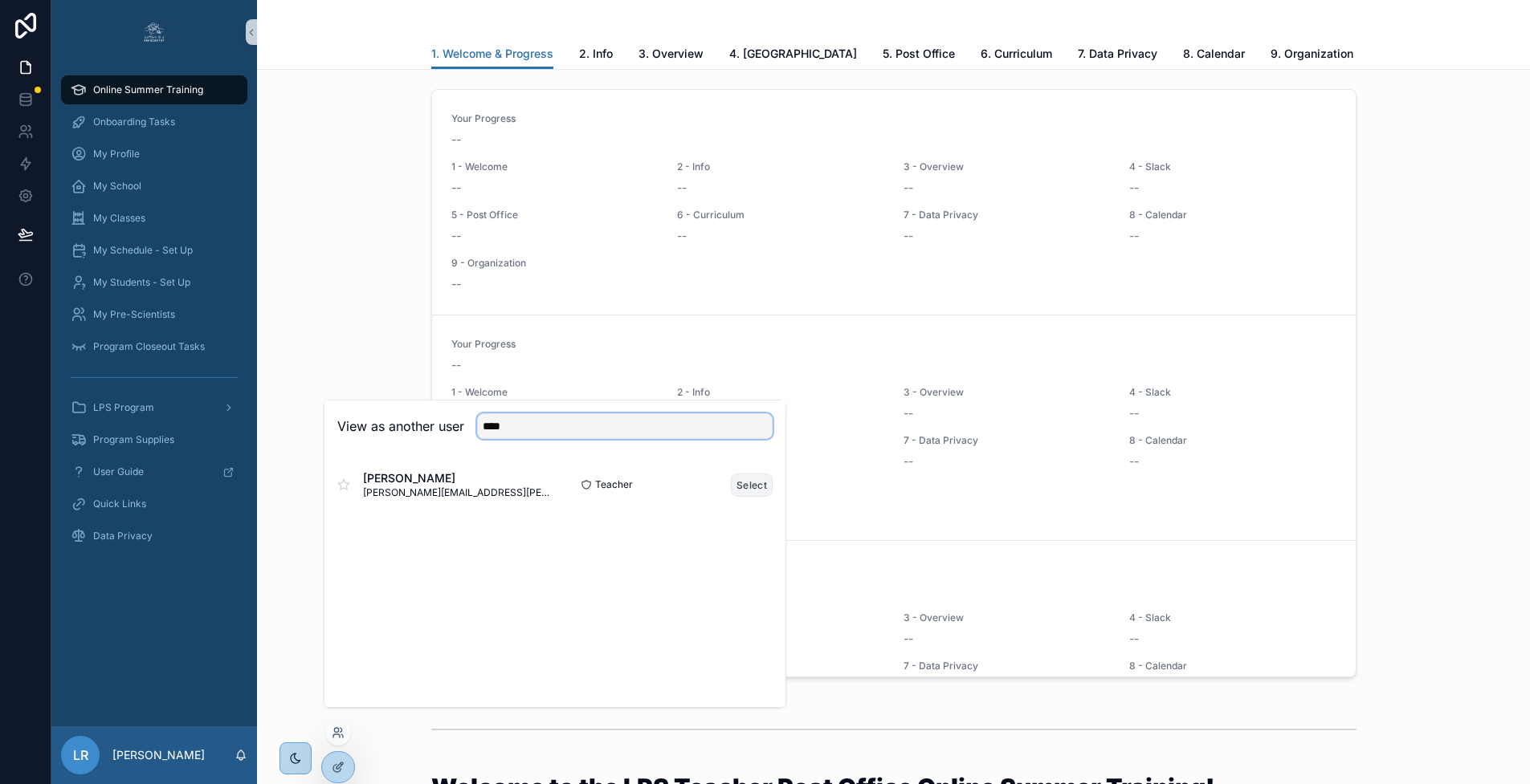
type input "****"
click at [737, 497] on button "Select" at bounding box center [751, 485] width 42 height 23
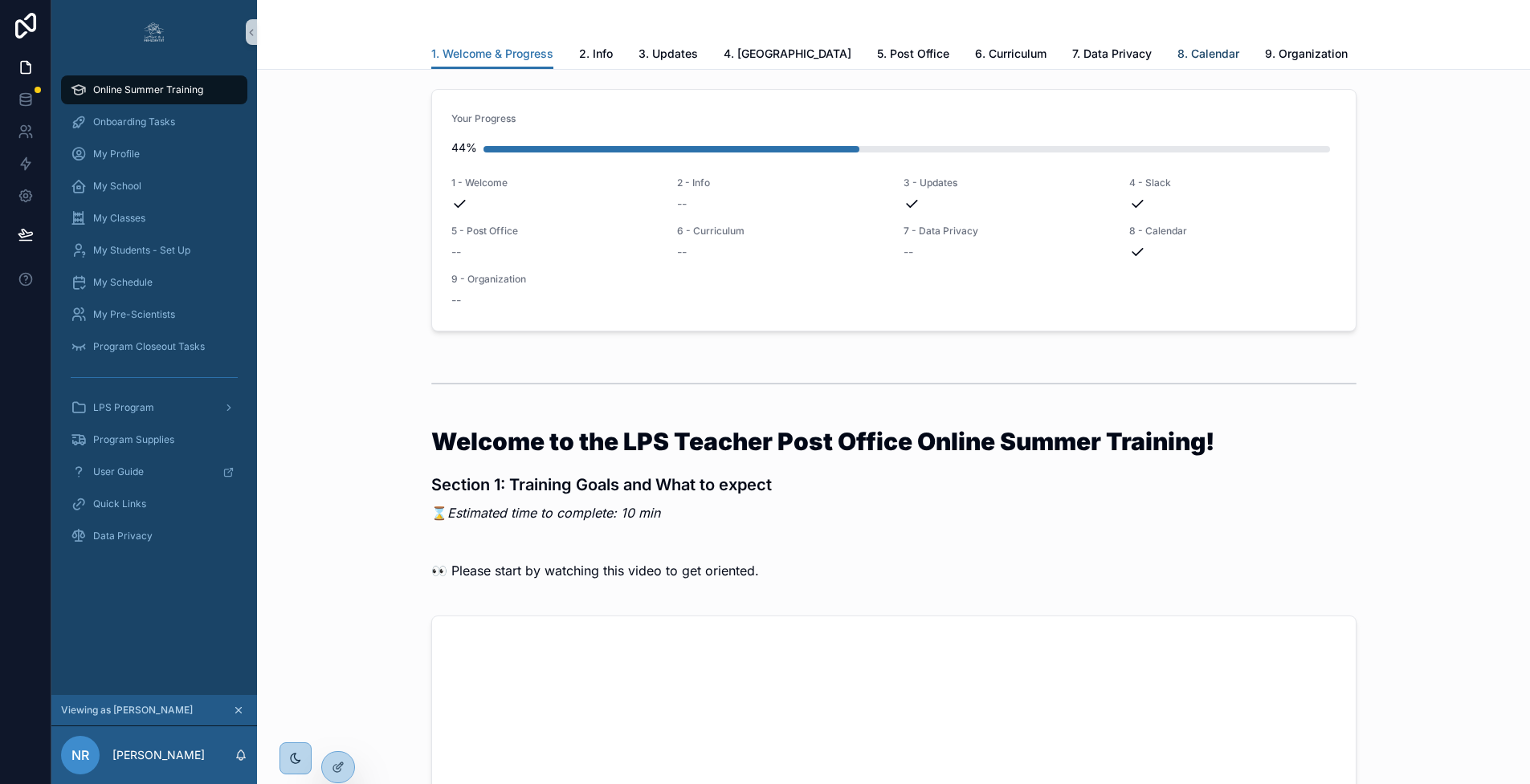
click at [1177, 59] on span "8. Calendar" at bounding box center [1208, 53] width 62 height 16
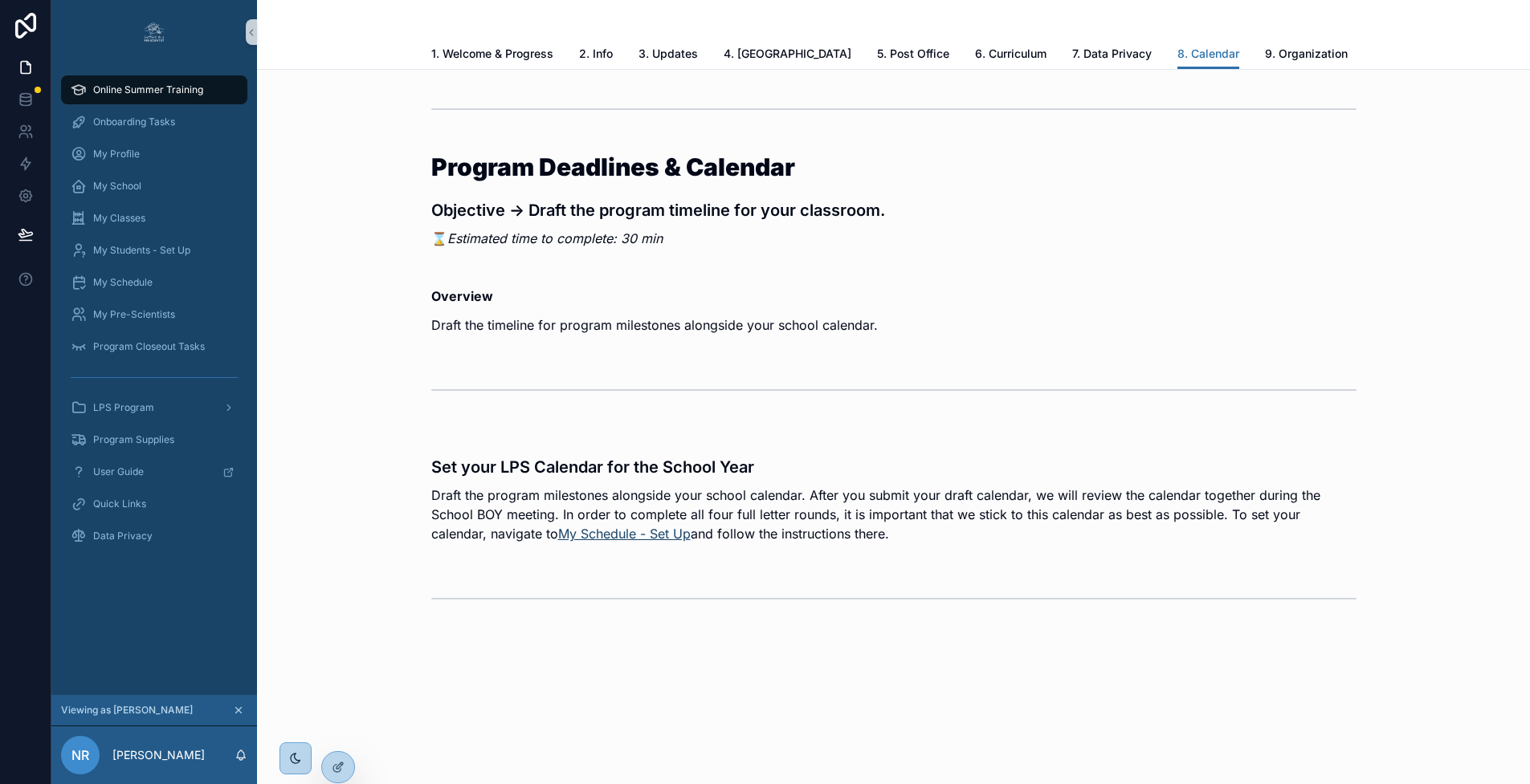
click at [588, 537] on link "My Schedule - Set Up" at bounding box center [624, 533] width 132 height 16
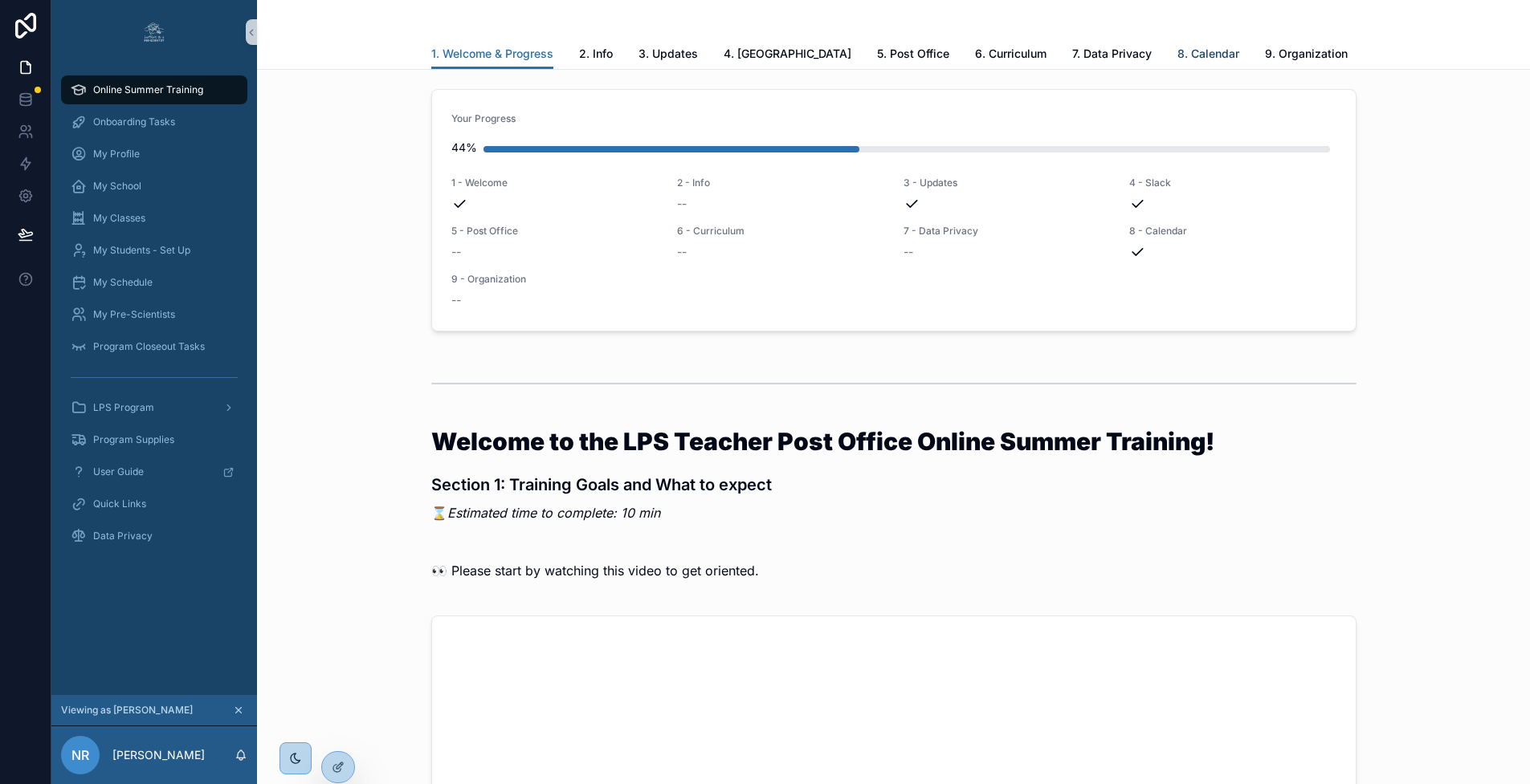
click at [1177, 45] on span "8. Calendar" at bounding box center [1208, 53] width 62 height 16
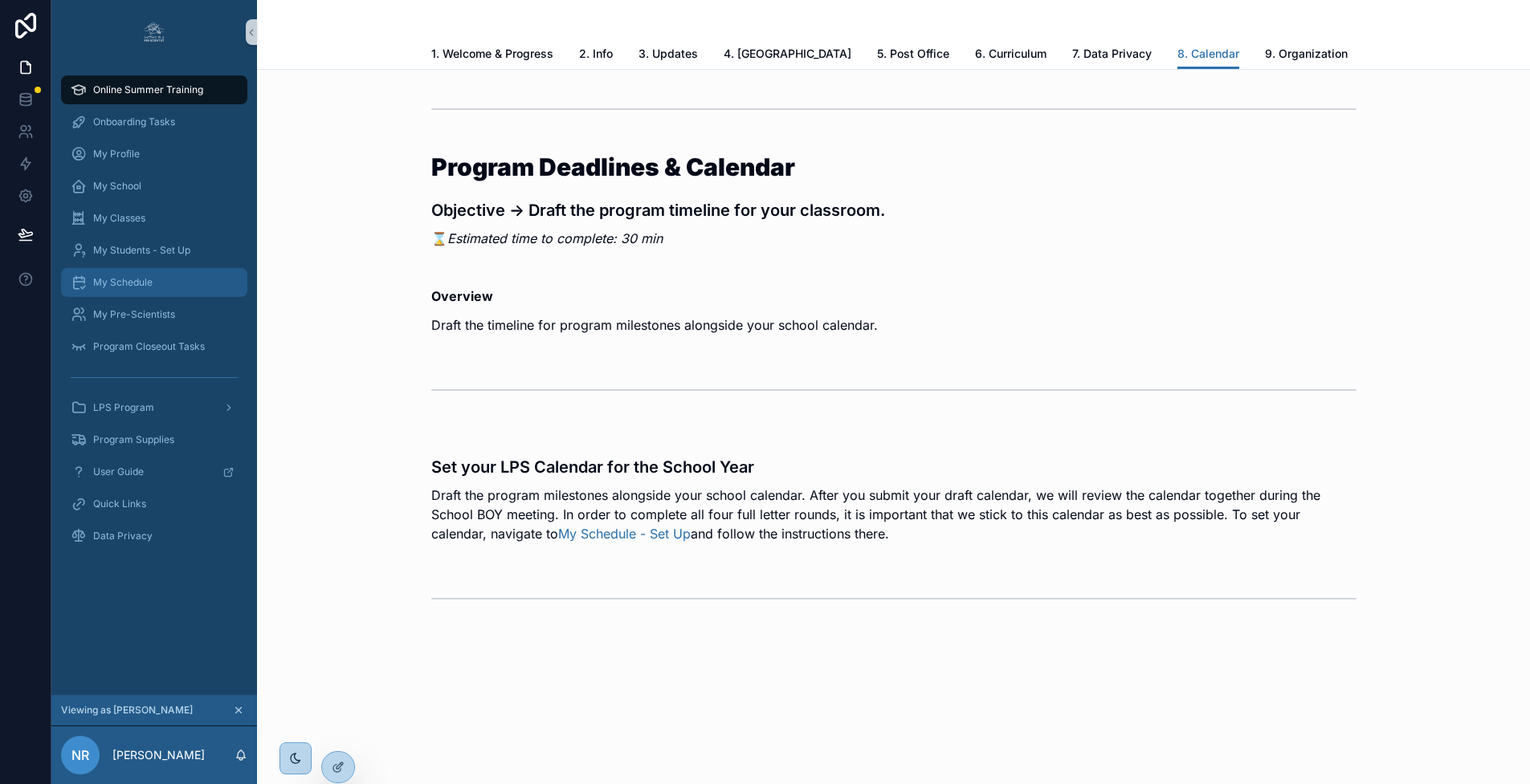
click at [173, 277] on div "My Schedule" at bounding box center [154, 282] width 167 height 26
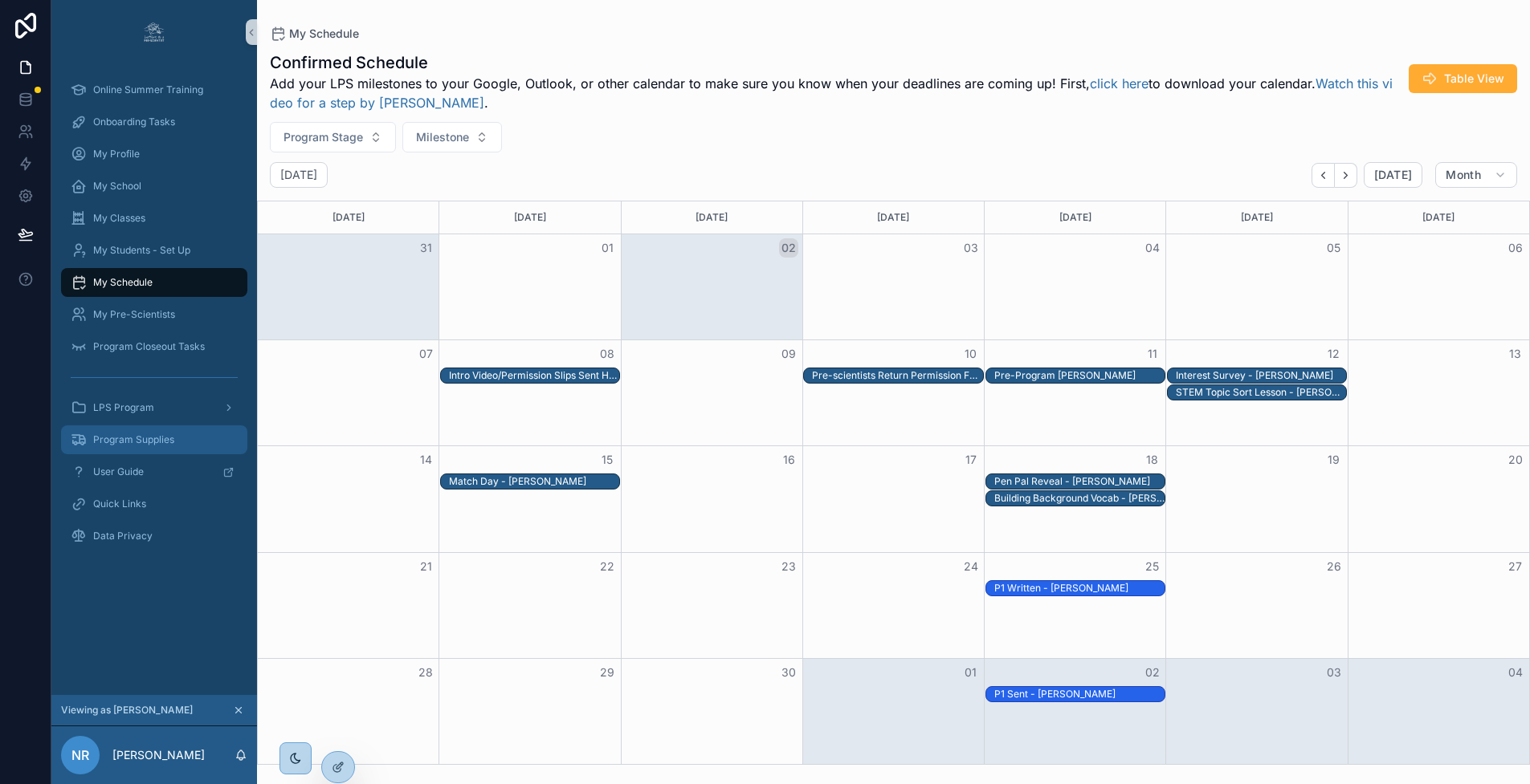
click at [139, 443] on span "Program Supplies" at bounding box center [134, 440] width 81 height 13
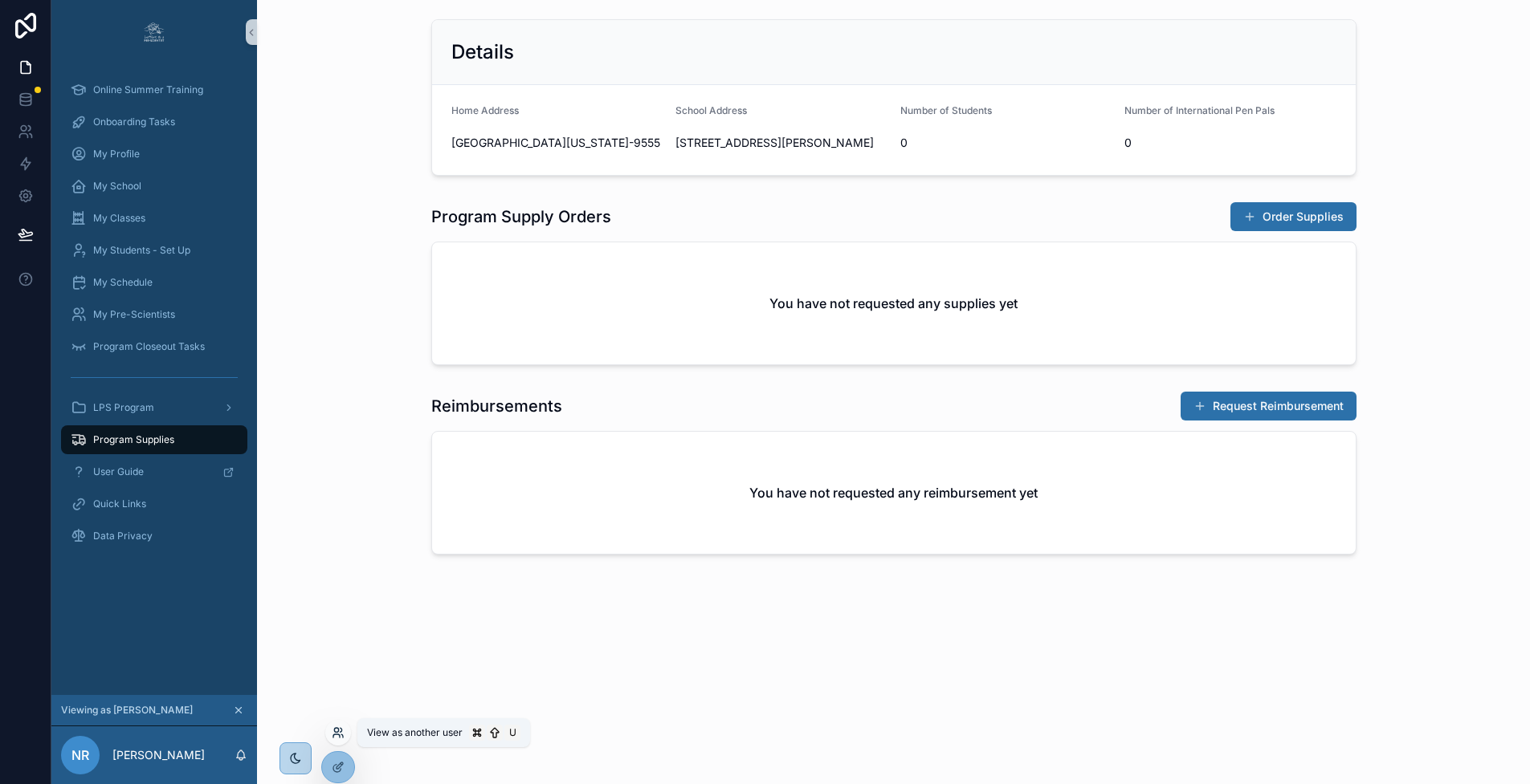
click at [336, 730] on icon at bounding box center [339, 733] width 13 height 13
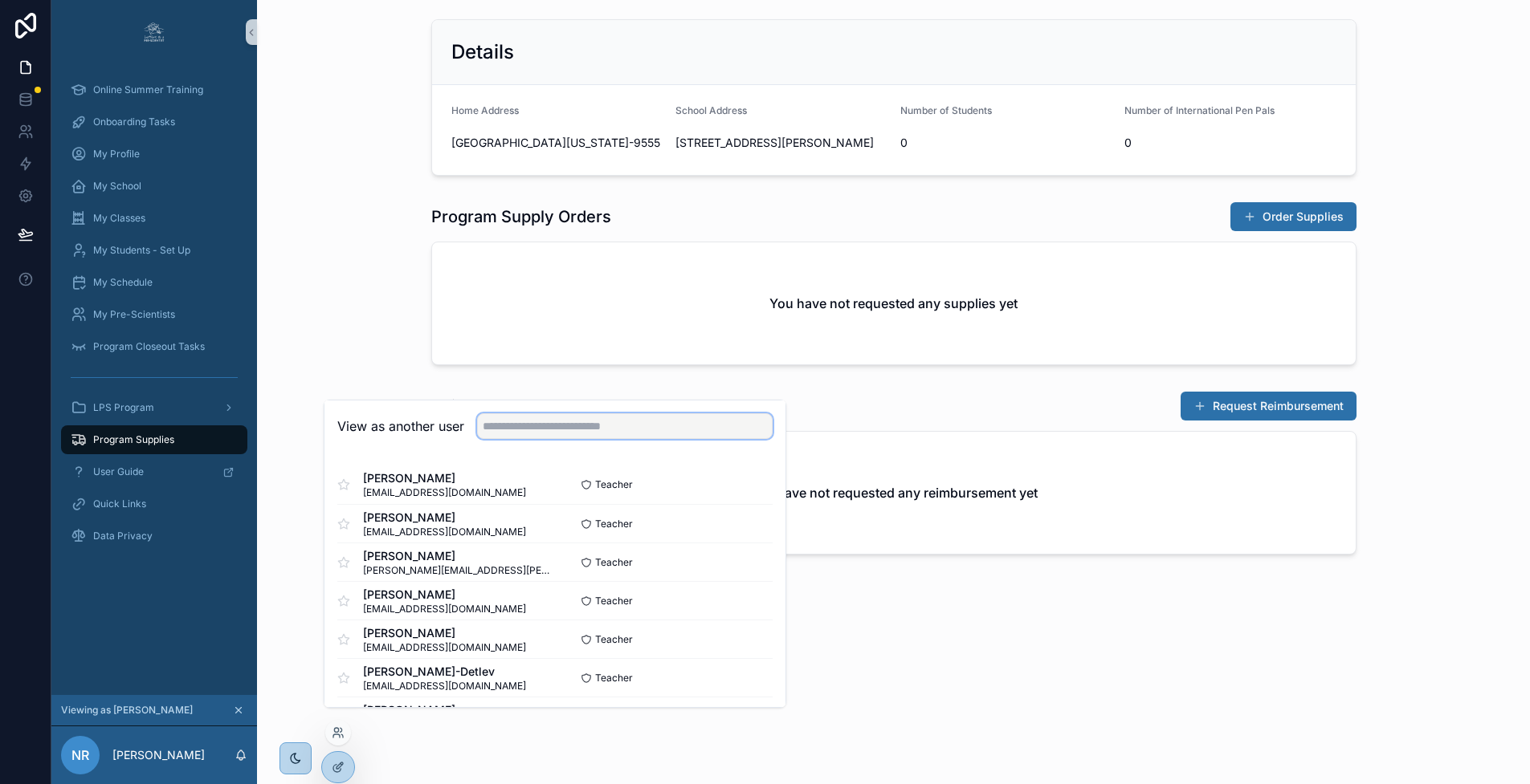
click at [542, 439] on input "text" at bounding box center [625, 426] width 296 height 26
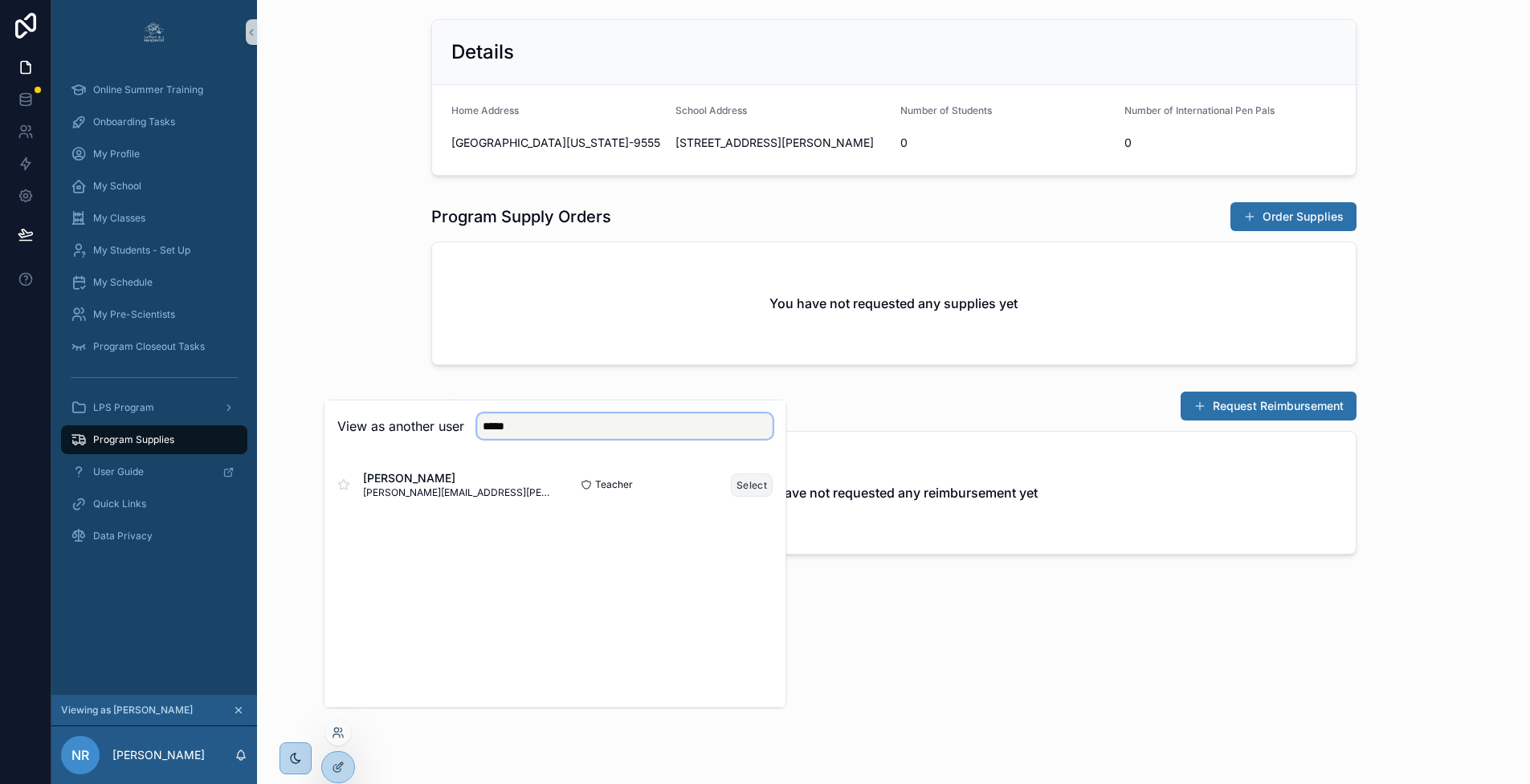
type input "*****"
click at [743, 497] on button "Select" at bounding box center [751, 485] width 42 height 23
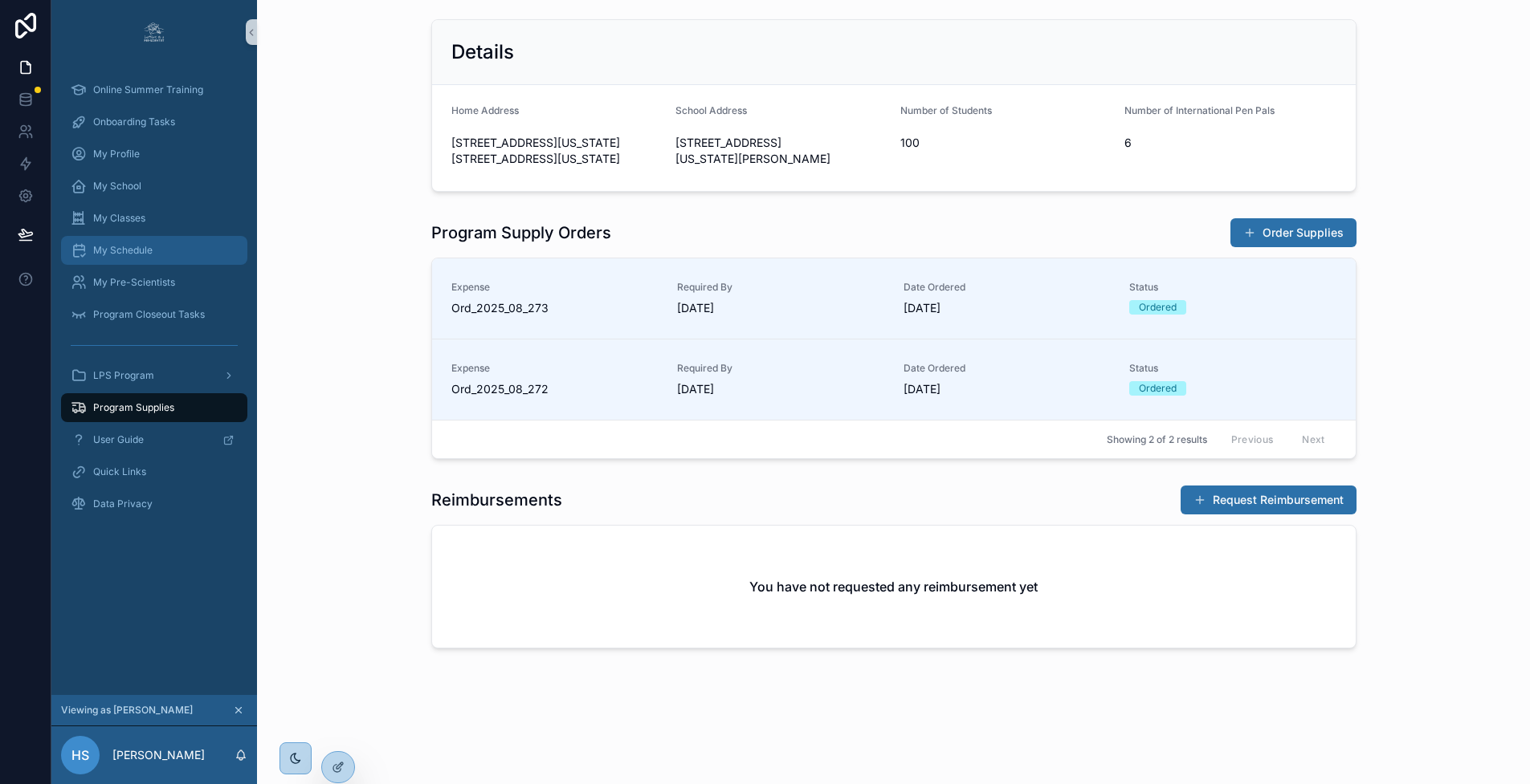
click at [145, 253] on span "My Schedule" at bounding box center [123, 251] width 59 height 13
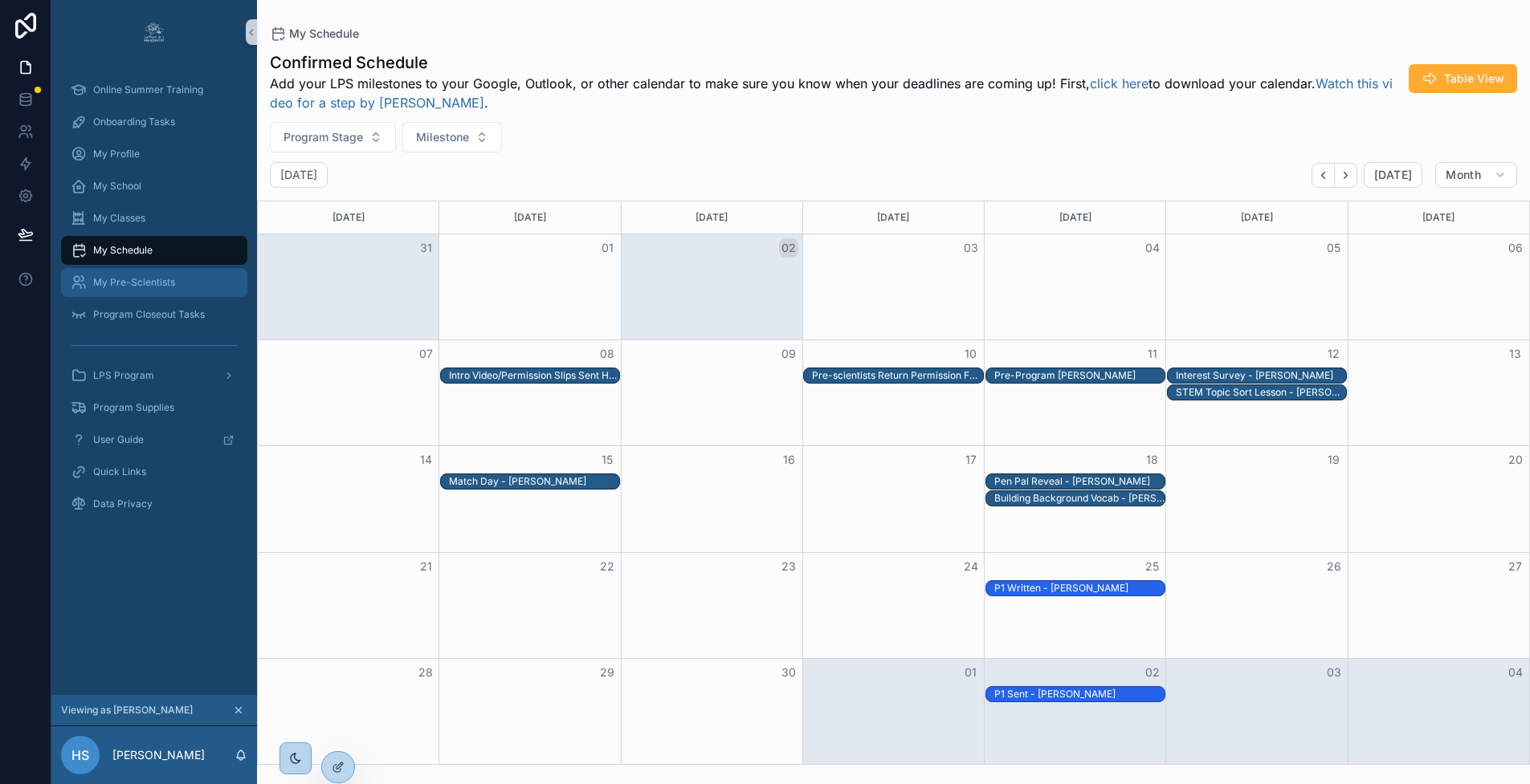
click at [142, 280] on span "My Pre-Scientists" at bounding box center [134, 283] width 82 height 13
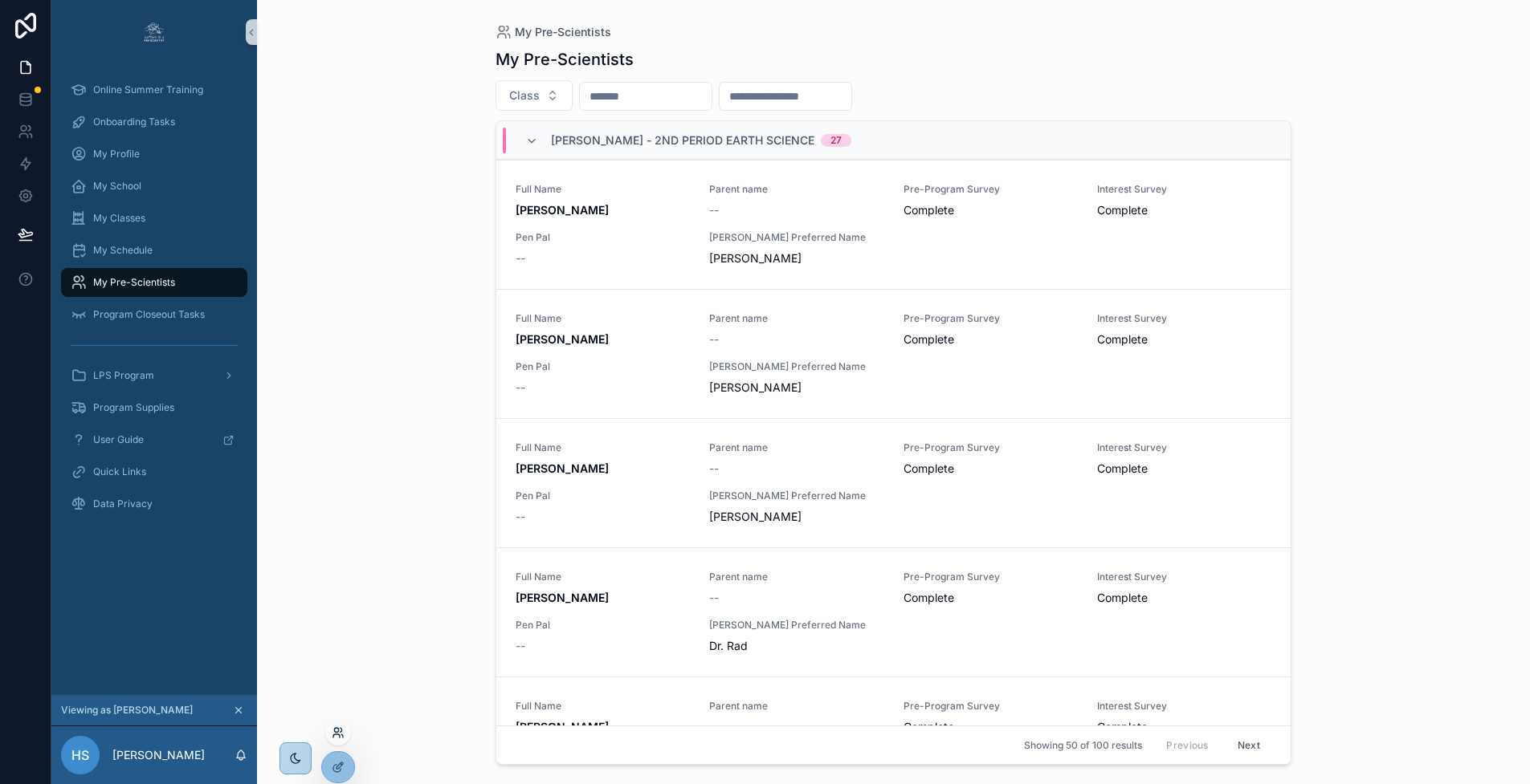
click at [340, 731] on icon at bounding box center [339, 733] width 13 height 13
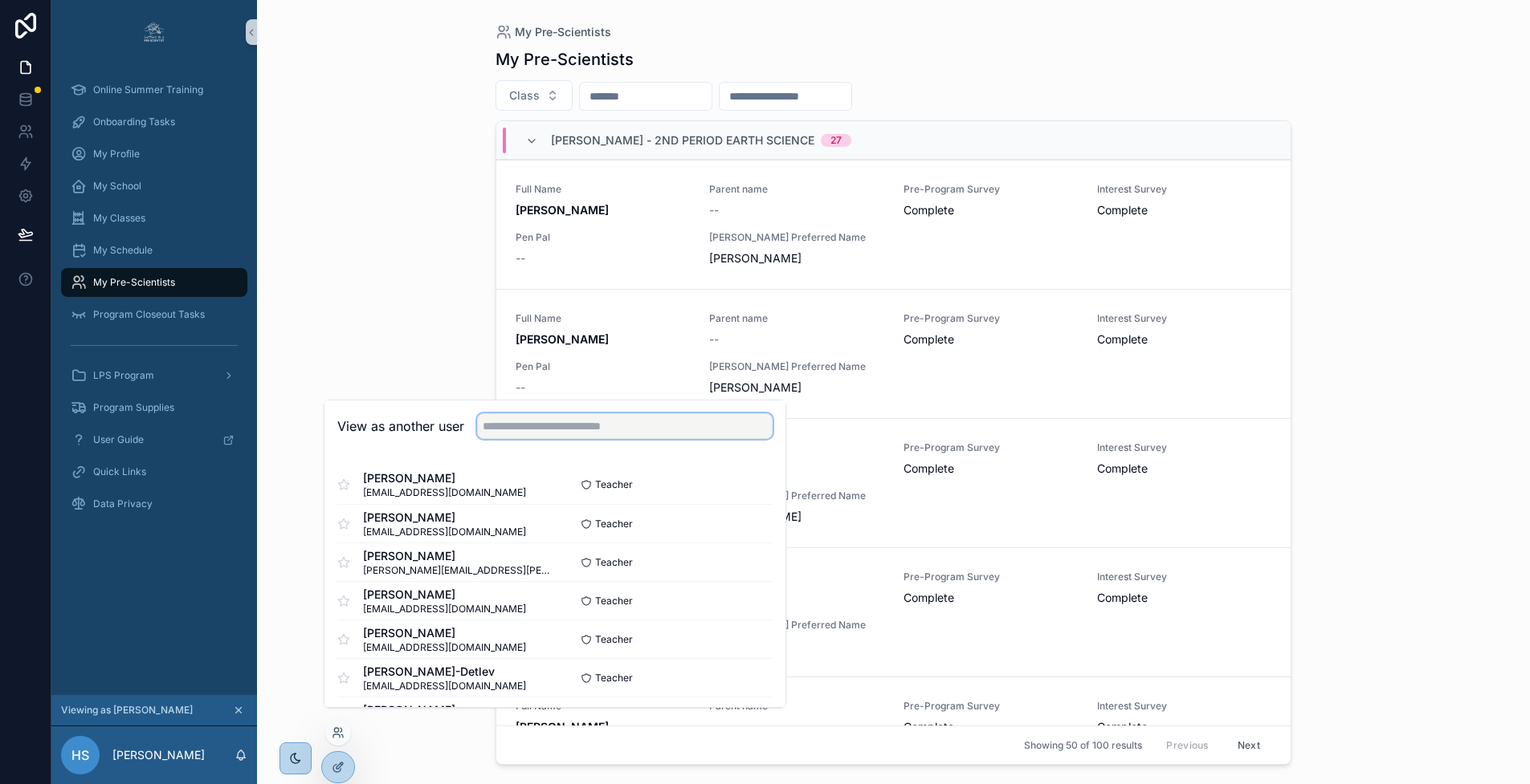
click at [566, 439] on input "text" at bounding box center [625, 426] width 296 height 26
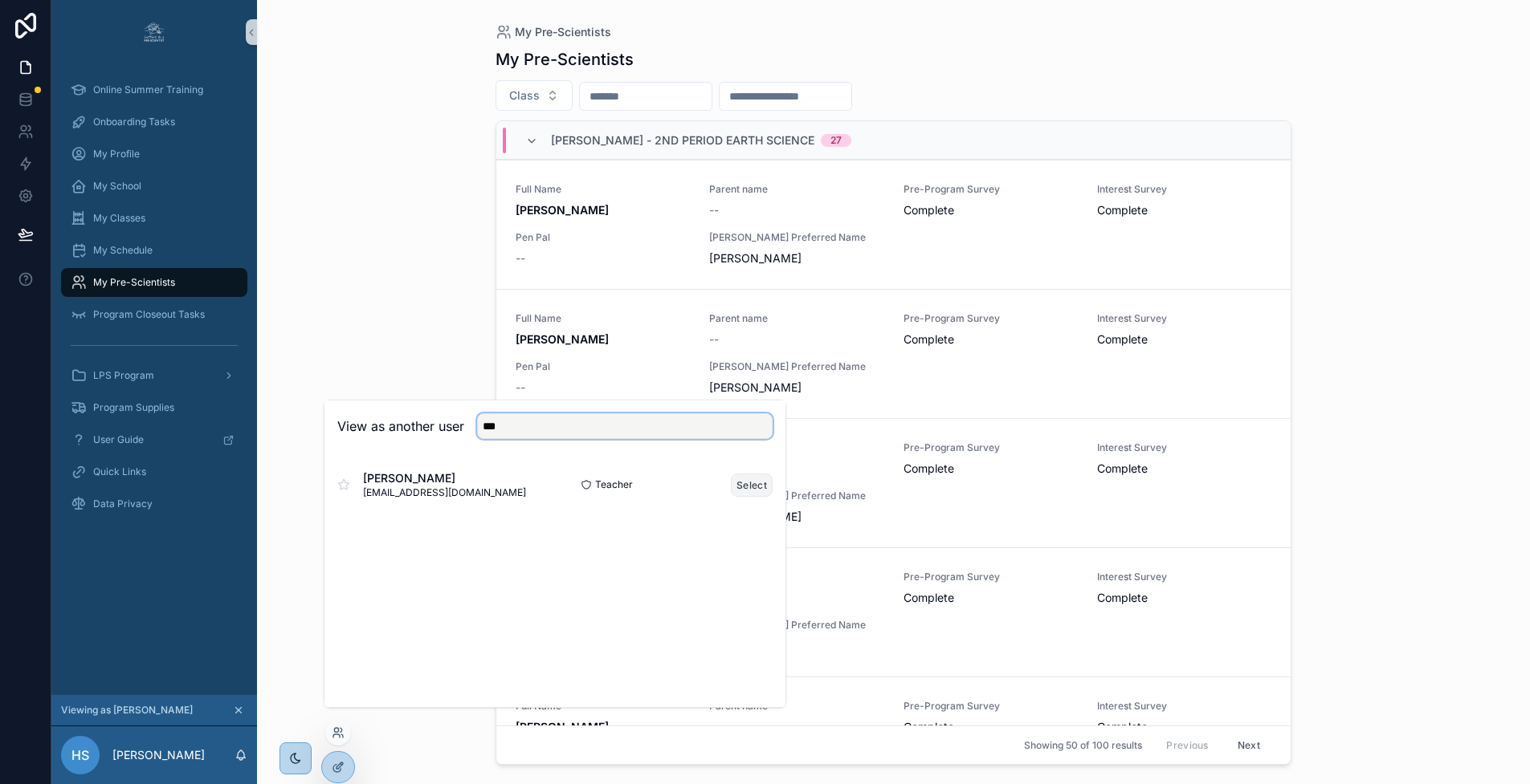
type input "***"
click at [760, 497] on button "Select" at bounding box center [751, 485] width 42 height 23
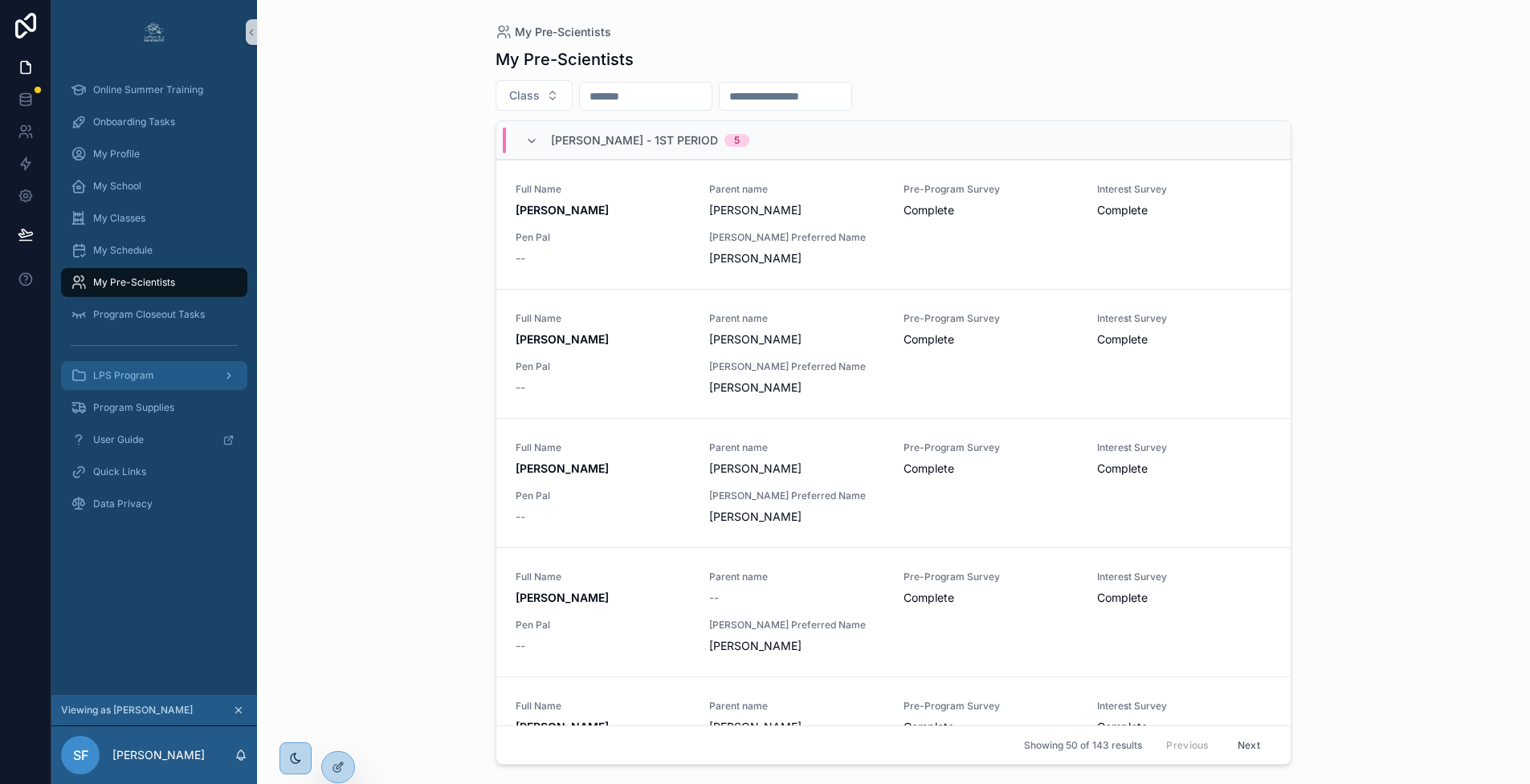
click at [143, 371] on span "LPS Program" at bounding box center [124, 375] width 61 height 13
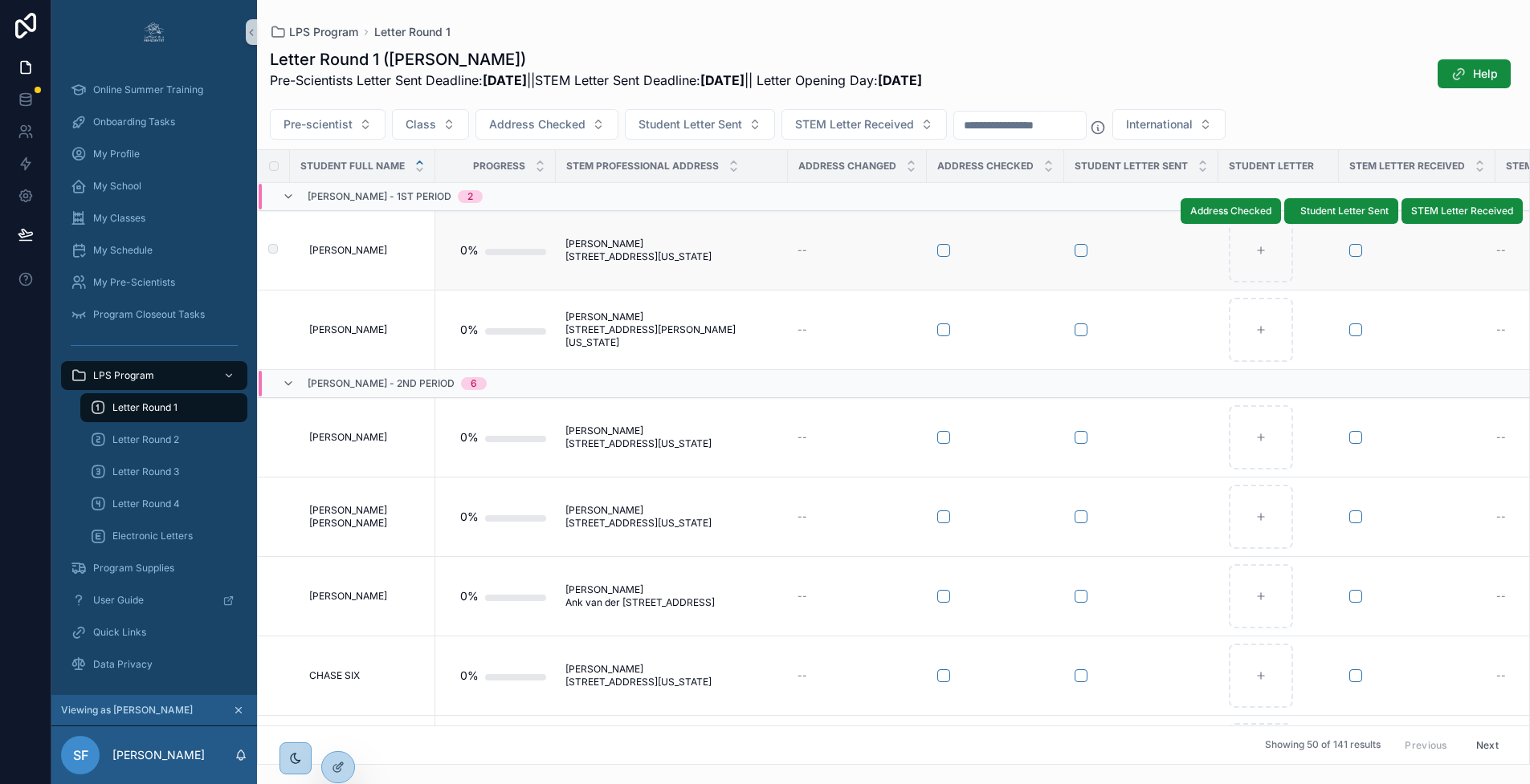
click at [867, 256] on div "--" at bounding box center [857, 251] width 120 height 13
